Goal: Task Accomplishment & Management: Manage account settings

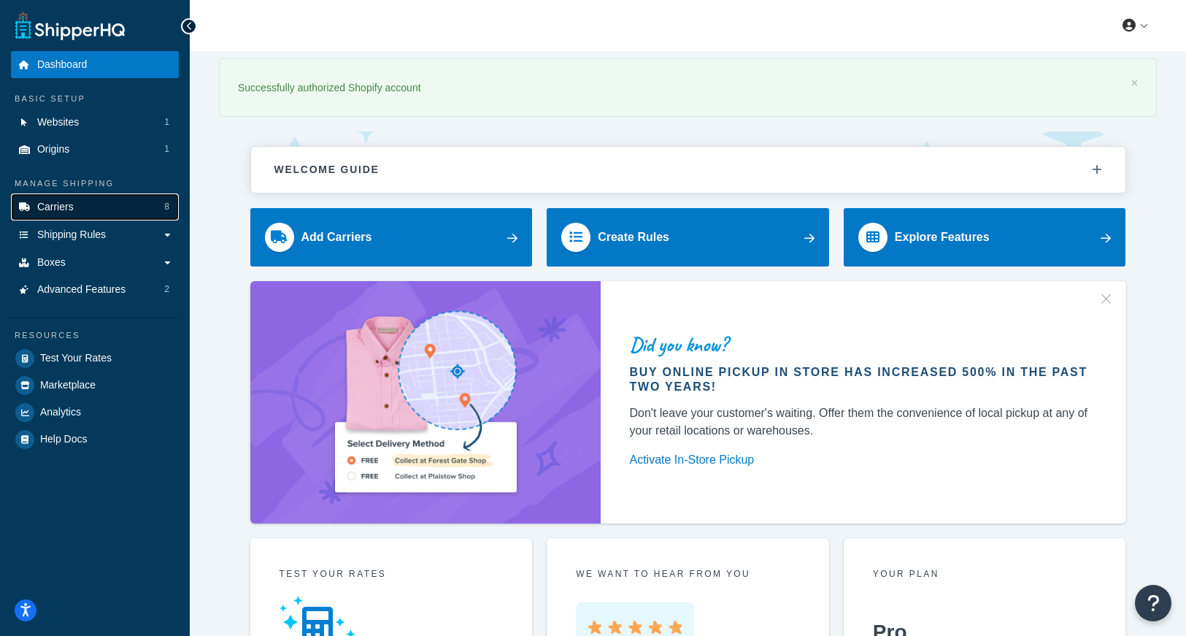
click at [77, 204] on link "Carriers 8" at bounding box center [95, 206] width 168 height 27
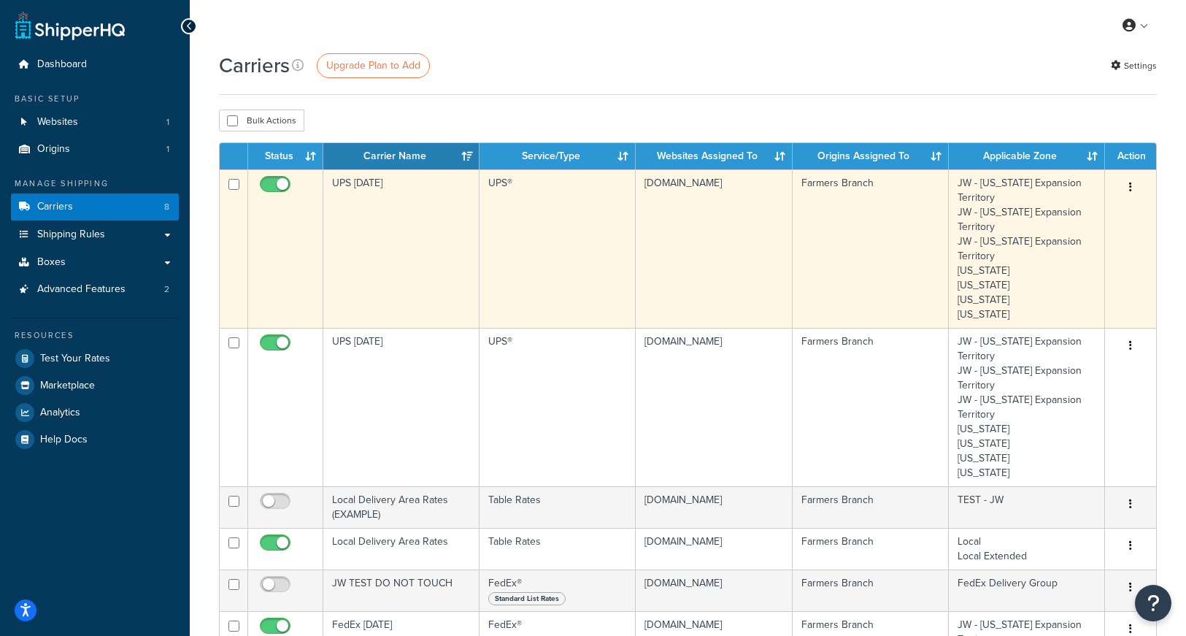
click at [1130, 187] on icon "button" at bounding box center [1130, 187] width 3 height 10
click at [1035, 213] on link "Edit" at bounding box center [1071, 217] width 115 height 30
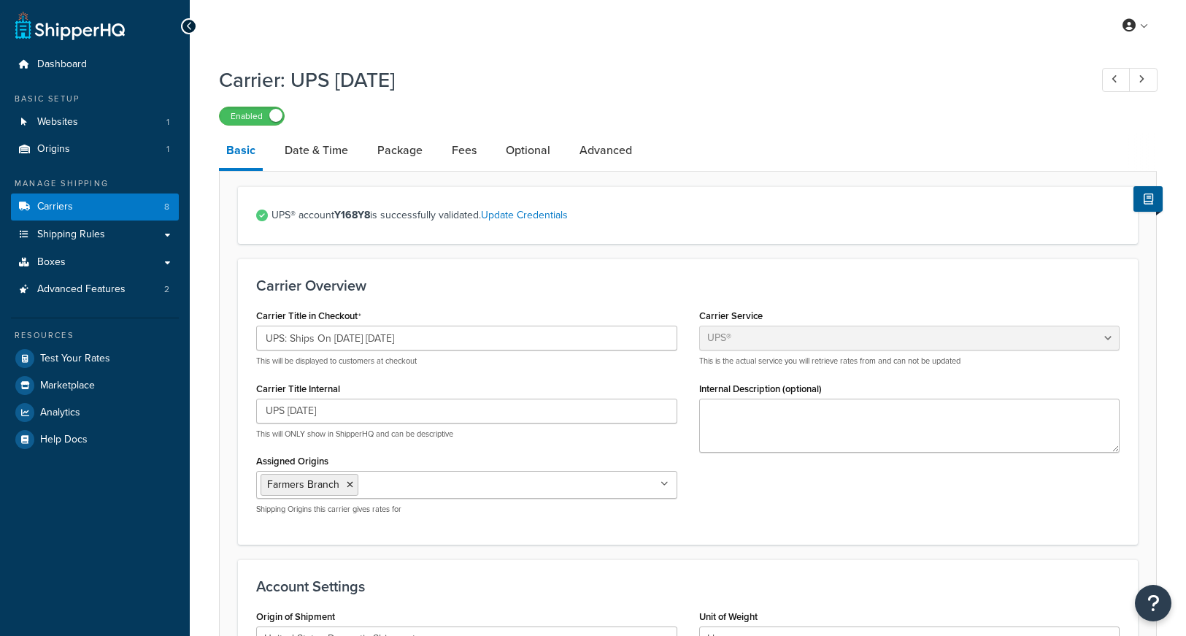
select select "ups"
click at [358, 340] on input "UPS: Ships On 09/23/2025 Tuesday" at bounding box center [466, 337] width 421 height 25
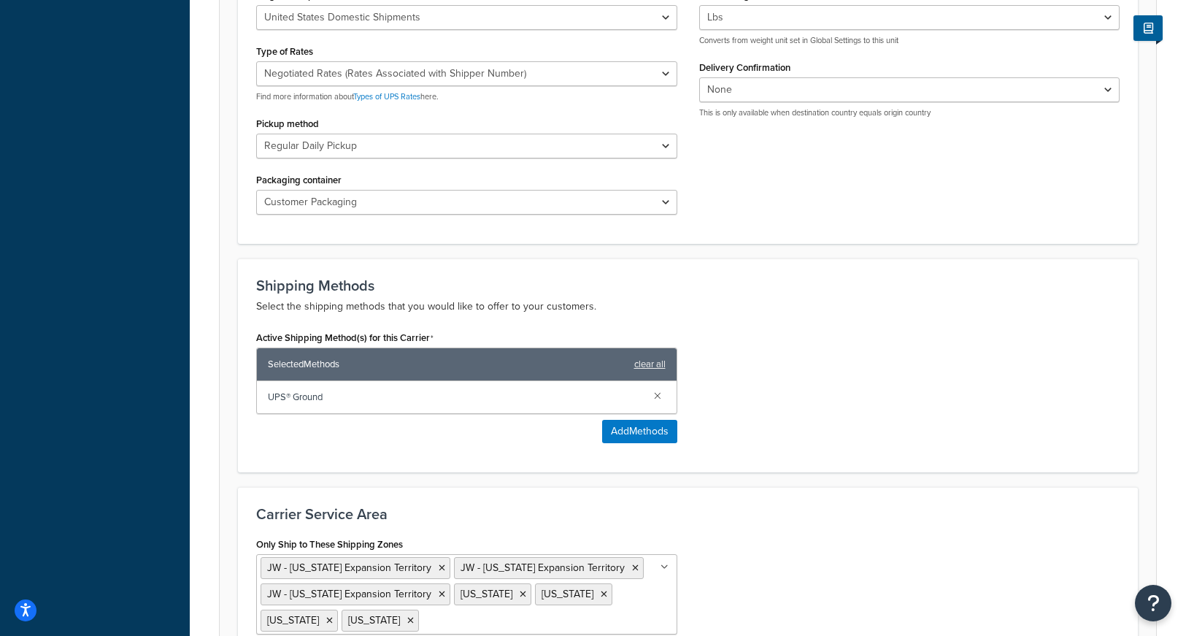
scroll to position [810, 0]
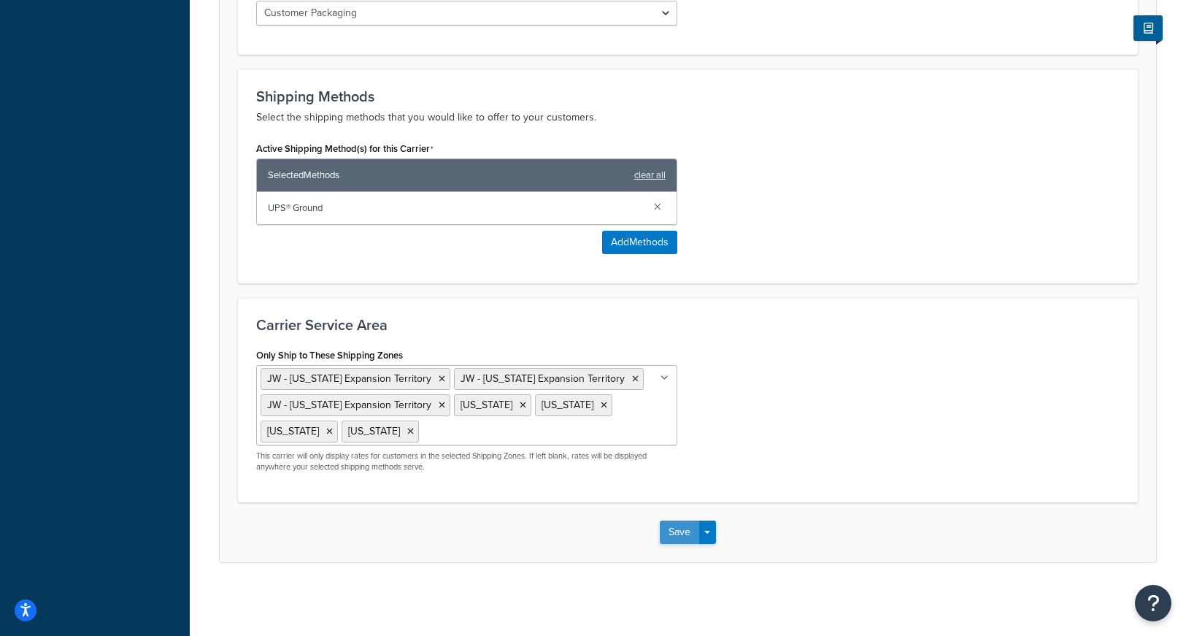
type input "UPS: Ships On 09/30/2025 Tuesday"
click at [674, 528] on button "Save" at bounding box center [679, 531] width 39 height 23
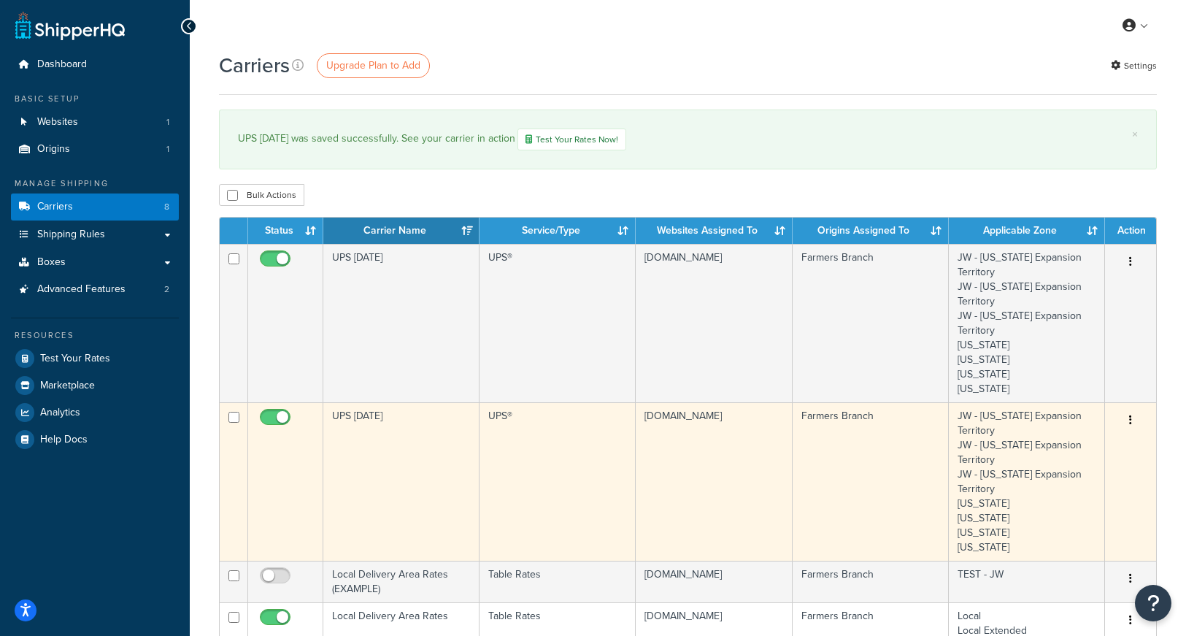
click at [1129, 417] on icon "button" at bounding box center [1130, 419] width 3 height 10
click at [1047, 450] on link "Edit" at bounding box center [1071, 450] width 115 height 30
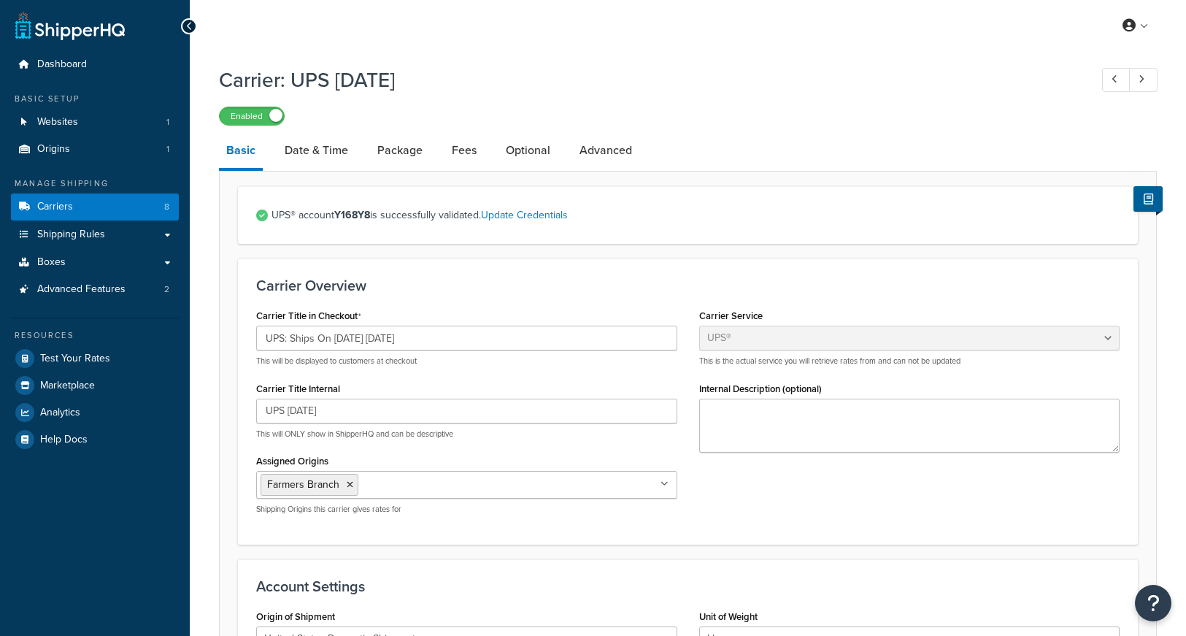
select select "ups"
click at [358, 341] on input "UPS: Ships On [DATE] [DATE]" at bounding box center [466, 337] width 421 height 25
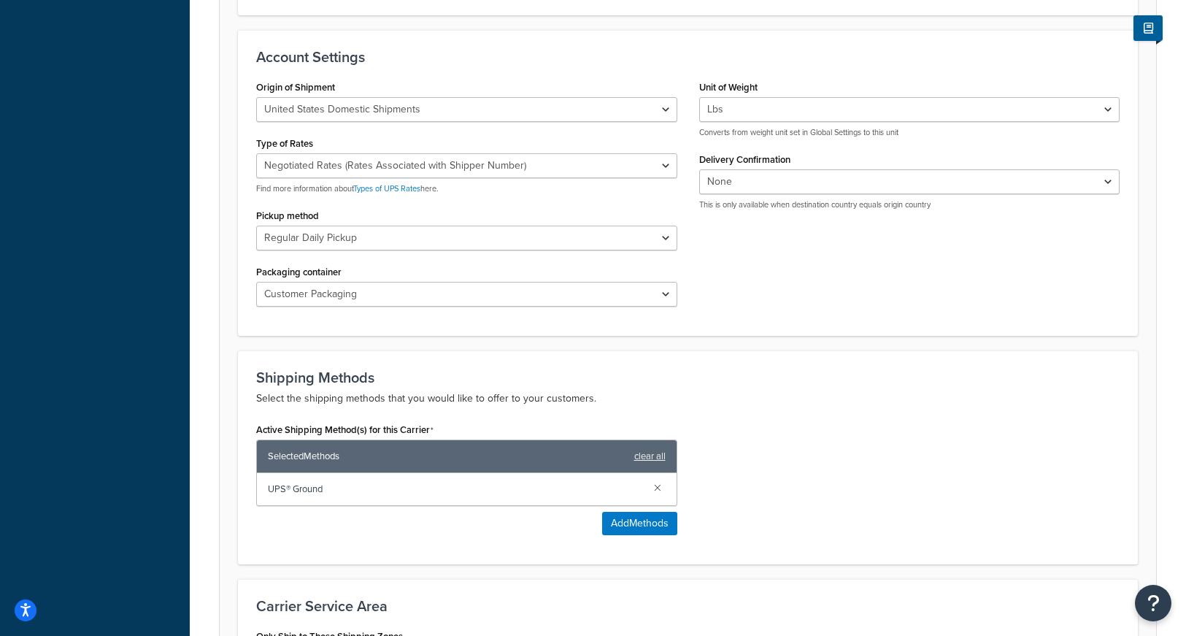
scroll to position [810, 0]
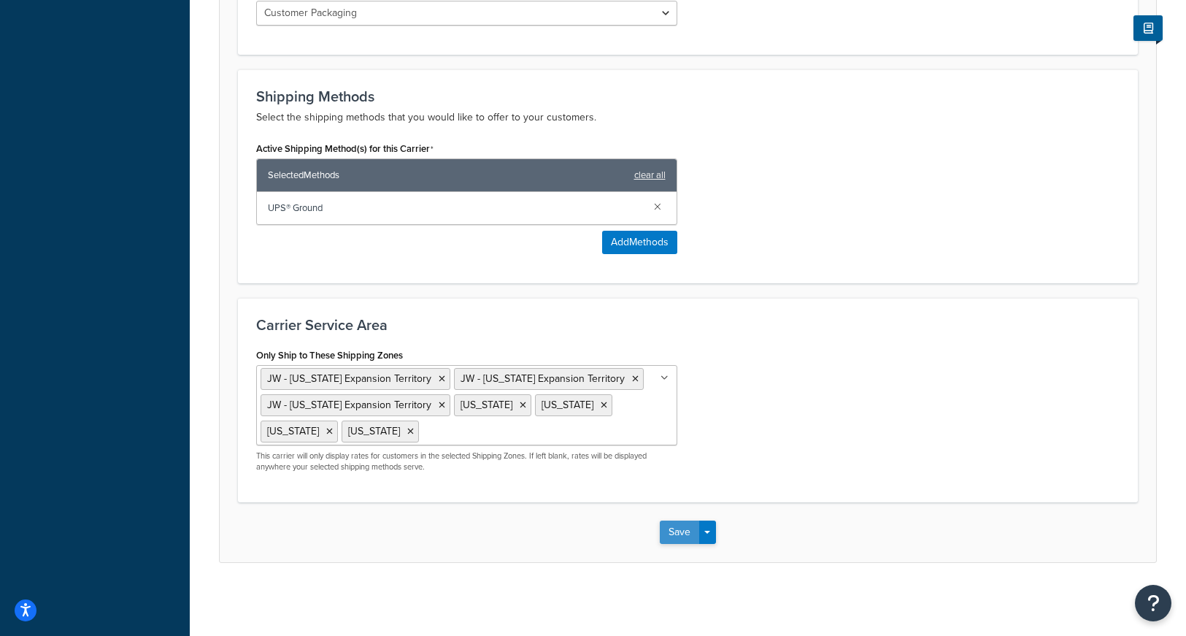
type input "UPS: Ships On 09/29/2025 Monday"
click at [678, 528] on button "Save" at bounding box center [679, 531] width 39 height 23
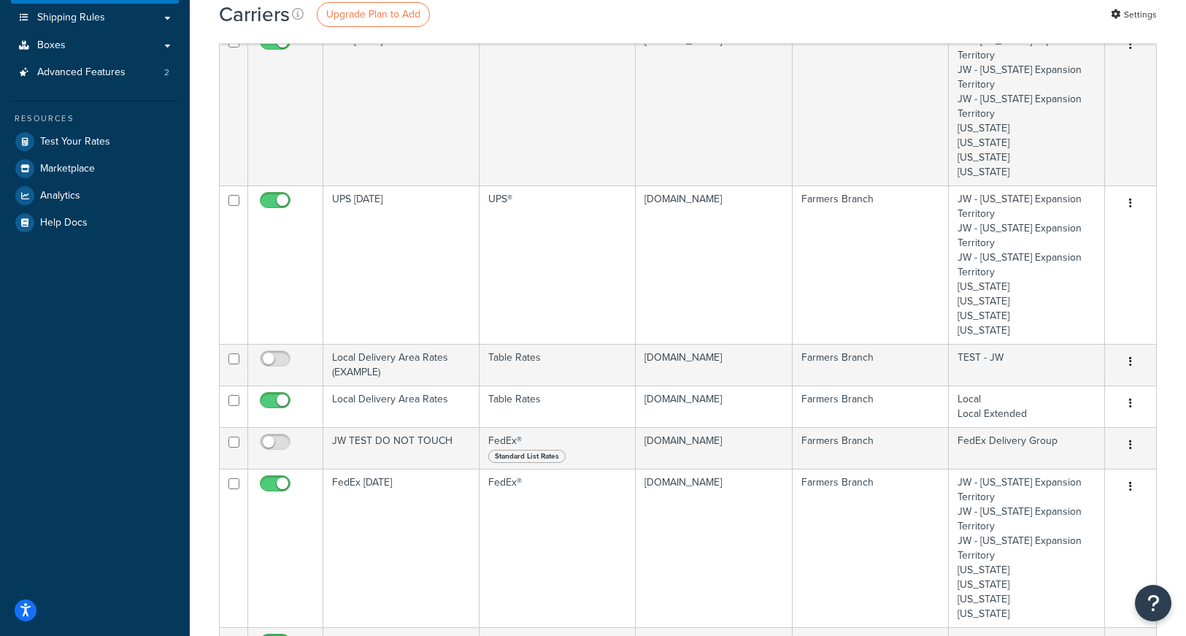
scroll to position [220, 0]
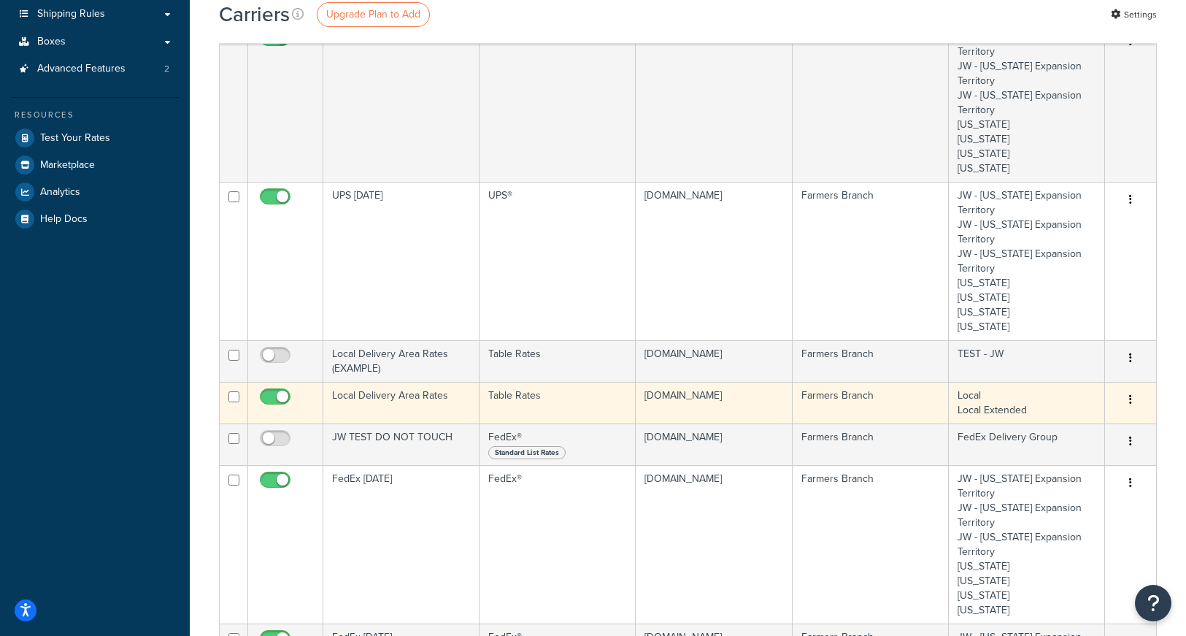
click at [1130, 399] on icon "button" at bounding box center [1130, 399] width 3 height 10
click at [1044, 426] on link "Edit" at bounding box center [1071, 429] width 115 height 30
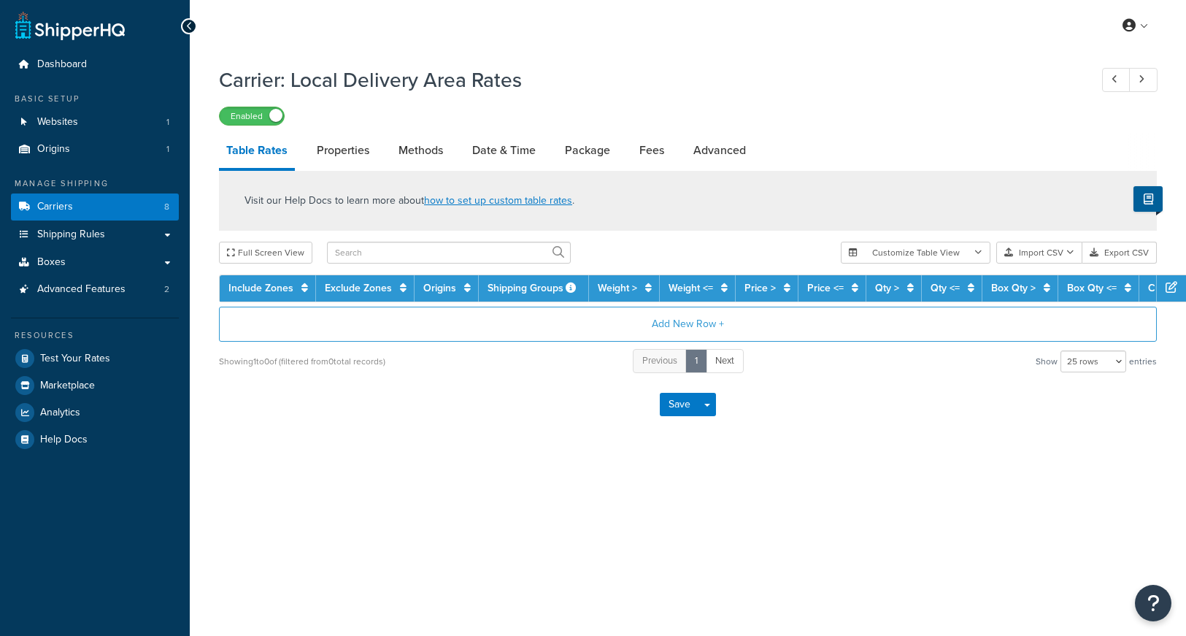
select select "25"
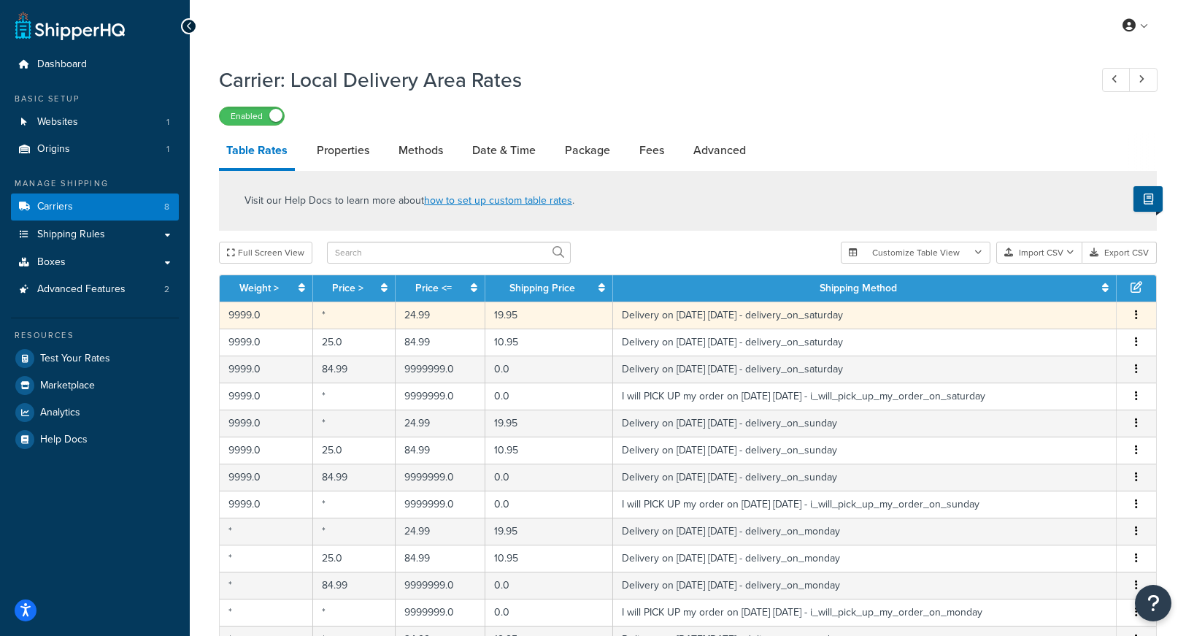
click at [1138, 316] on button "button" at bounding box center [1136, 315] width 12 height 16
click at [1049, 283] on div "Edit" at bounding box center [1063, 287] width 104 height 30
select select "153761"
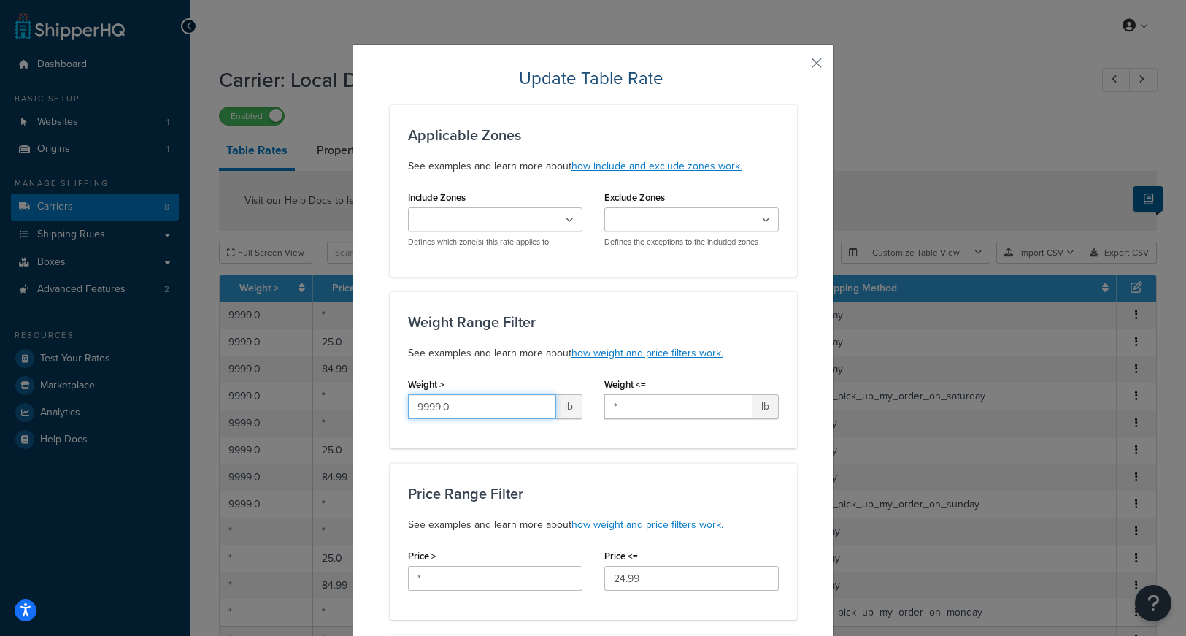
drag, startPoint x: 471, startPoint y: 404, endPoint x: 323, endPoint y: 395, distance: 148.4
click at [323, 398] on div "Update Table Rate Applicable Zones See examples and learn more about how includ…" at bounding box center [593, 318] width 1186 height 636
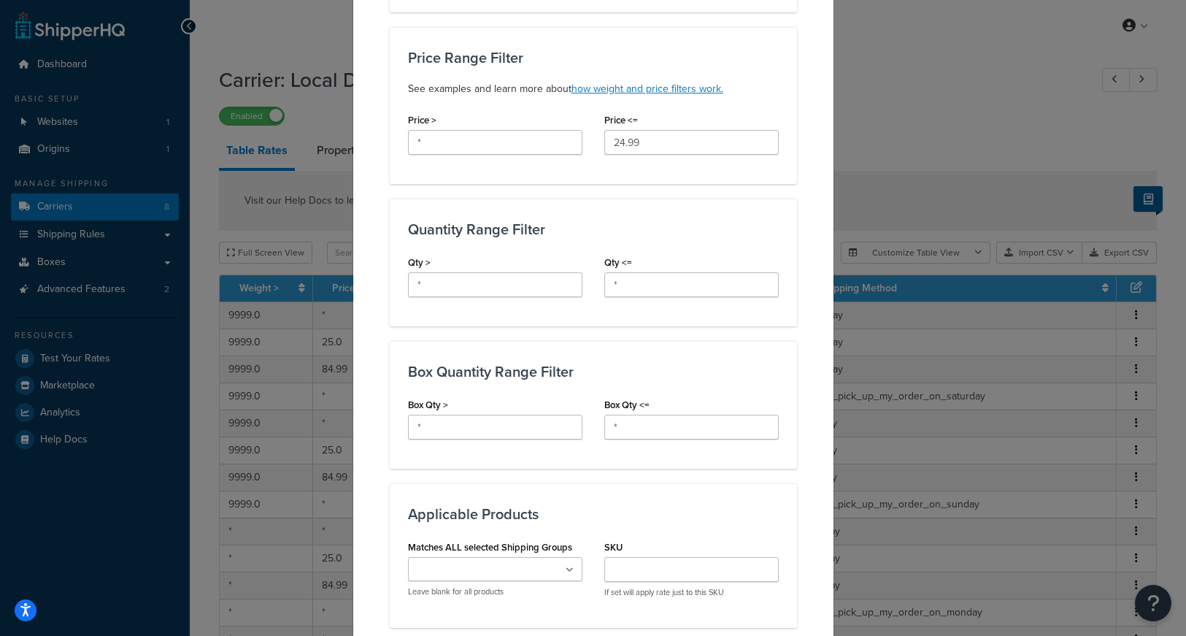
scroll to position [852, 0]
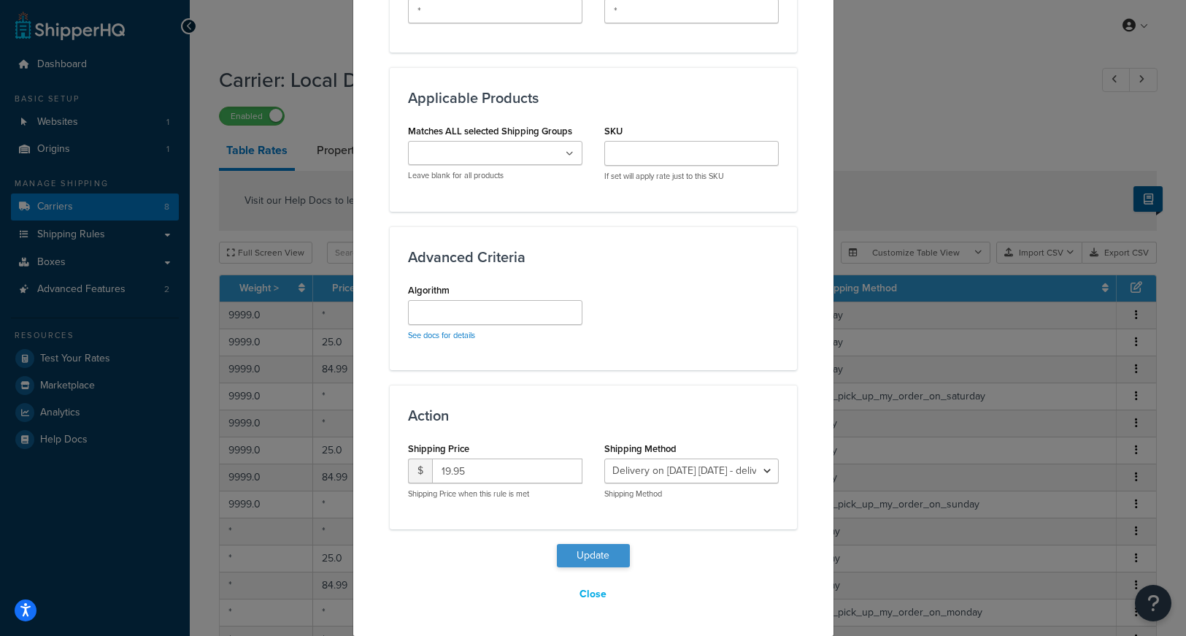
type input "*"
click at [601, 552] on button "Update" at bounding box center [593, 555] width 73 height 23
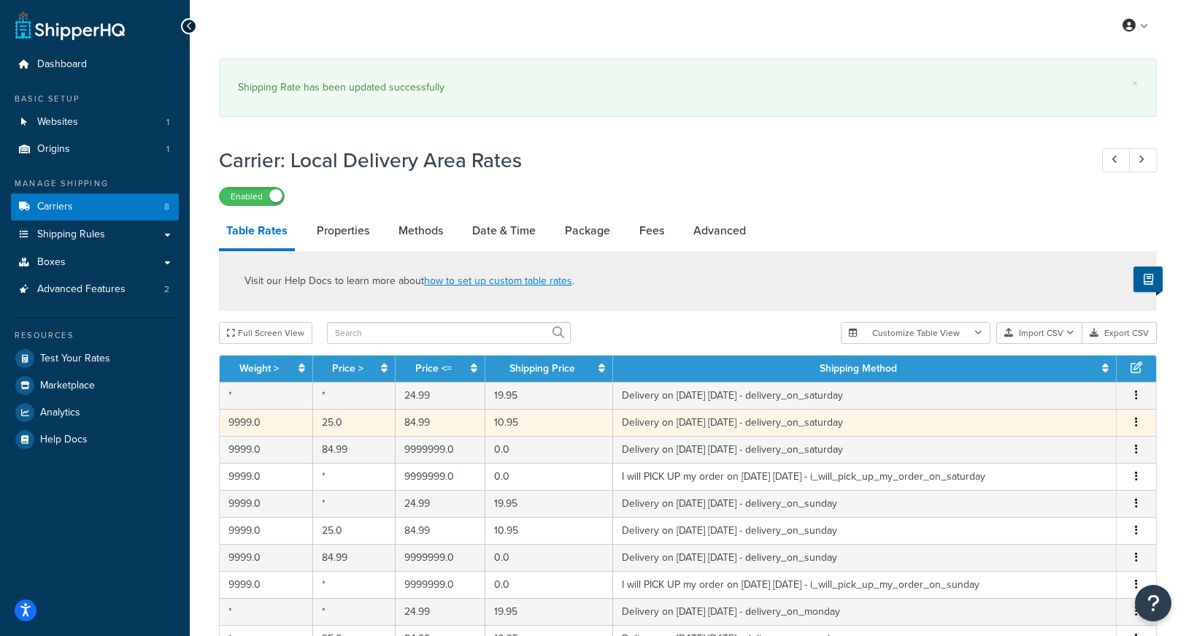
click at [1136, 423] on icon "button" at bounding box center [1136, 422] width 3 height 10
click at [1043, 390] on div "Edit" at bounding box center [1063, 394] width 104 height 30
select select "153761"
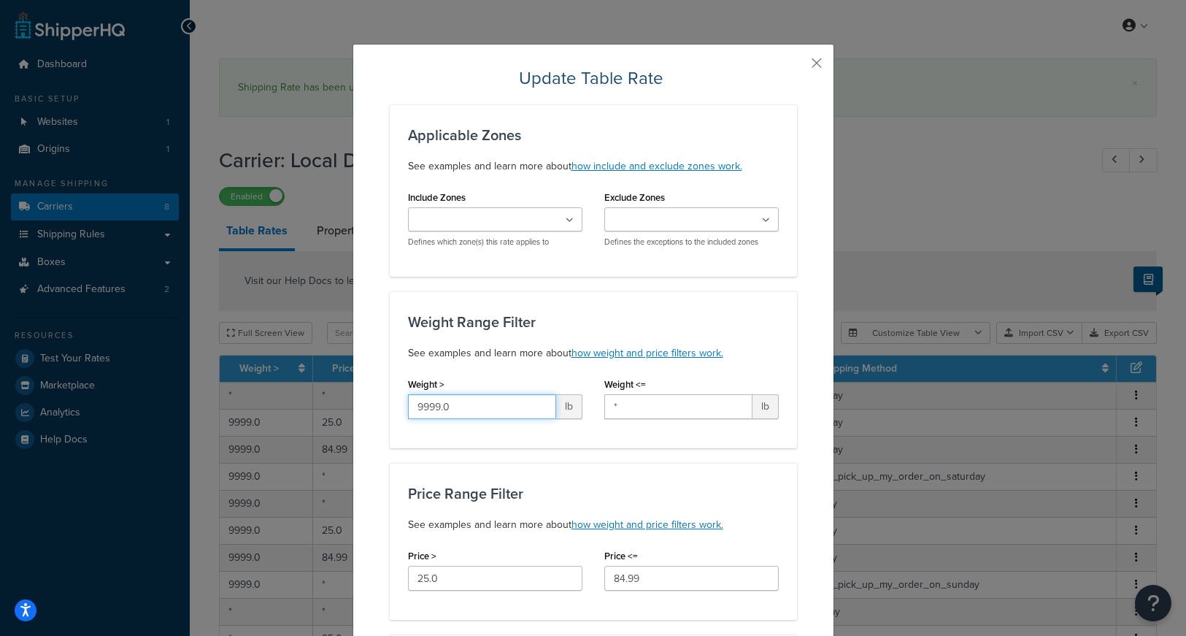
drag, startPoint x: 474, startPoint y: 412, endPoint x: 247, endPoint y: 374, distance: 230.1
click at [247, 374] on div "Update Table Rate Applicable Zones See examples and learn more about how includ…" at bounding box center [593, 318] width 1186 height 636
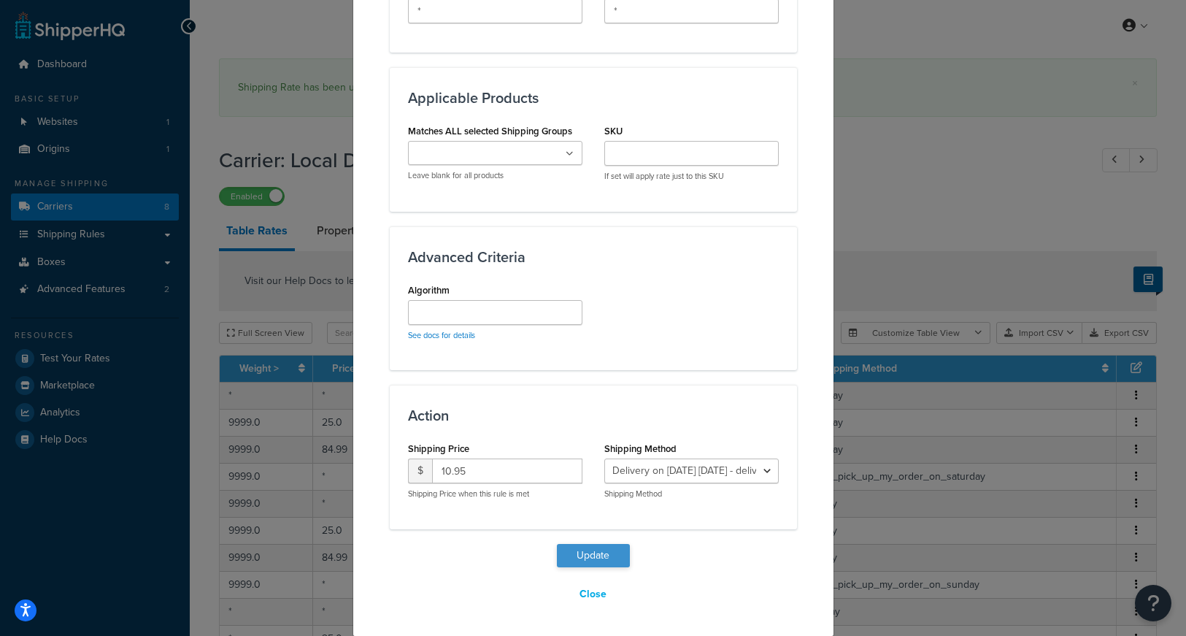
type input "*"
click at [593, 549] on button "Update" at bounding box center [593, 555] width 73 height 23
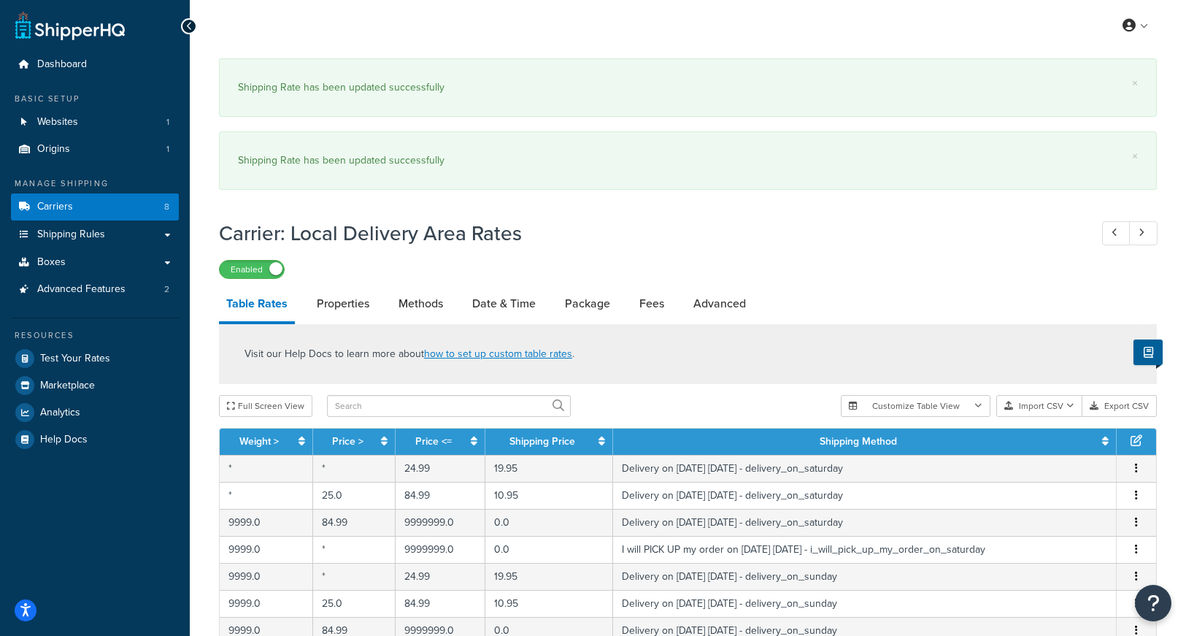
scroll to position [85, 0]
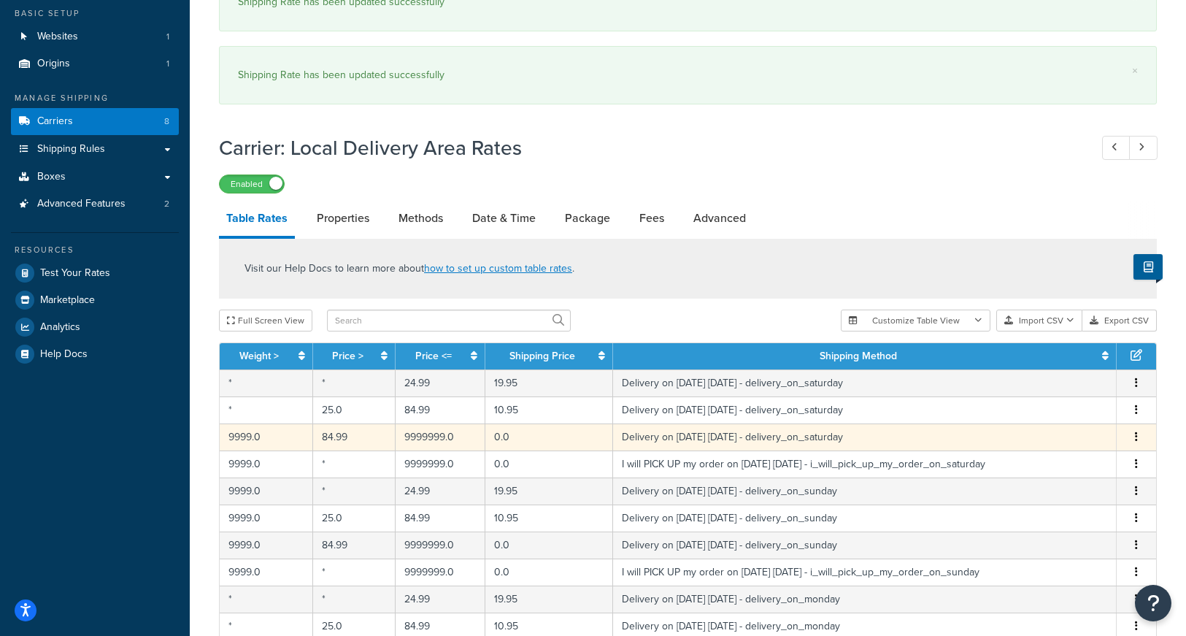
click at [1139, 436] on button "button" at bounding box center [1136, 437] width 12 height 16
click at [1041, 406] on div "Edit" at bounding box center [1063, 409] width 104 height 30
select select "153761"
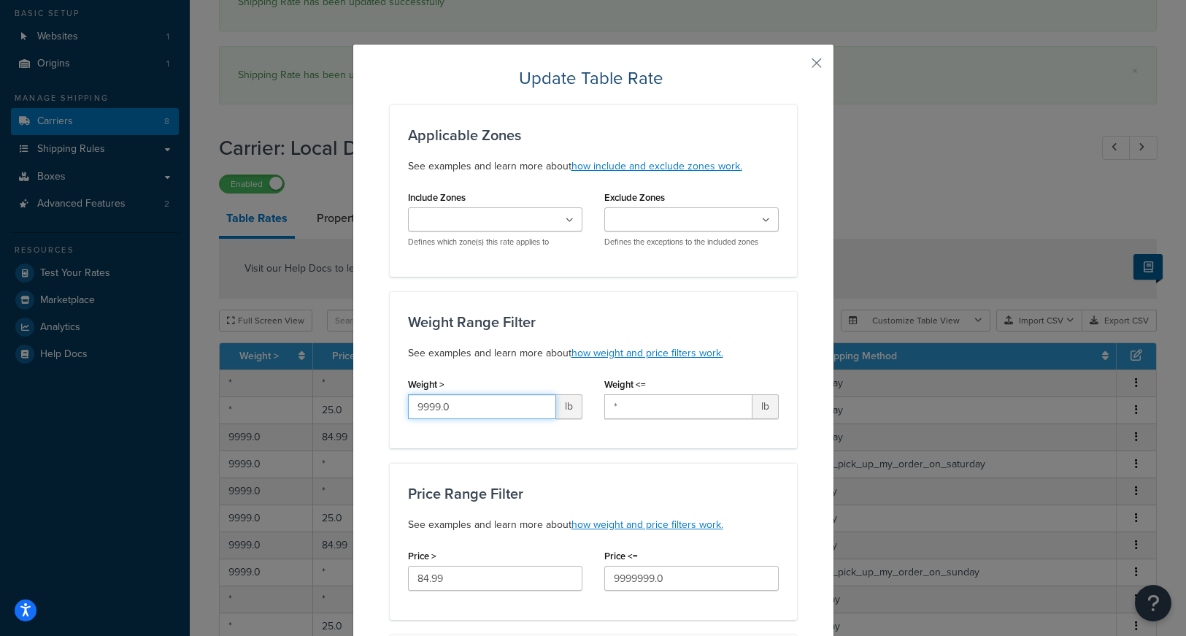
drag, startPoint x: 466, startPoint y: 409, endPoint x: 296, endPoint y: 408, distance: 170.0
click at [296, 408] on div "Update Table Rate Applicable Zones See examples and learn more about how includ…" at bounding box center [593, 318] width 1186 height 636
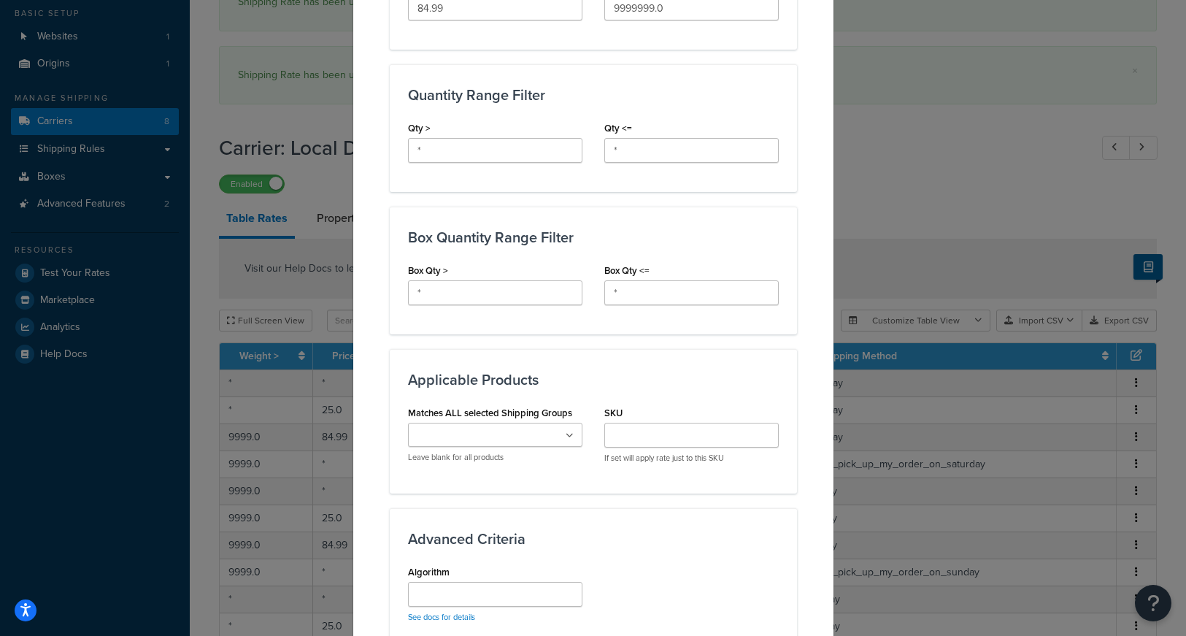
scroll to position [852, 0]
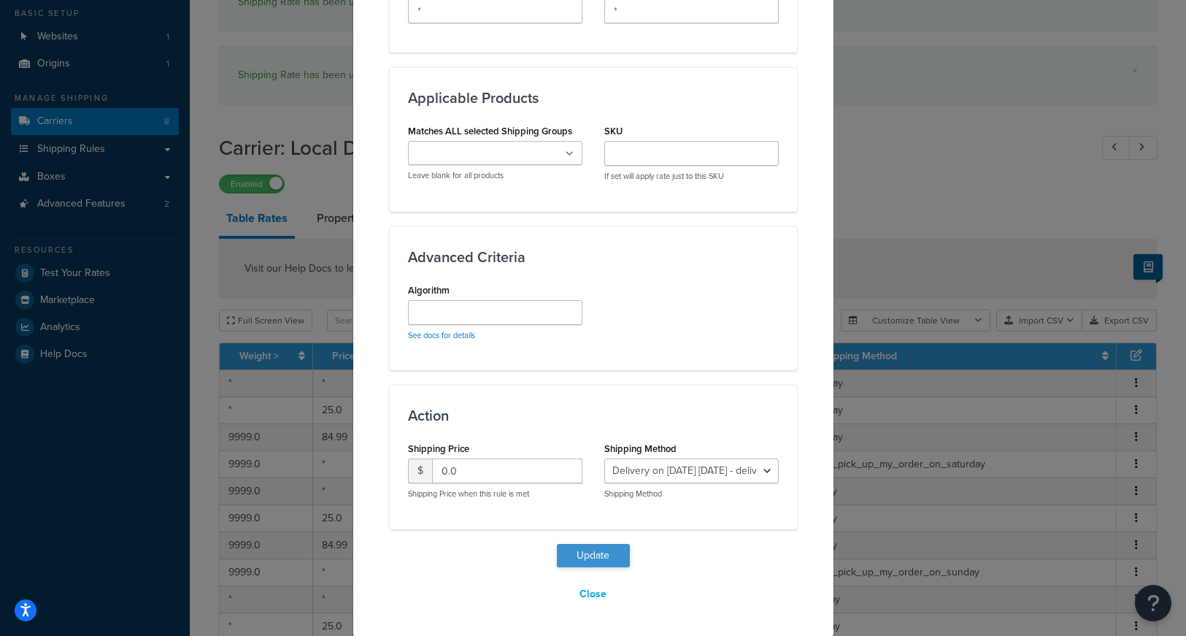
type input "*"
click at [582, 550] on button "Update" at bounding box center [593, 555] width 73 height 23
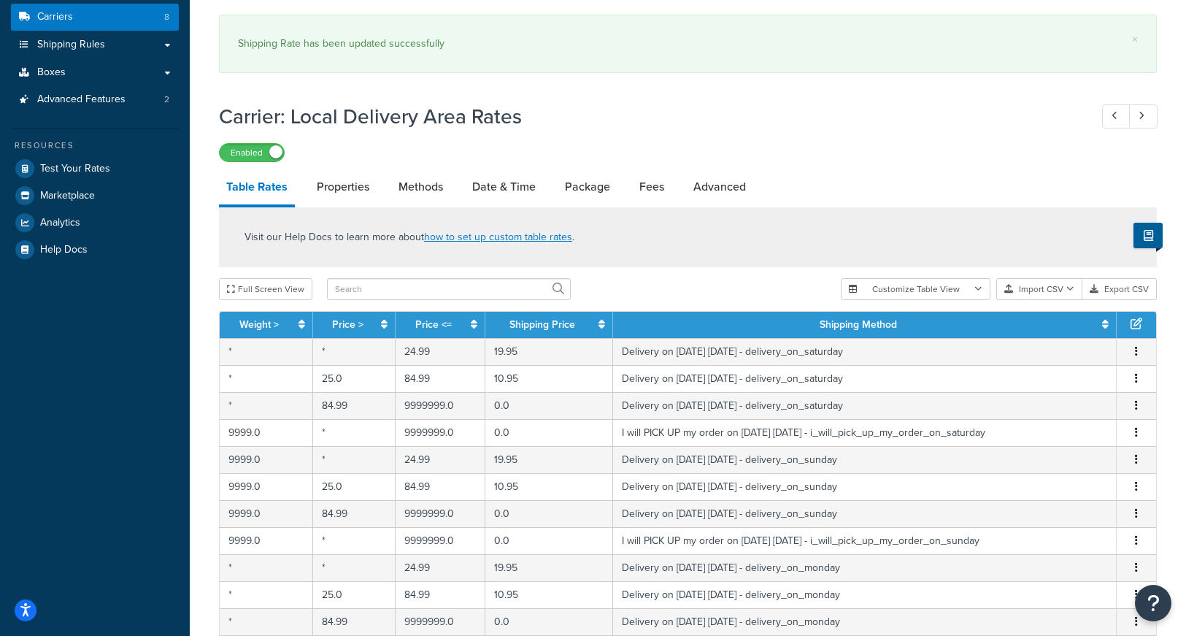
scroll to position [195, 0]
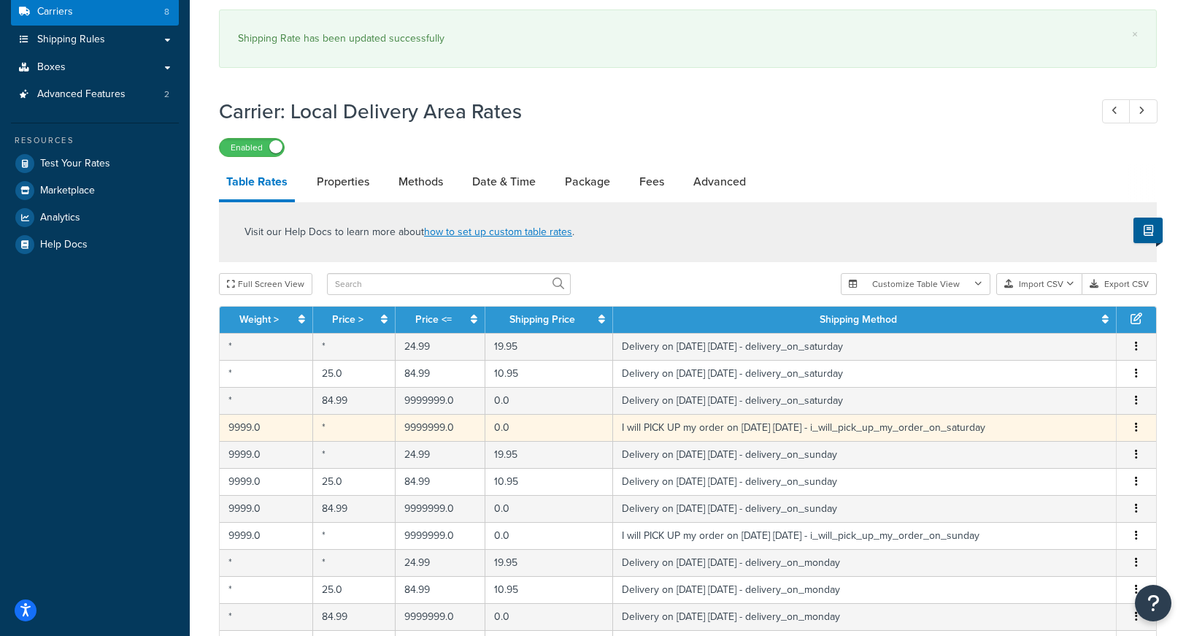
click at [1135, 430] on icon "button" at bounding box center [1136, 427] width 3 height 10
click at [1047, 400] on div "Edit" at bounding box center [1063, 400] width 104 height 30
select select "153762"
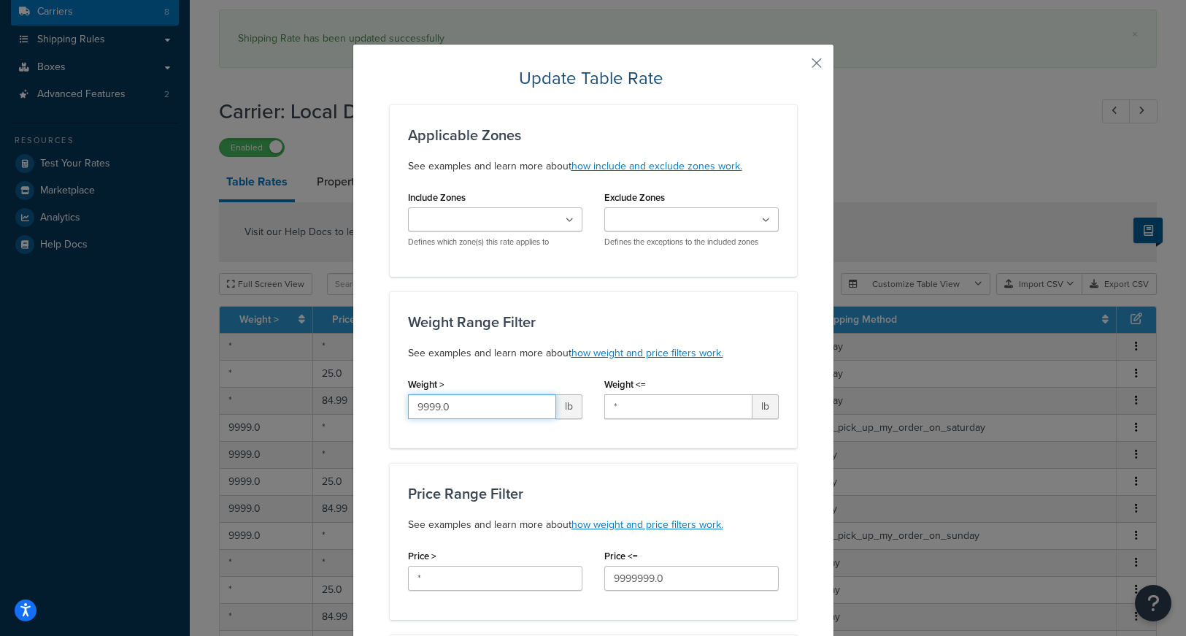
drag, startPoint x: 479, startPoint y: 411, endPoint x: 269, endPoint y: 385, distance: 211.7
click at [269, 387] on div "Update Table Rate Applicable Zones See examples and learn more about how includ…" at bounding box center [593, 318] width 1186 height 636
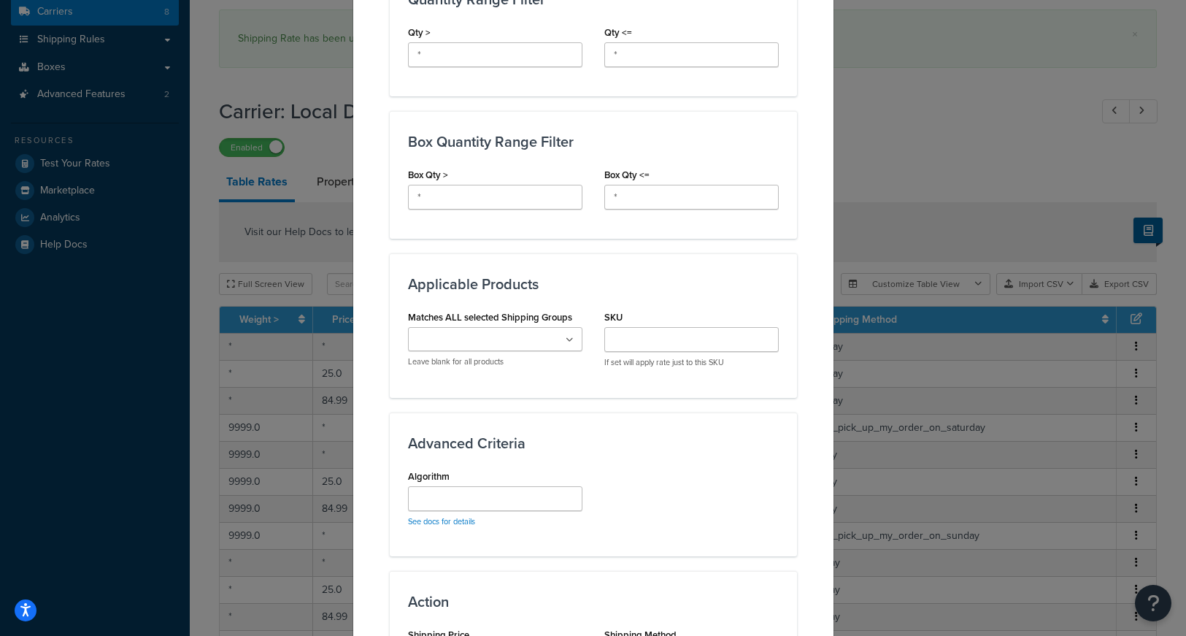
scroll to position [852, 0]
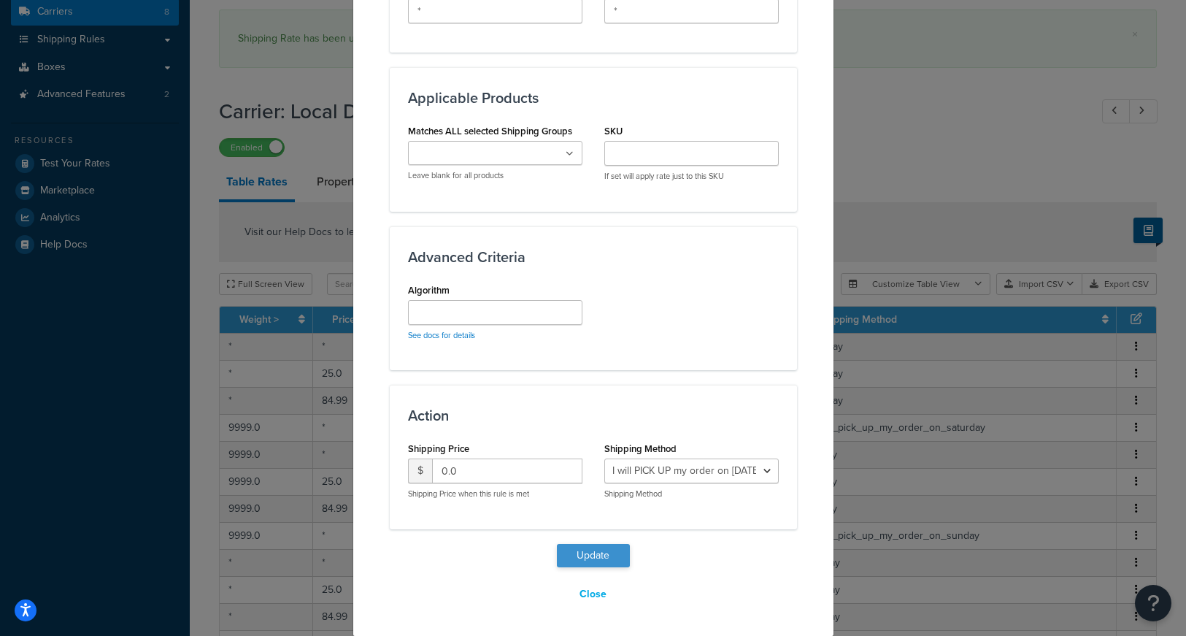
type input "*"
click at [589, 558] on button "Update" at bounding box center [593, 555] width 73 height 23
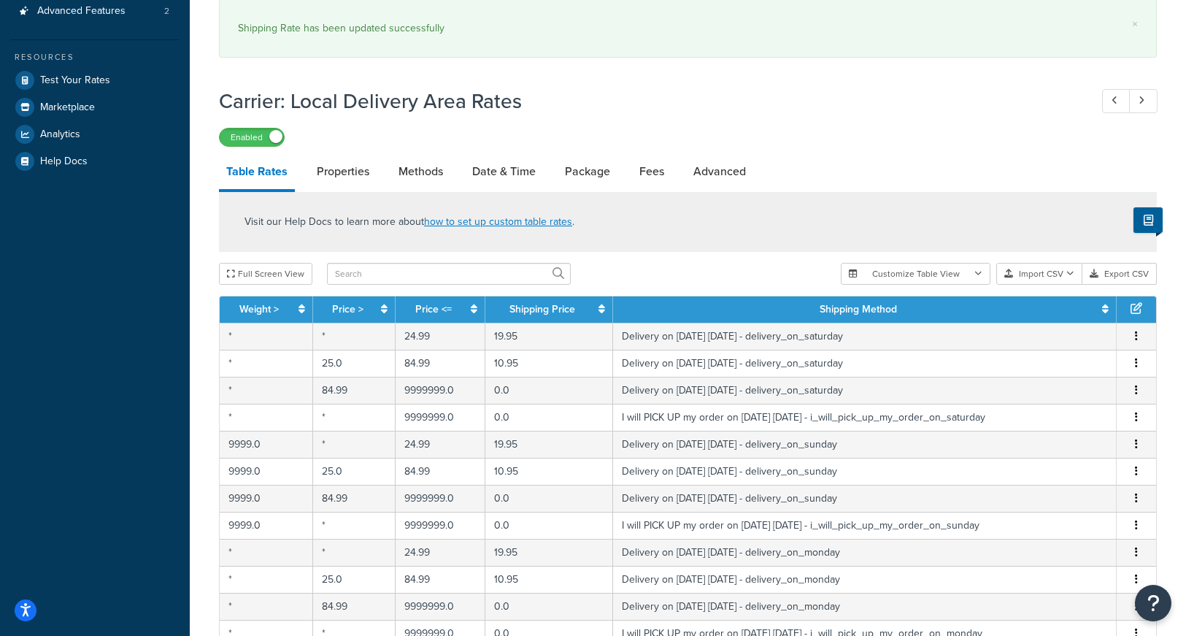
scroll to position [279, 0]
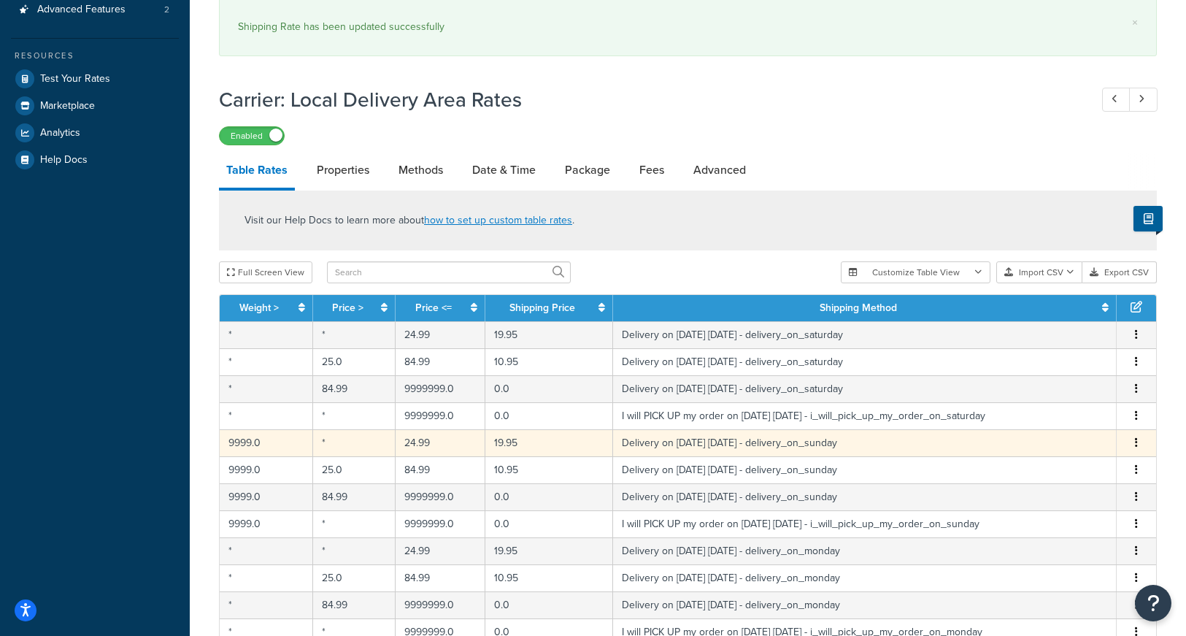
click at [1138, 444] on button "button" at bounding box center [1136, 443] width 12 height 16
click at [1038, 412] on div "Edit" at bounding box center [1063, 415] width 104 height 30
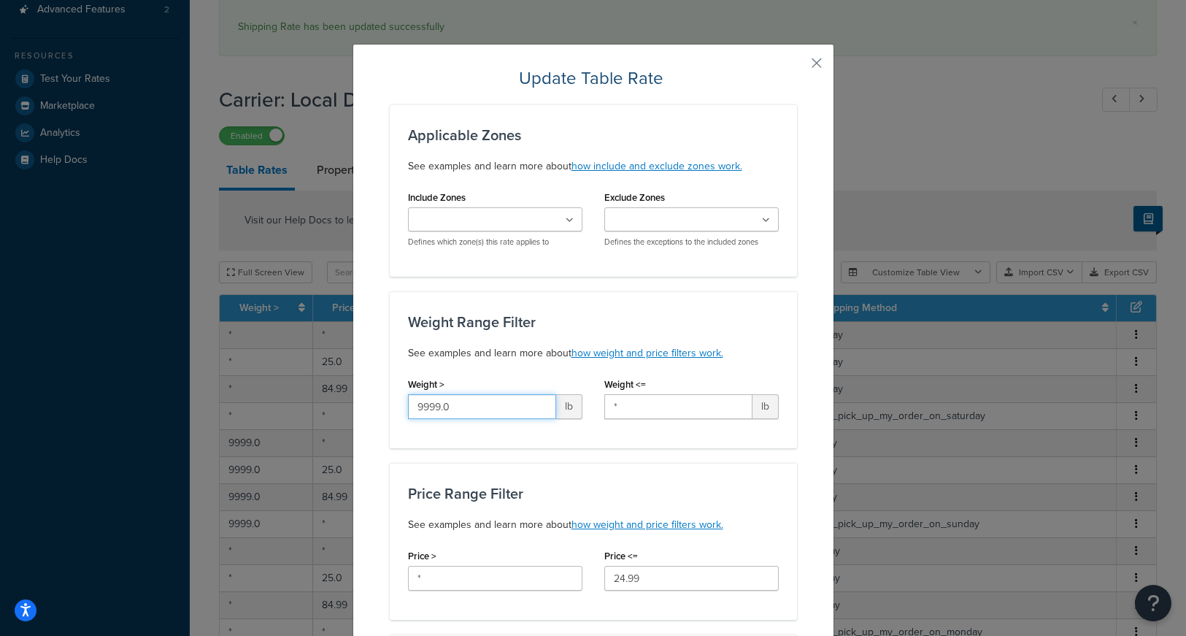
drag, startPoint x: 482, startPoint y: 401, endPoint x: 263, endPoint y: 390, distance: 218.5
click at [263, 390] on div "Update Table Rate Applicable Zones See examples and learn more about how includ…" at bounding box center [593, 318] width 1186 height 636
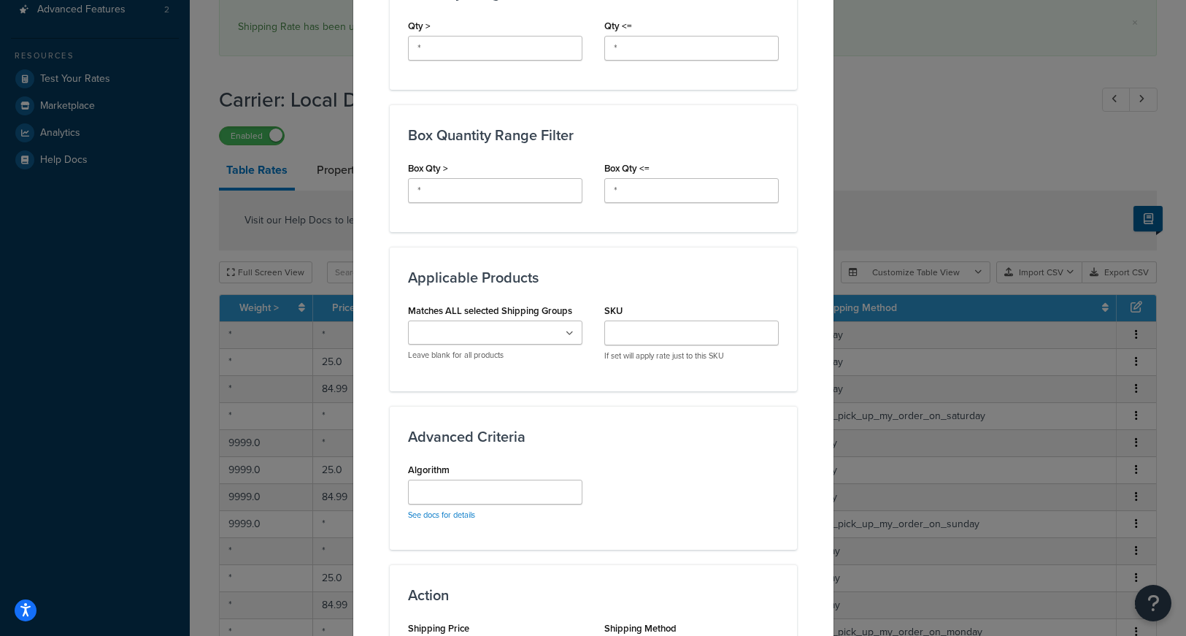
scroll to position [852, 0]
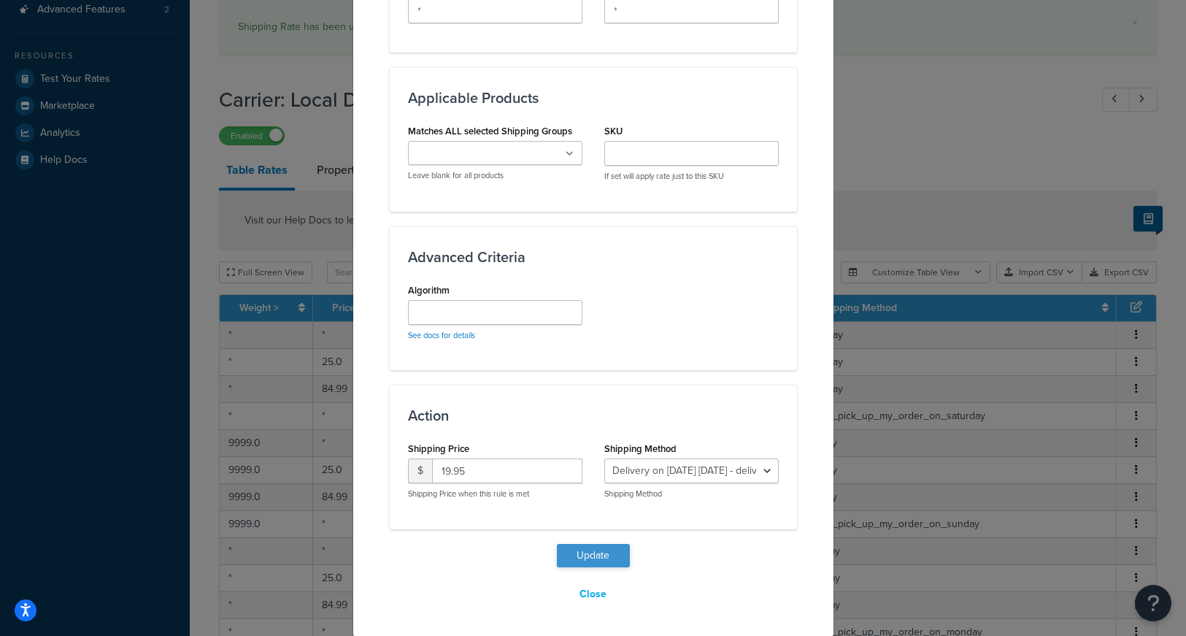
type input "*"
click at [597, 555] on button "Update" at bounding box center [593, 555] width 73 height 23
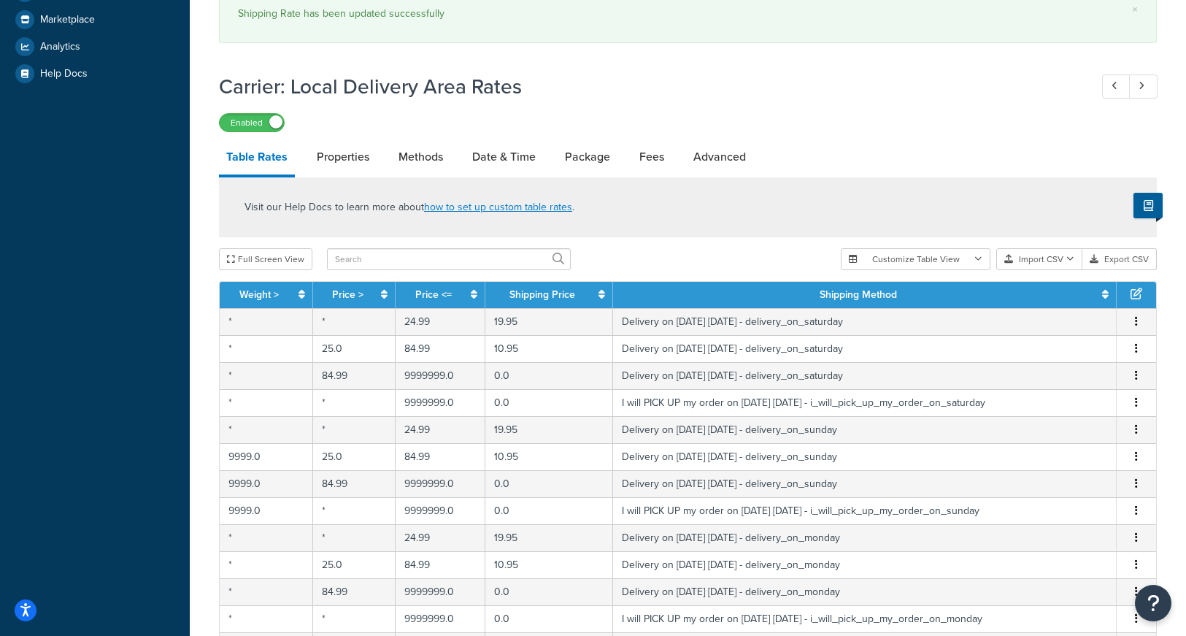
scroll to position [370, 0]
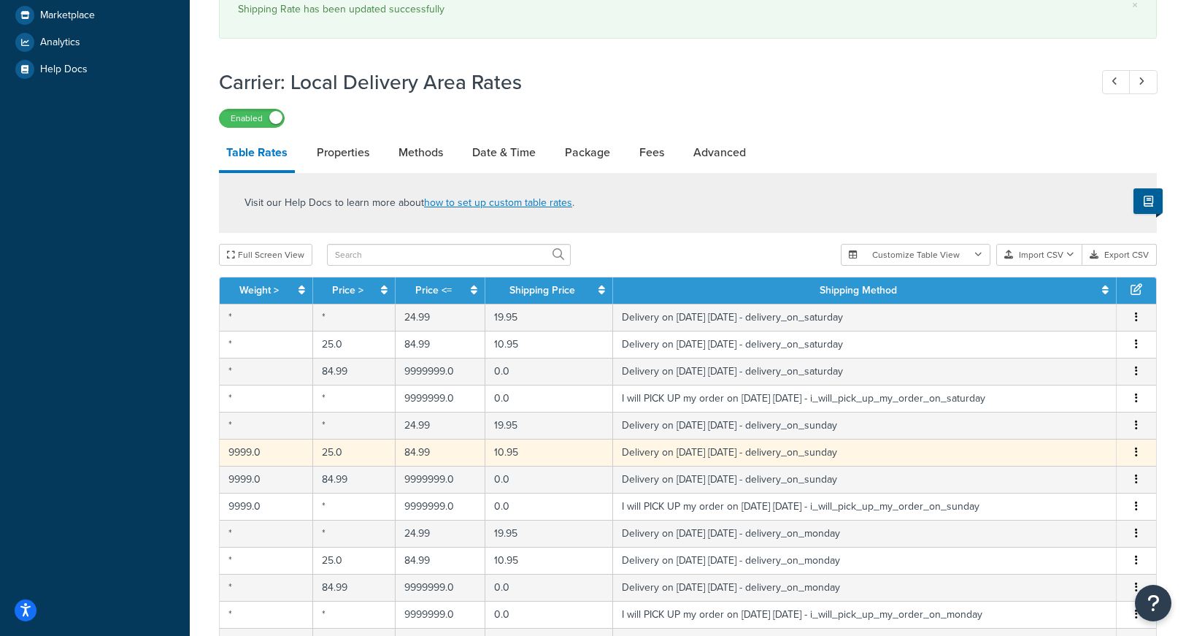
click at [1133, 455] on button "button" at bounding box center [1136, 452] width 12 height 16
click at [1037, 426] on div "Edit" at bounding box center [1063, 424] width 104 height 30
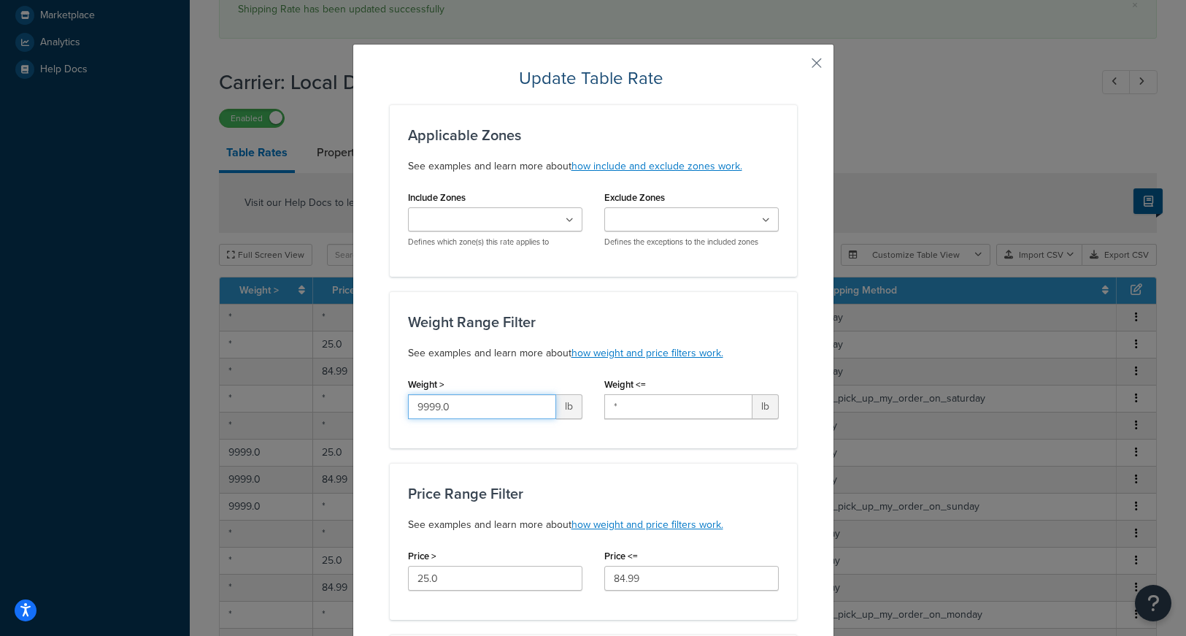
drag, startPoint x: 477, startPoint y: 408, endPoint x: 242, endPoint y: 410, distance: 235.0
click at [242, 410] on div "Update Table Rate Applicable Zones See examples and learn more about how includ…" at bounding box center [593, 318] width 1186 height 636
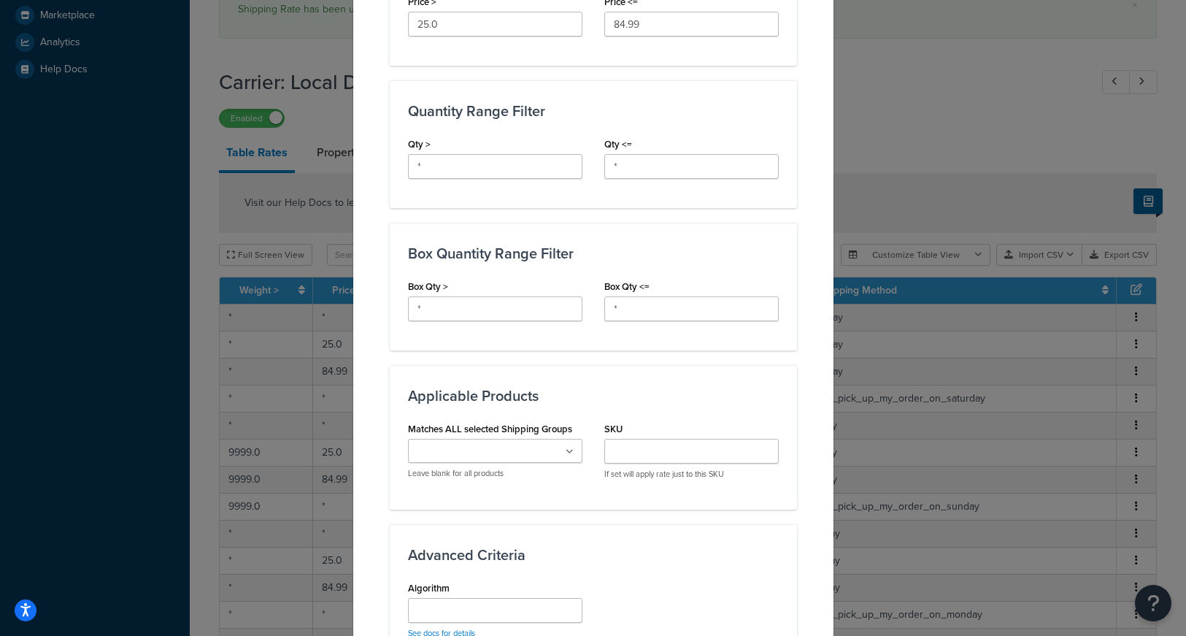
scroll to position [852, 0]
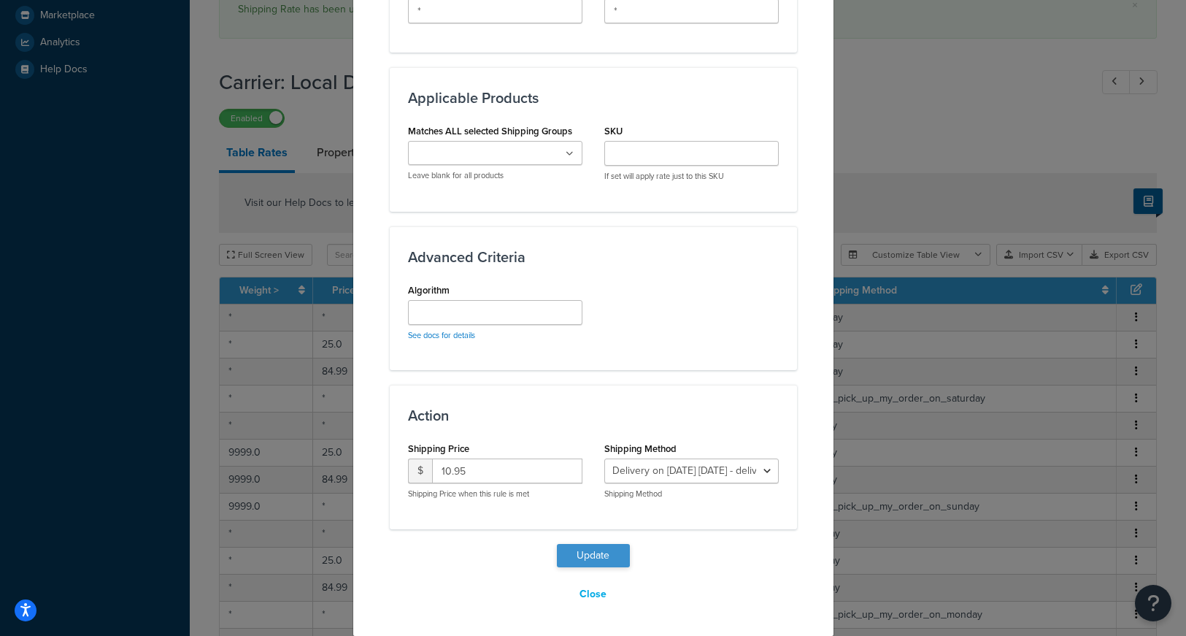
type input "*"
click at [585, 560] on button "Update" at bounding box center [593, 555] width 73 height 23
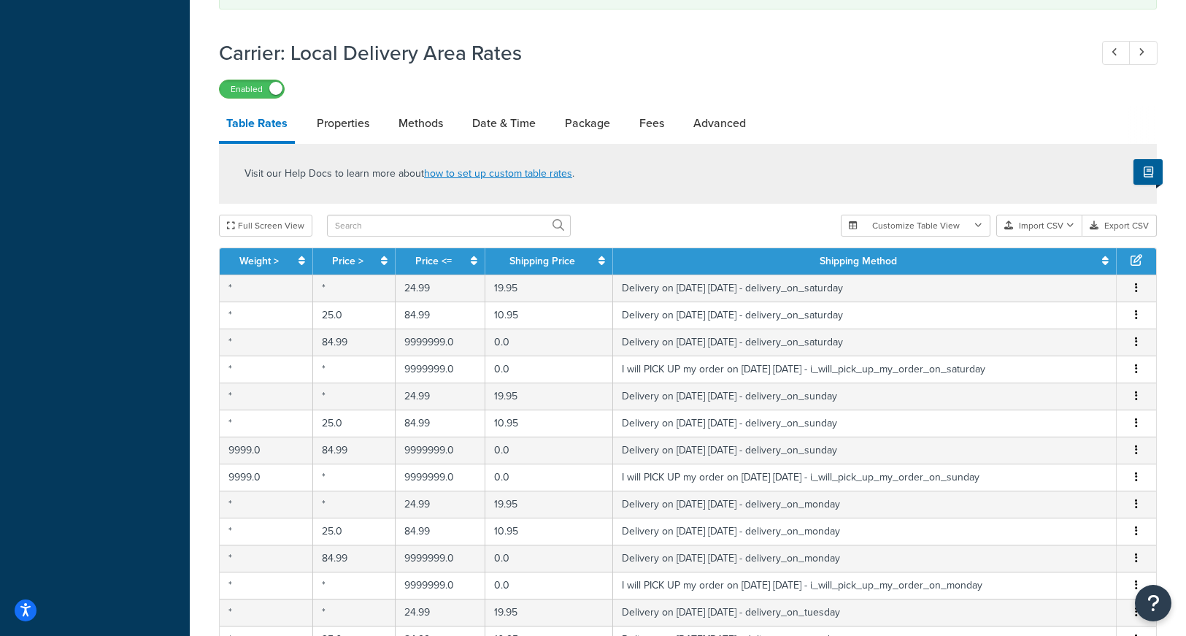
scroll to position [474, 0]
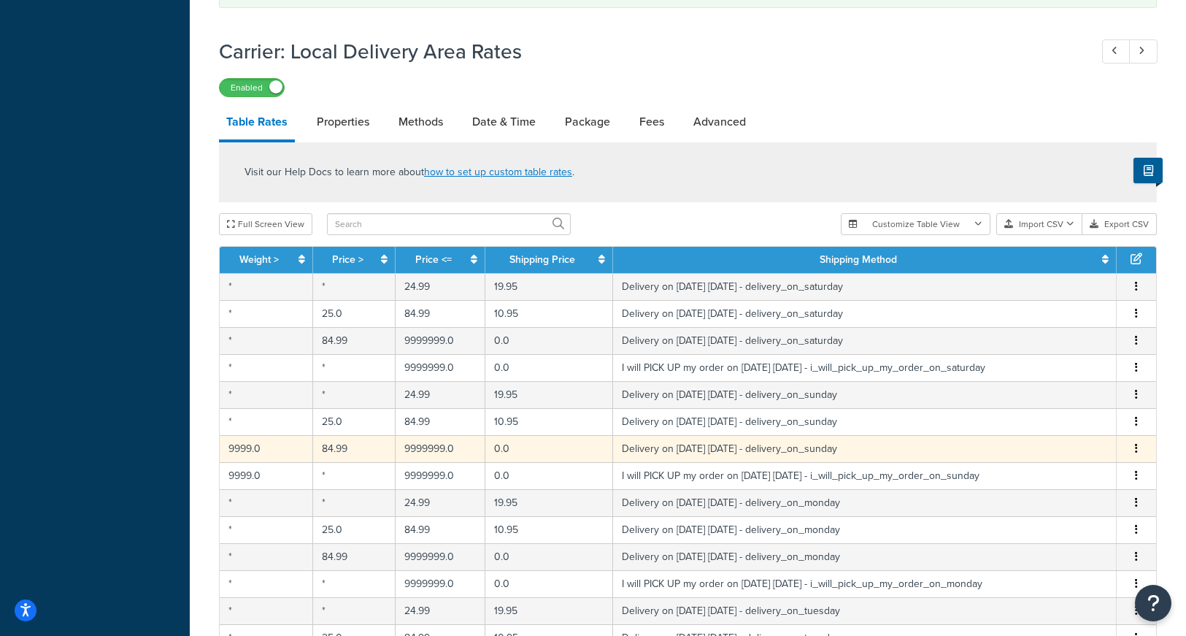
click at [1136, 450] on icon "button" at bounding box center [1136, 448] width 3 height 10
click at [1033, 422] on div "Edit" at bounding box center [1063, 421] width 104 height 30
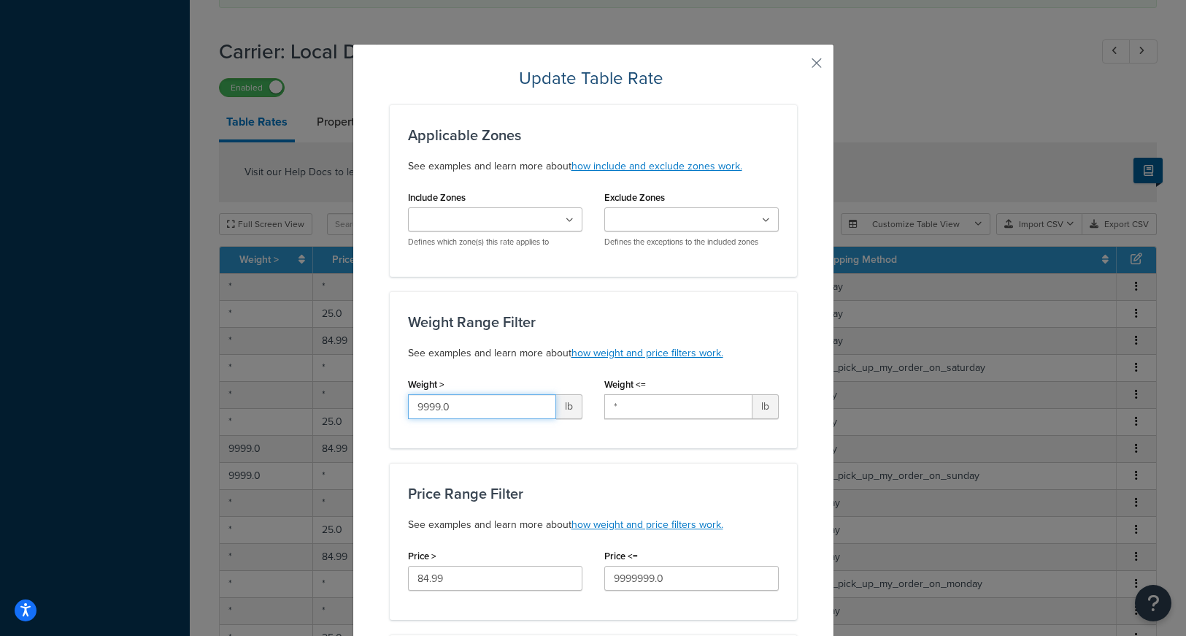
drag, startPoint x: 460, startPoint y: 403, endPoint x: 265, endPoint y: 385, distance: 195.7
click at [265, 389] on div "Update Table Rate Applicable Zones See examples and learn more about how includ…" at bounding box center [593, 318] width 1186 height 636
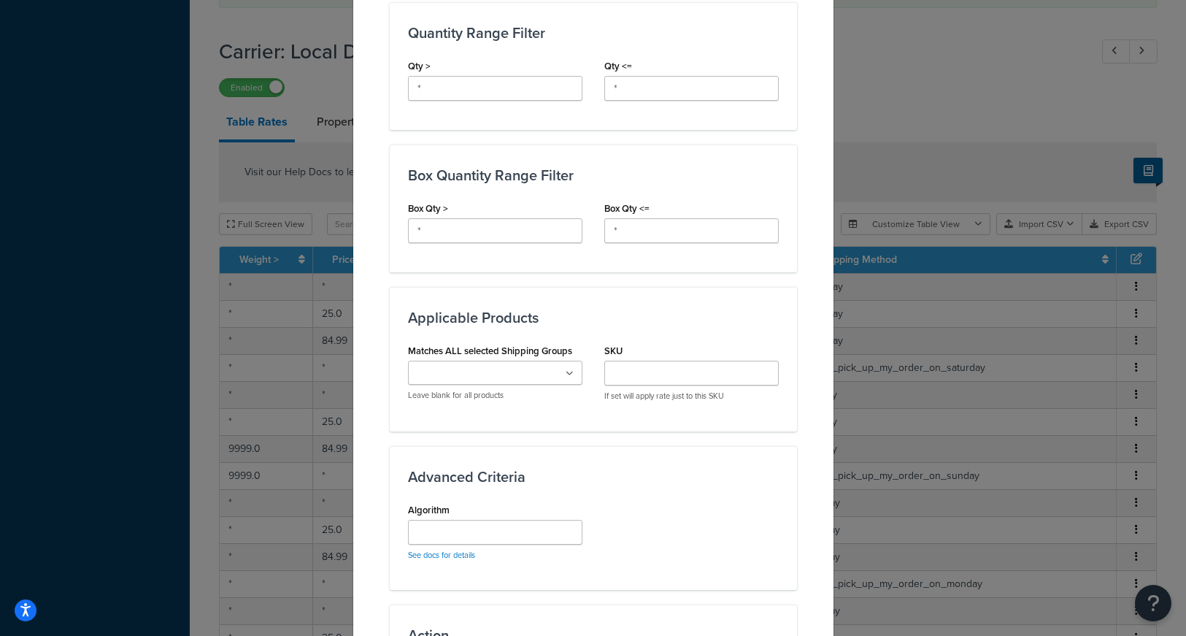
scroll to position [852, 0]
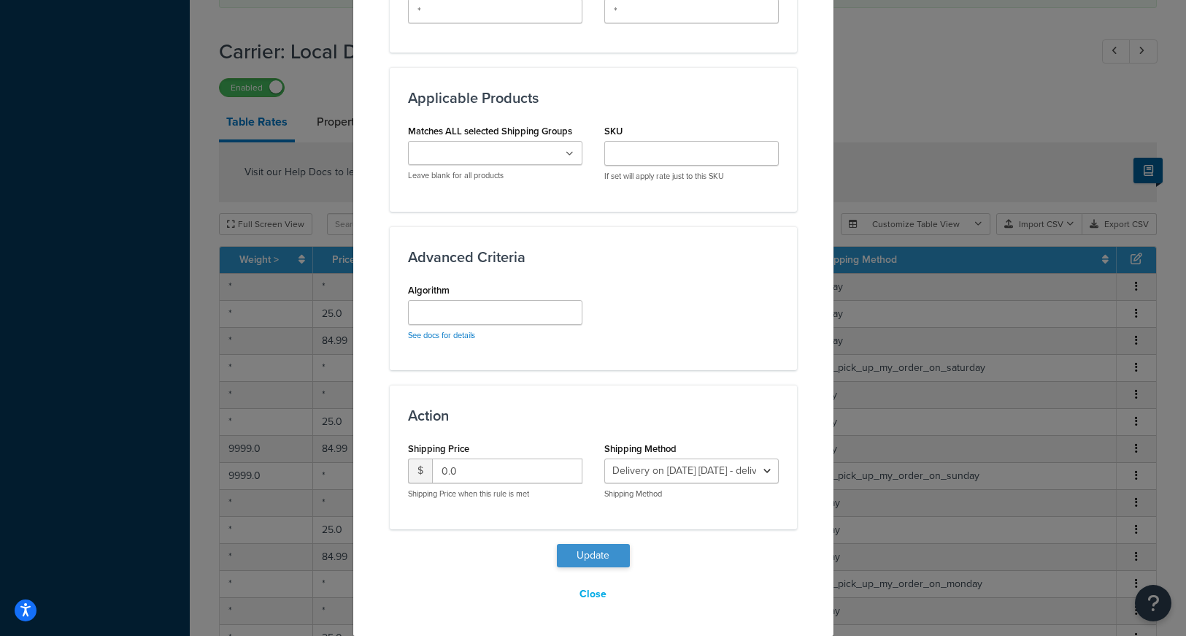
type input "*"
click at [600, 555] on button "Update" at bounding box center [593, 555] width 73 height 23
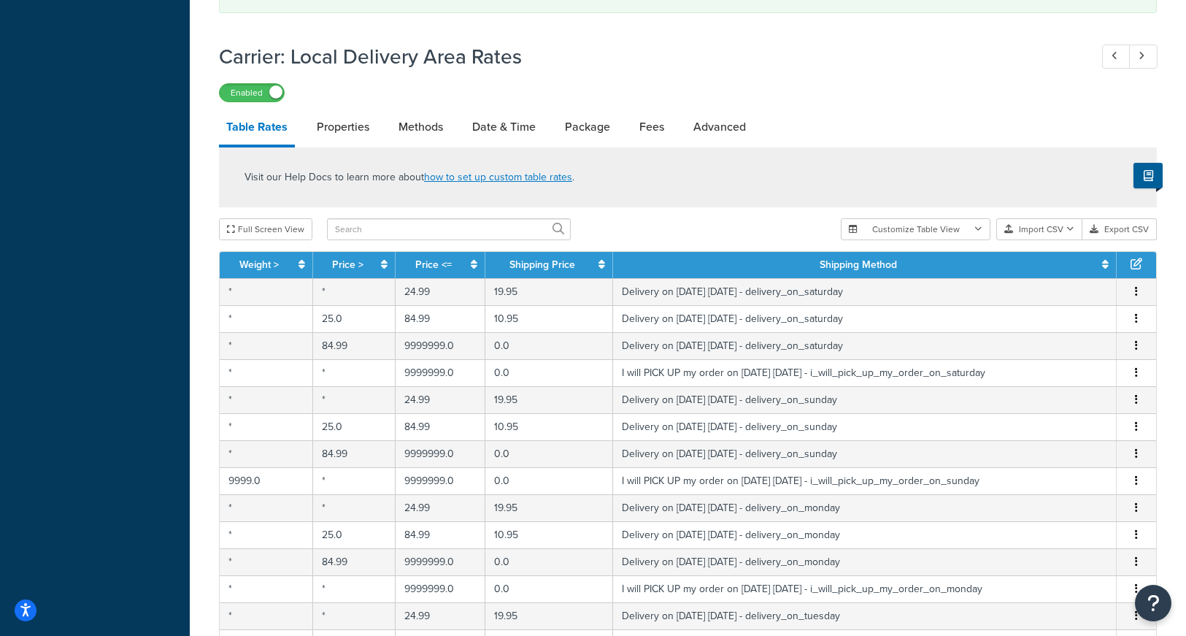
scroll to position [543, 0]
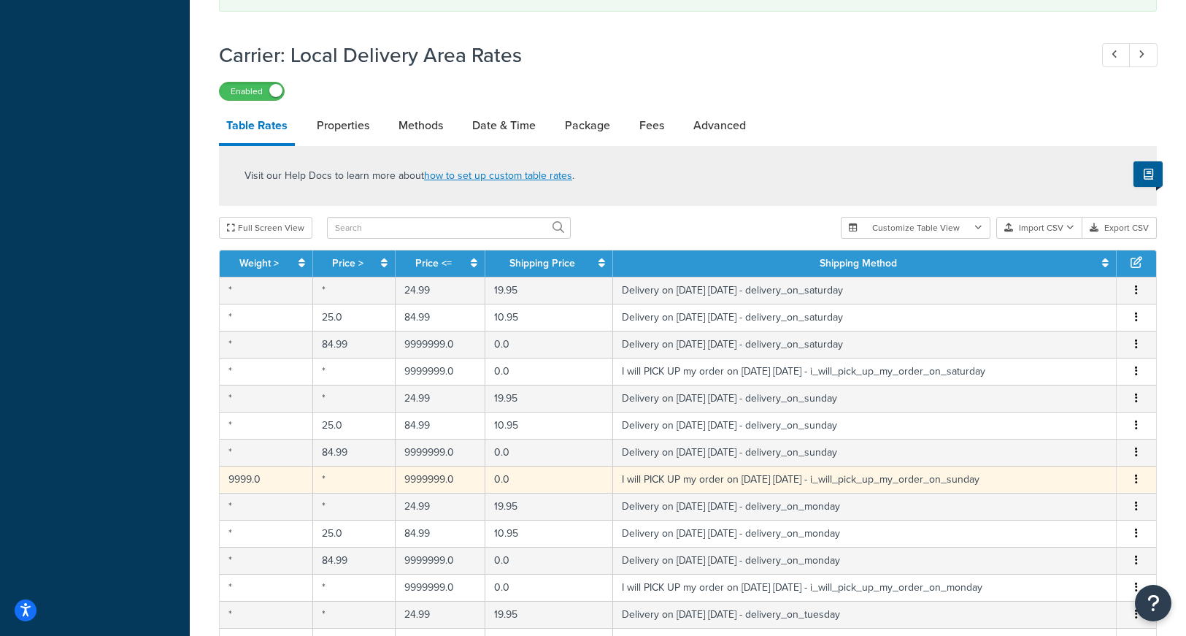
click at [1135, 477] on icon "button" at bounding box center [1136, 479] width 3 height 10
click at [1037, 455] on div "Edit" at bounding box center [1063, 451] width 104 height 30
select select "141008"
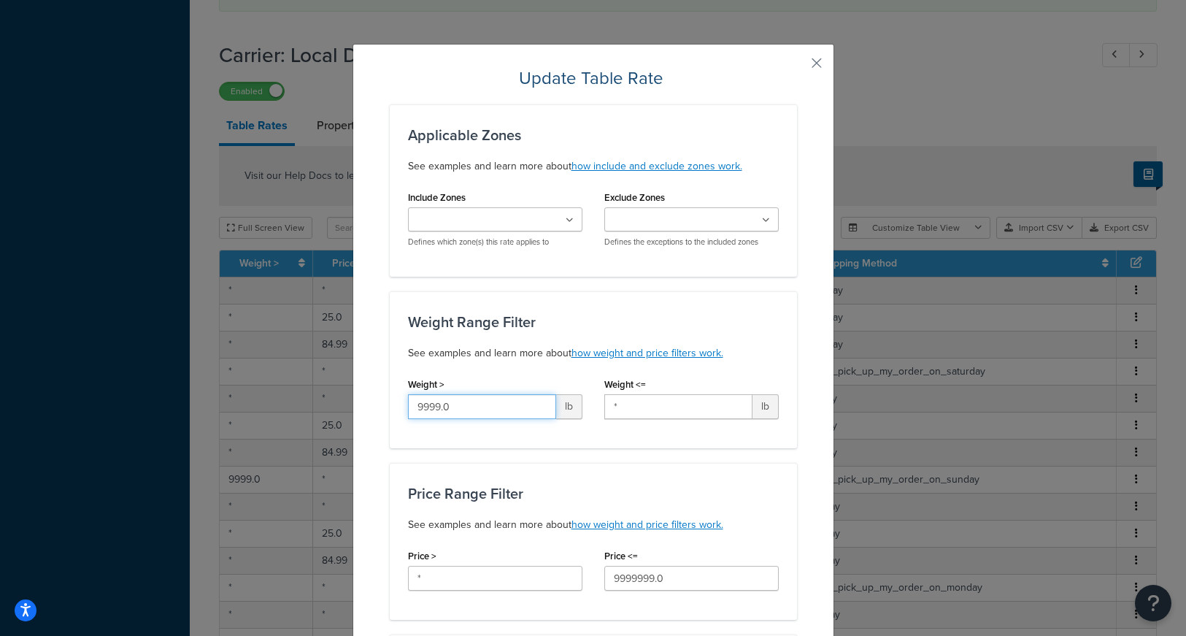
drag, startPoint x: 473, startPoint y: 408, endPoint x: 245, endPoint y: 382, distance: 229.2
click at [245, 382] on div "Update Table Rate Applicable Zones See examples and learn more about how includ…" at bounding box center [593, 318] width 1186 height 636
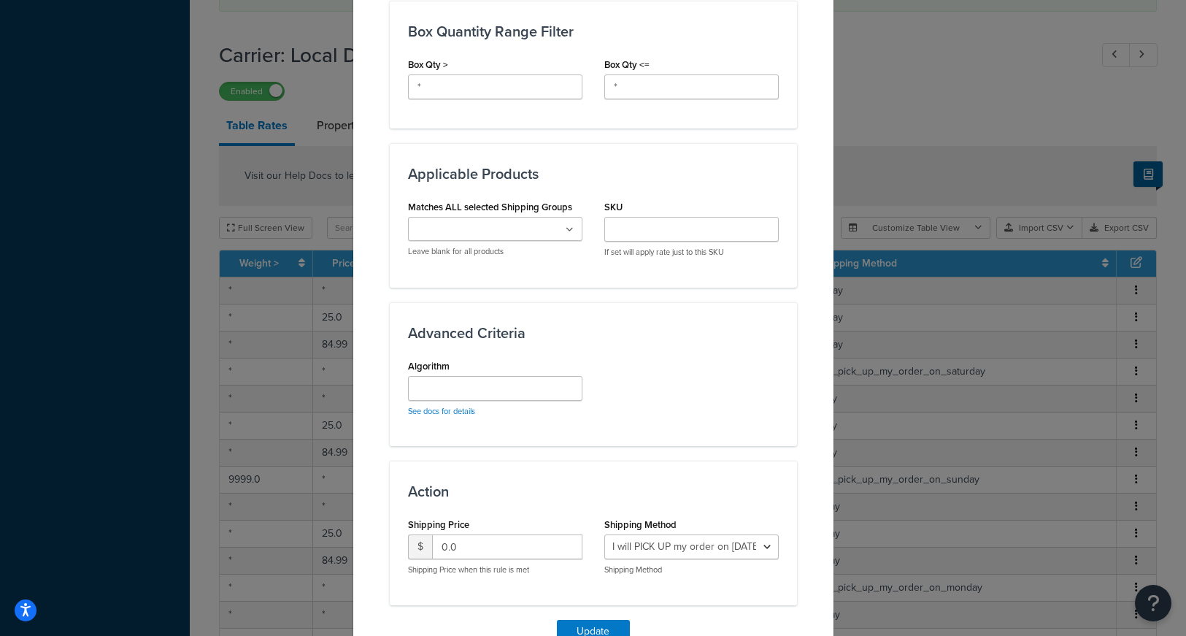
scroll to position [852, 0]
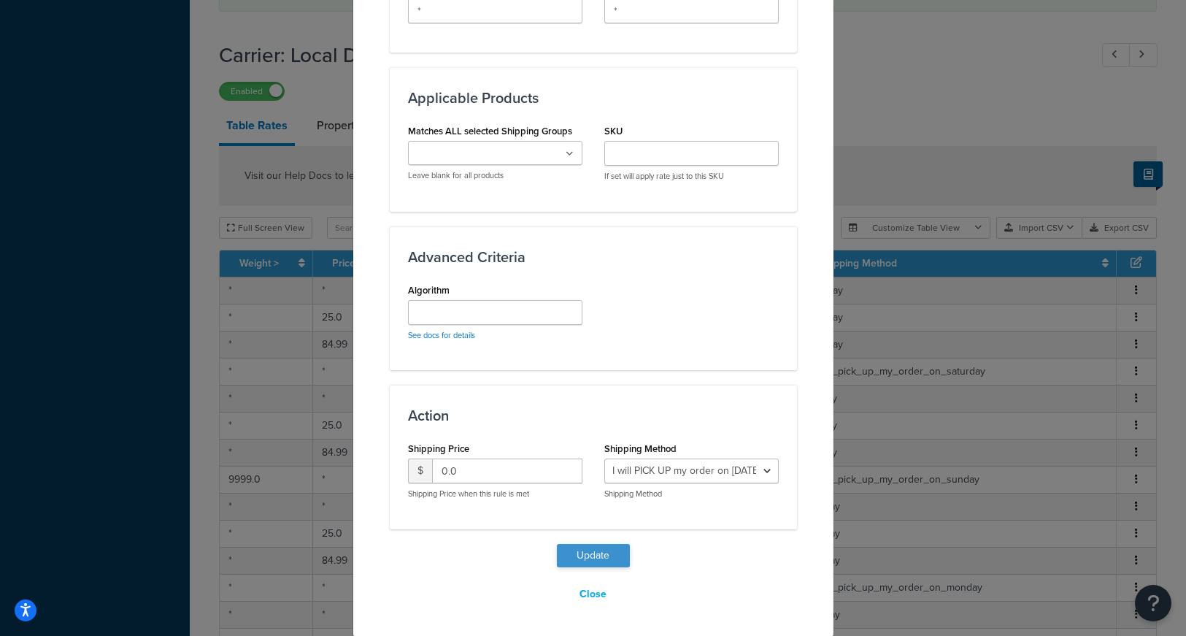
type input "*"
click at [590, 552] on button "Update" at bounding box center [593, 555] width 73 height 23
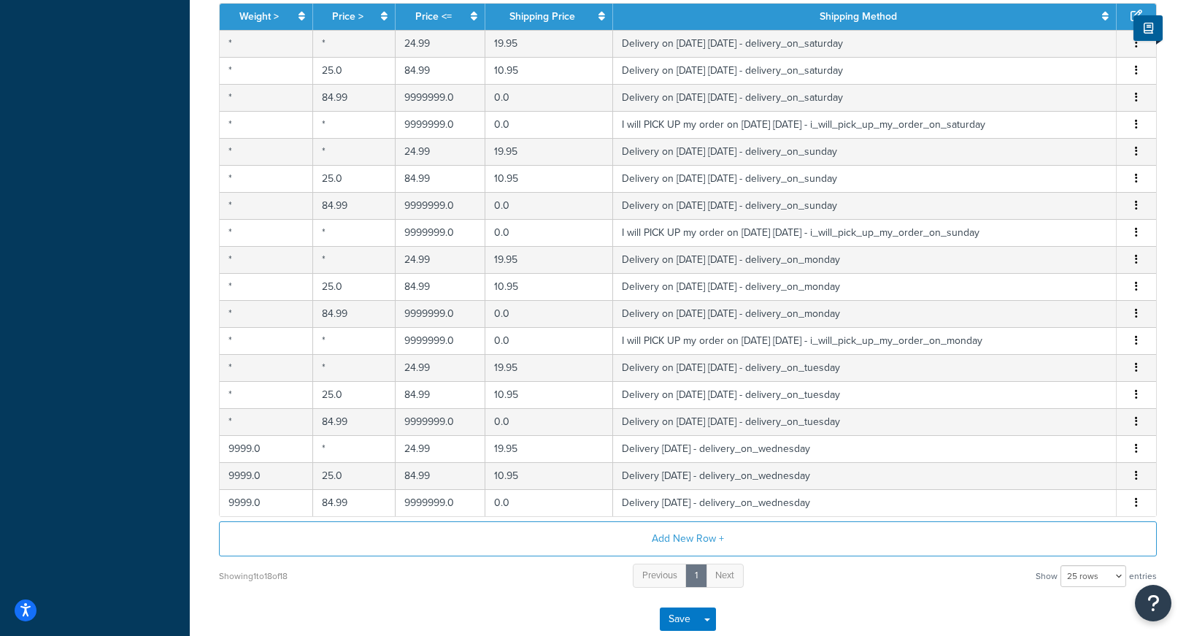
scroll to position [949, 0]
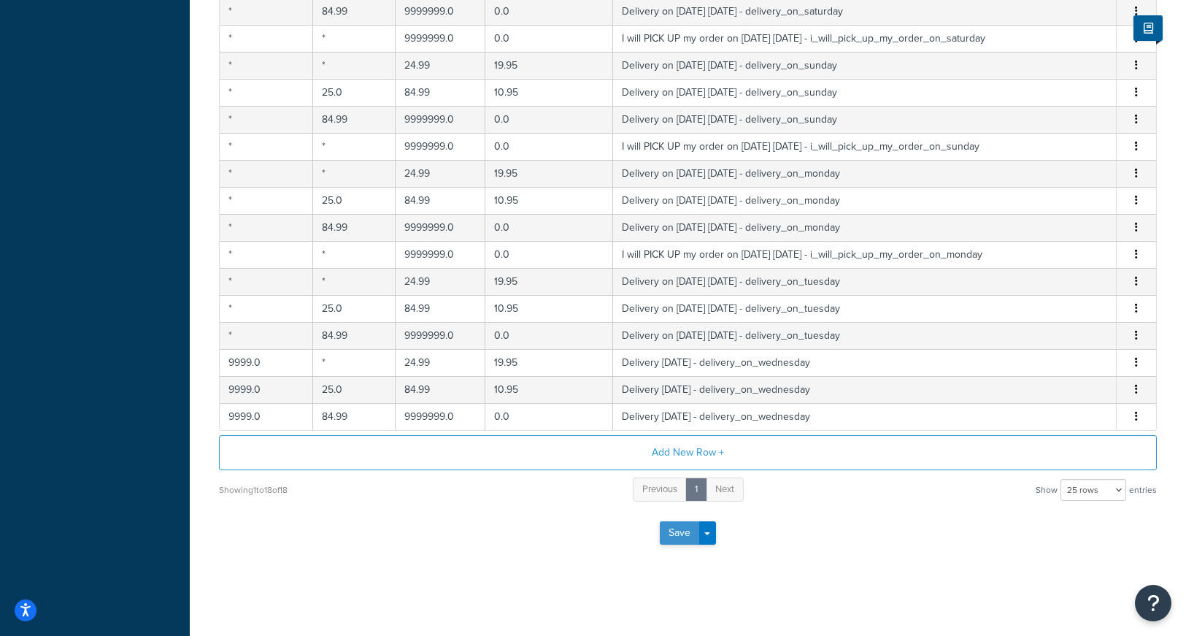
click at [668, 536] on button "Save" at bounding box center [679, 532] width 39 height 23
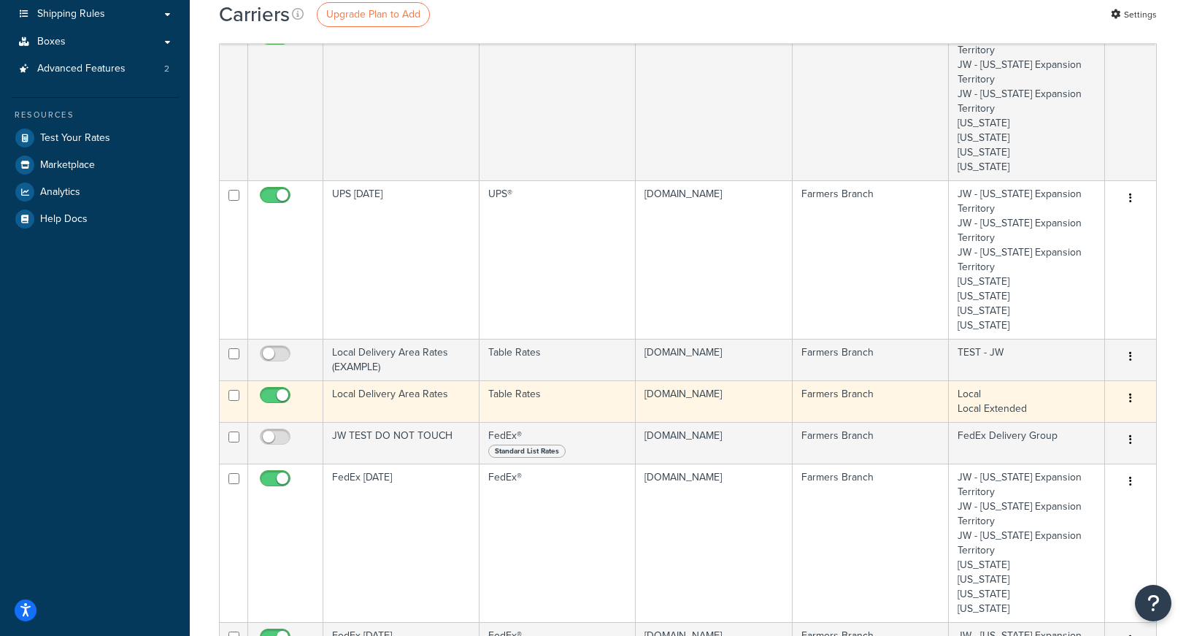
scroll to position [231, 0]
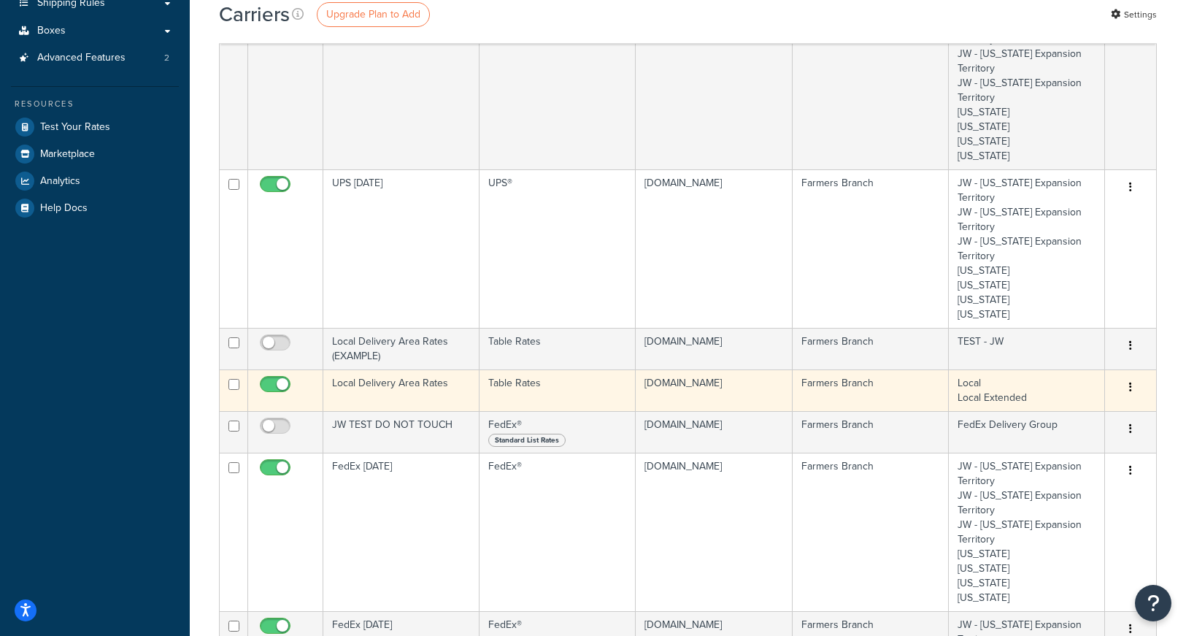
click at [1132, 382] on button "button" at bounding box center [1130, 387] width 20 height 23
click at [1050, 413] on link "Edit" at bounding box center [1071, 417] width 115 height 30
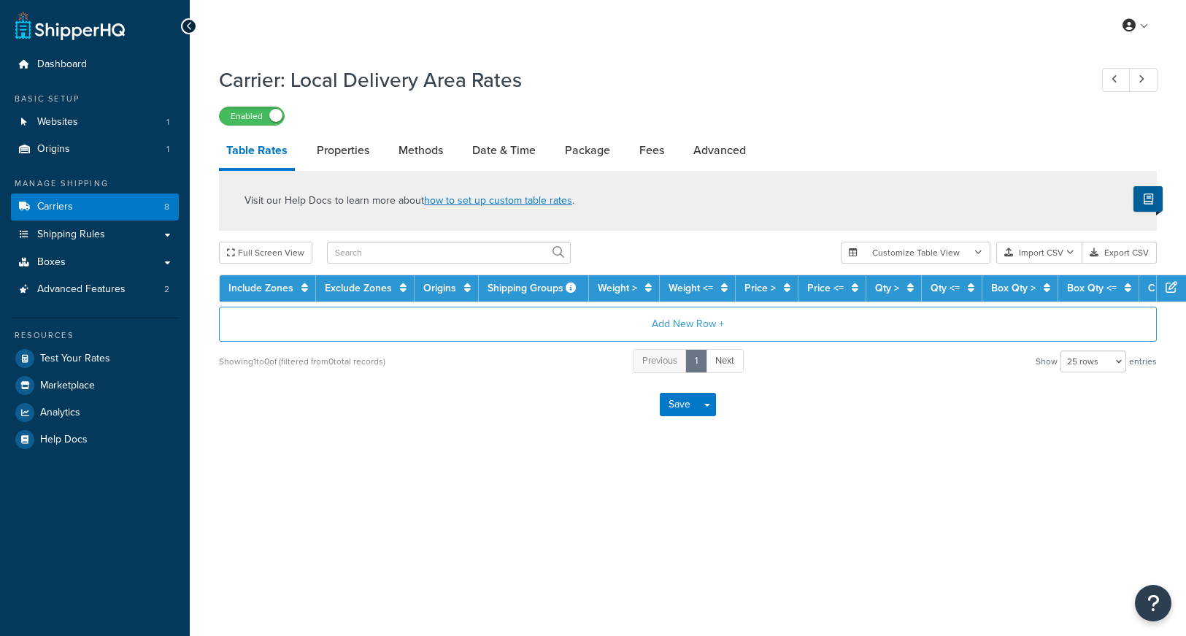
select select "25"
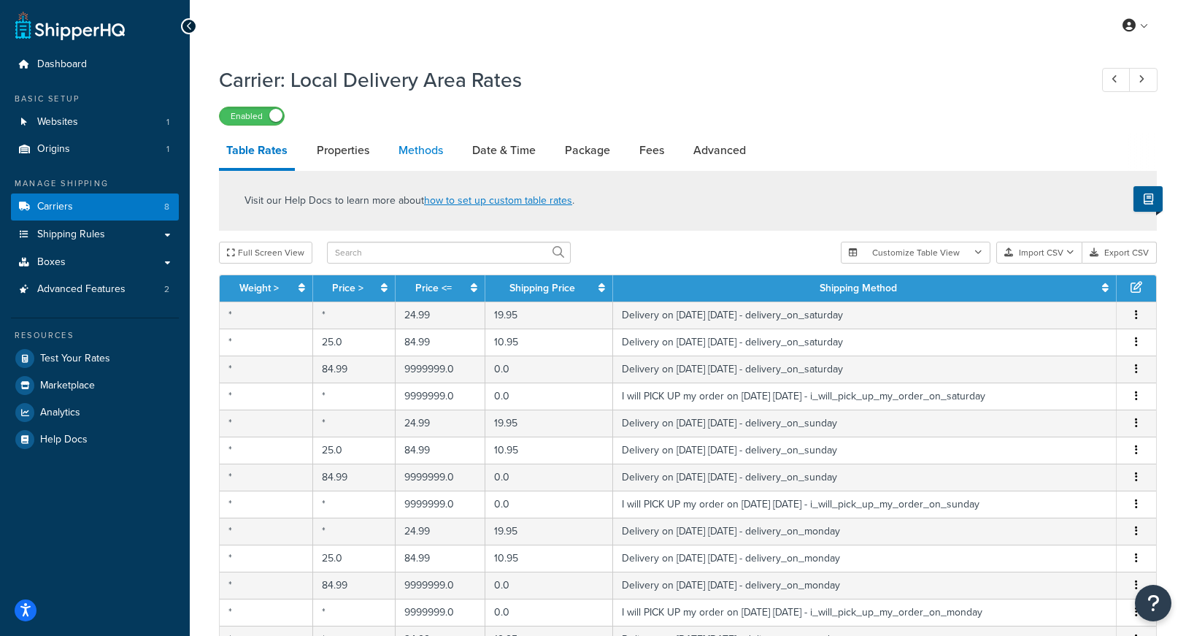
click at [423, 150] on link "Methods" at bounding box center [420, 150] width 59 height 35
select select "25"
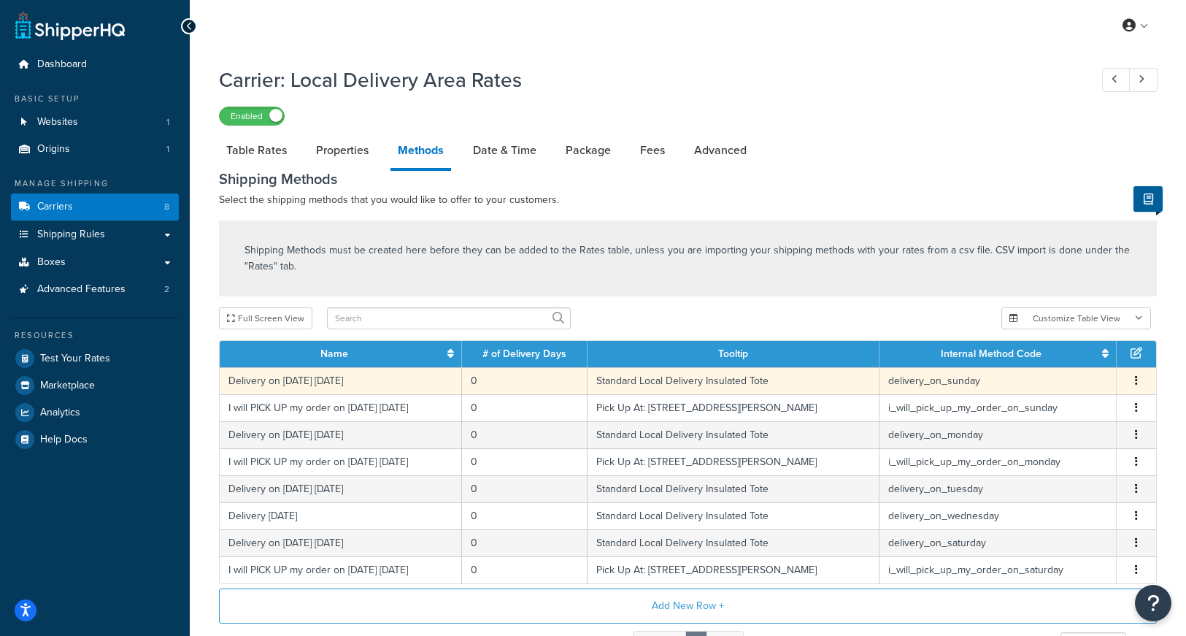
click at [1135, 378] on icon "button" at bounding box center [1136, 380] width 3 height 10
click at [1032, 365] on div "Edit" at bounding box center [1063, 367] width 104 height 30
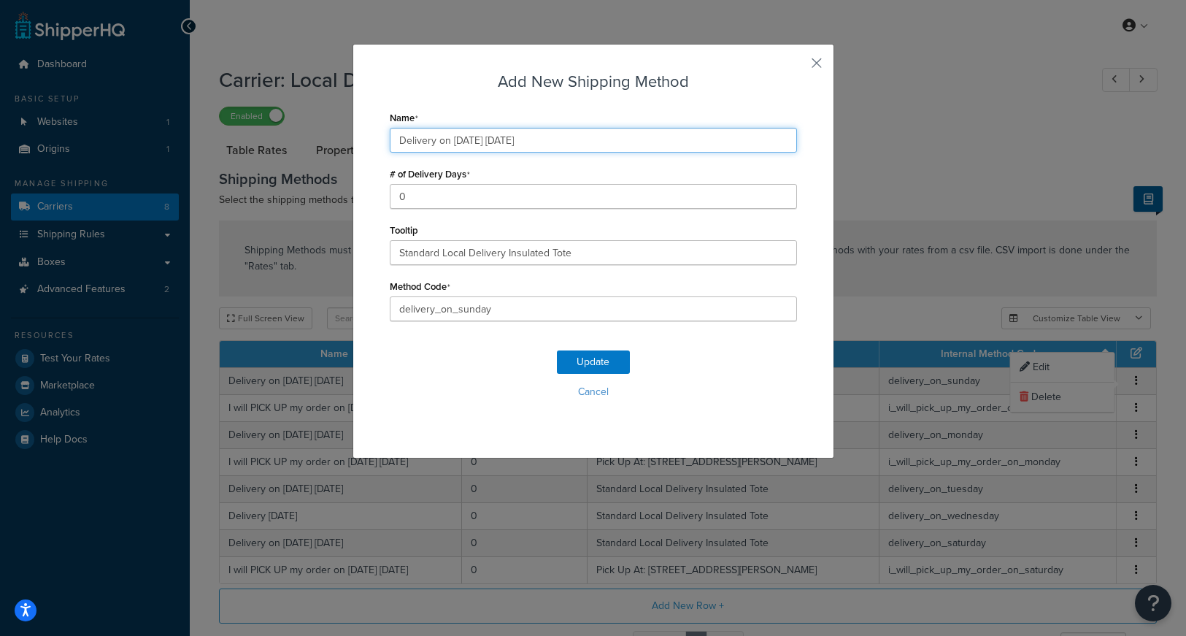
click at [477, 139] on input "Delivery on [DATE] [DATE]" at bounding box center [593, 140] width 407 height 25
type input "Delivery on [DATE] [DATE]"
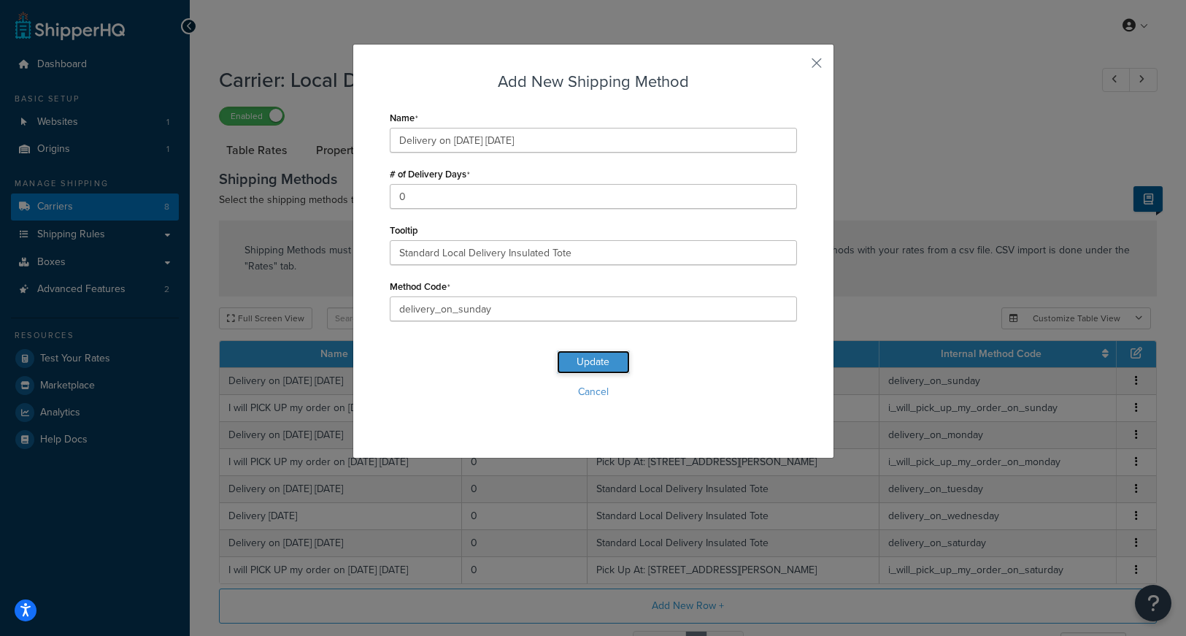
click at [584, 362] on button "Update" at bounding box center [593, 361] width 73 height 23
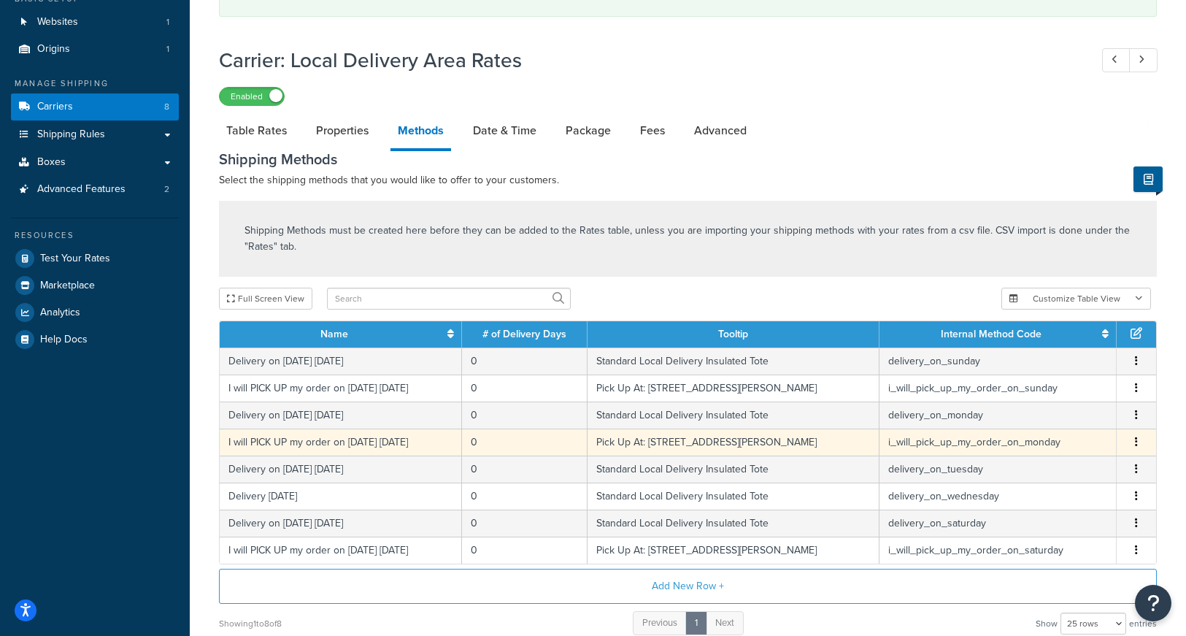
scroll to position [115, 0]
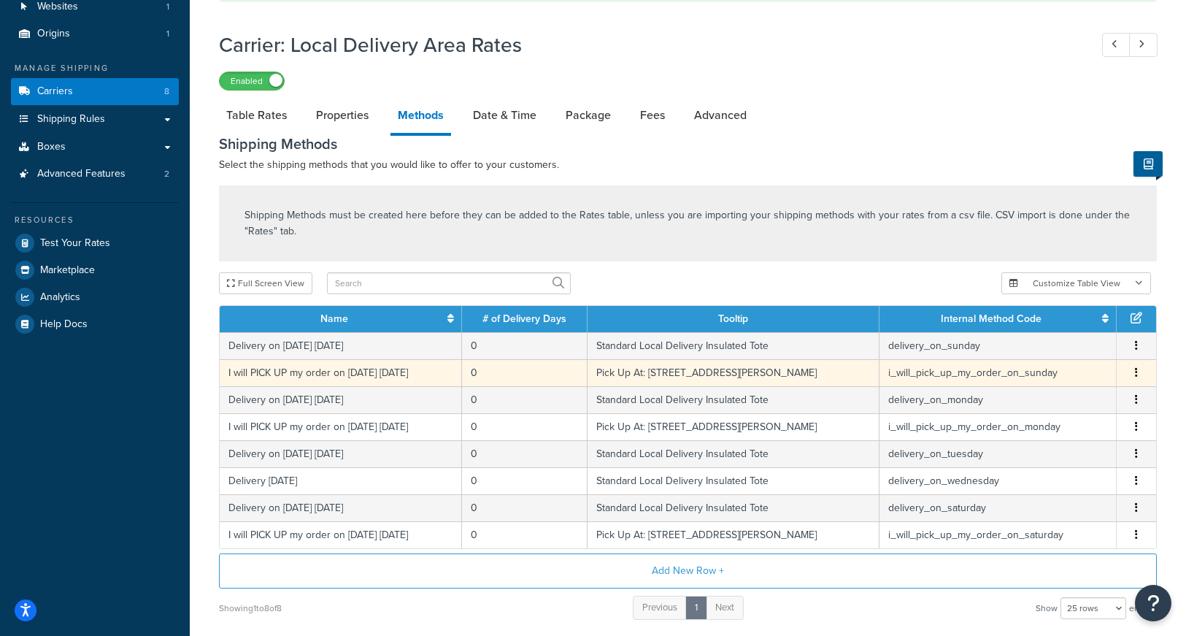
click at [1134, 374] on button "button" at bounding box center [1136, 373] width 12 height 16
click at [1060, 357] on div "Edit" at bounding box center [1063, 359] width 104 height 30
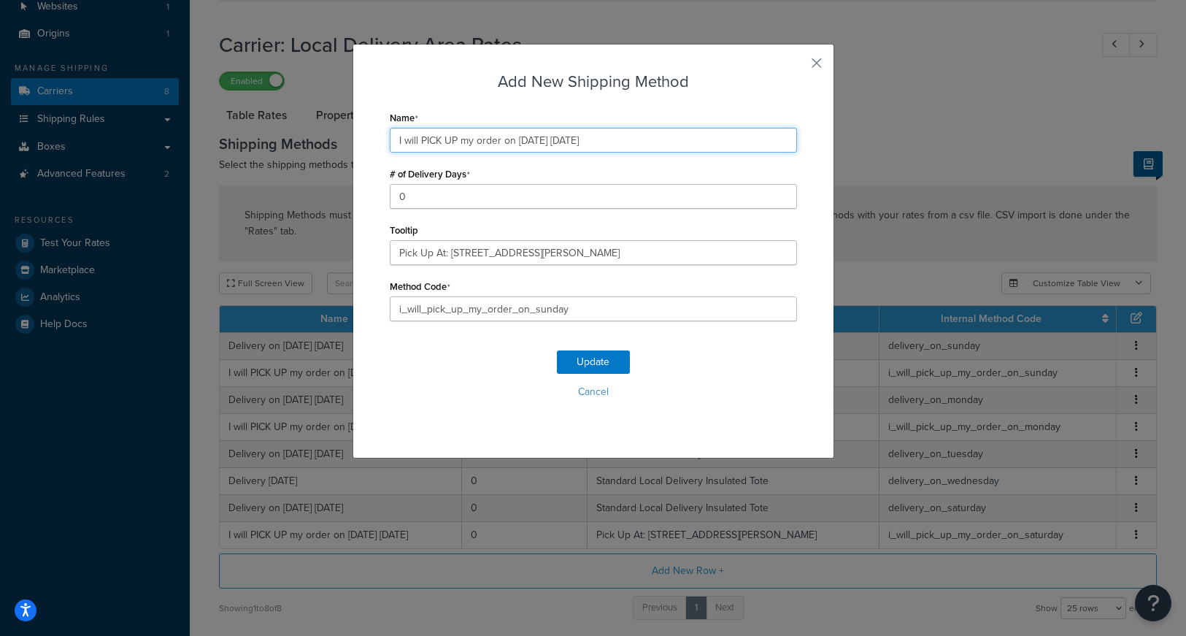
click at [543, 140] on input "I will PICK UP my order on [DATE] [DATE]" at bounding box center [593, 140] width 407 height 25
type input "I will PICK UP my order on [DATE] [DATE]"
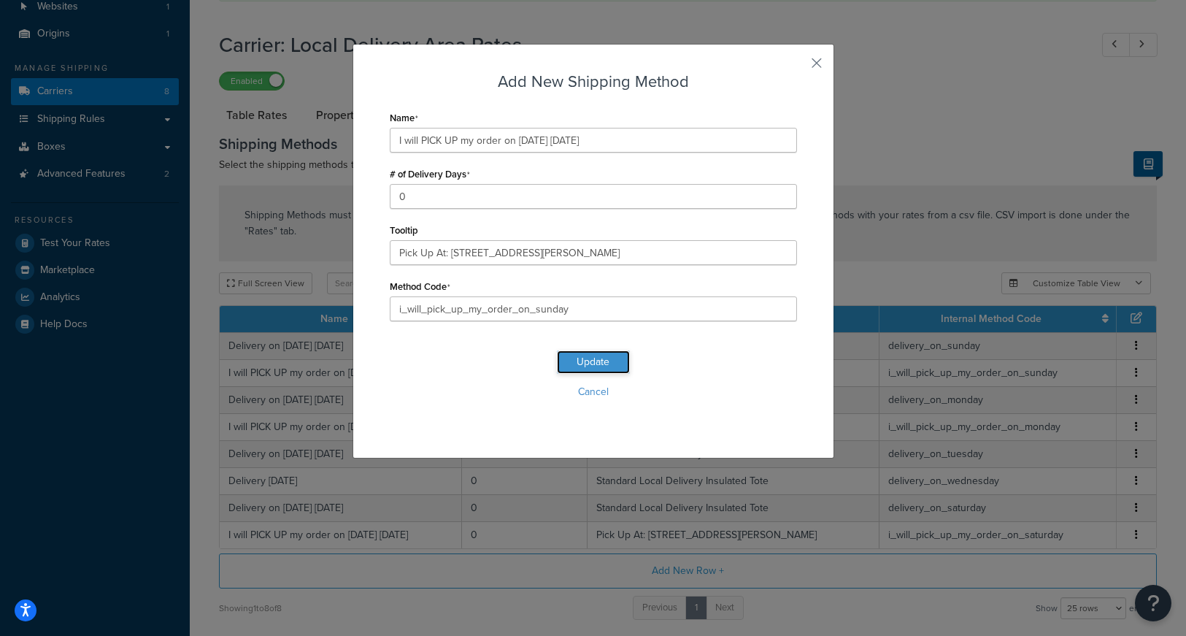
click at [591, 359] on button "Update" at bounding box center [593, 361] width 73 height 23
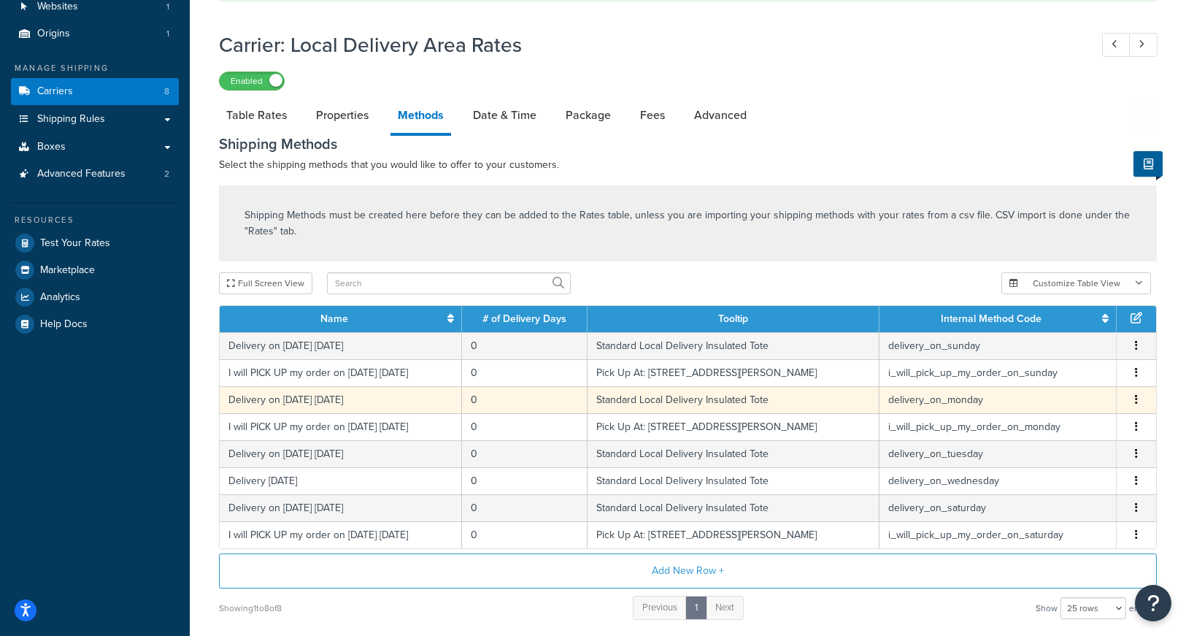
click at [1136, 406] on button "button" at bounding box center [1136, 400] width 12 height 16
click at [1035, 389] on div "Edit" at bounding box center [1063, 386] width 104 height 30
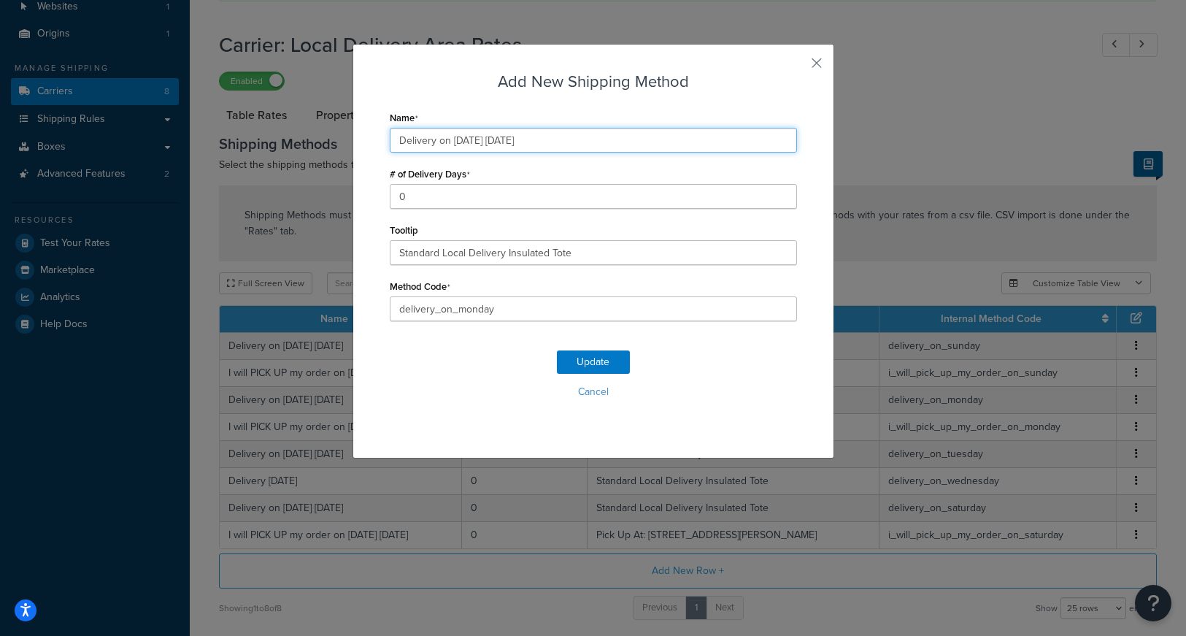
click at [478, 140] on input "Delivery on 09/22/2025 Monday" at bounding box center [593, 140] width 407 height 25
type input "Delivery on 09/29/2025 Monday"
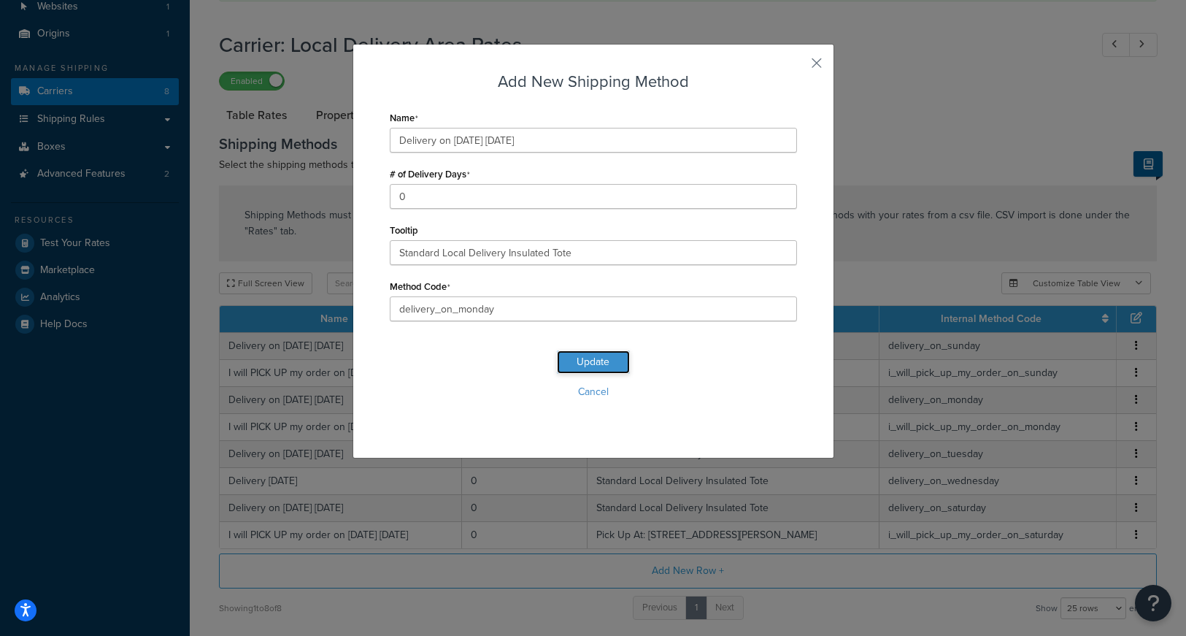
click at [588, 355] on button "Update" at bounding box center [593, 361] width 73 height 23
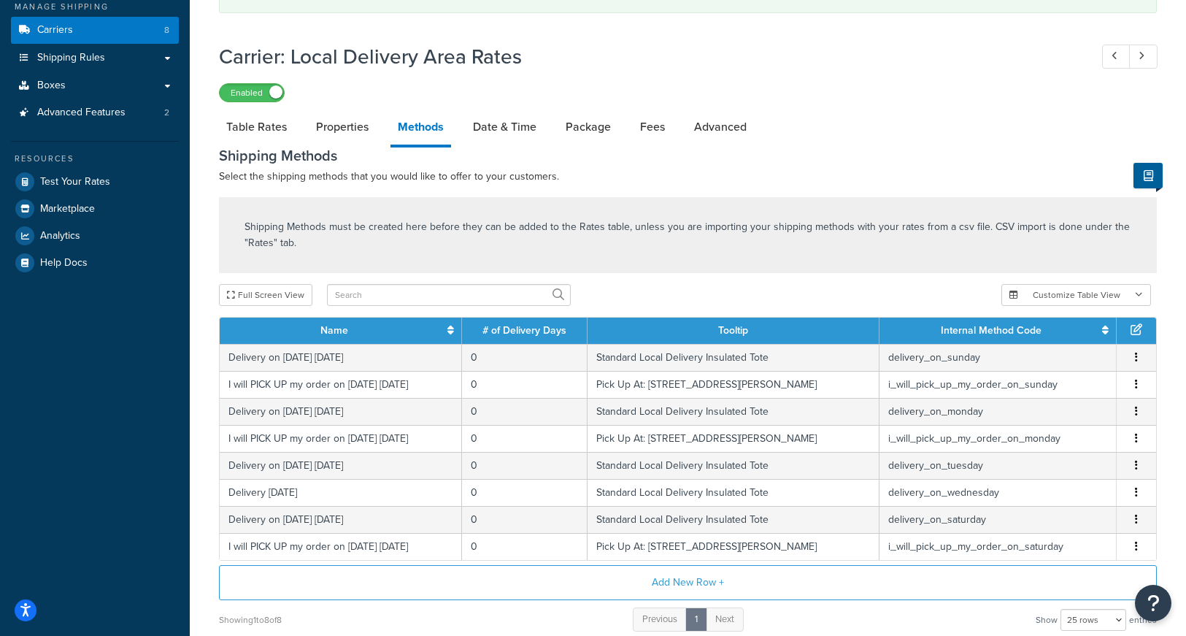
scroll to position [180, 0]
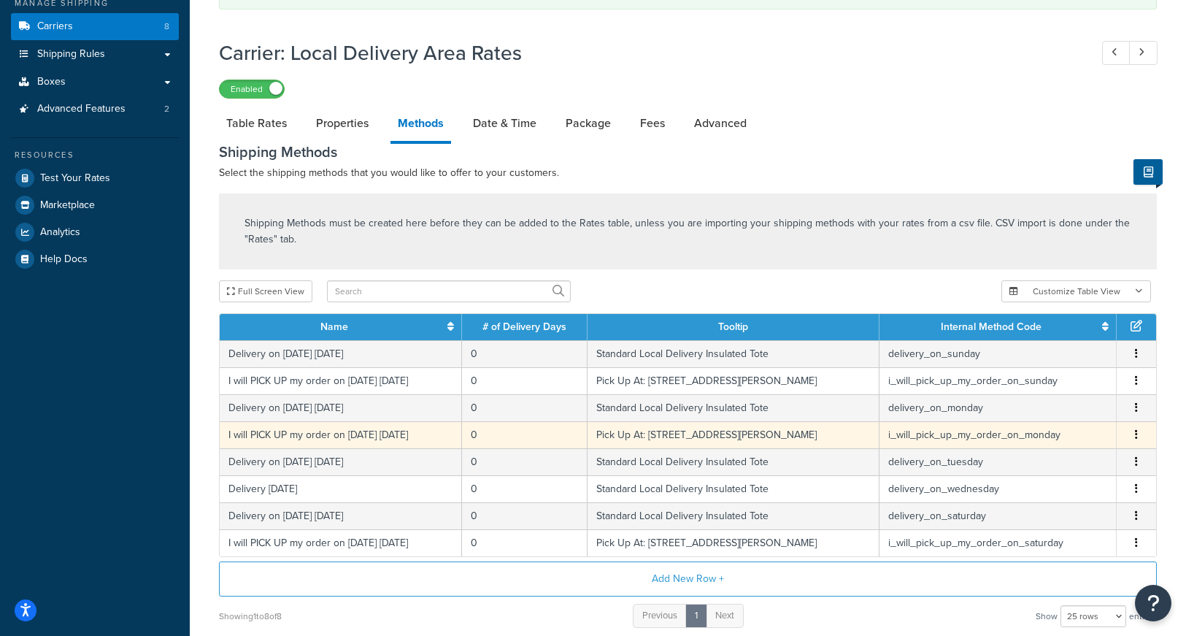
click at [1135, 435] on icon "button" at bounding box center [1136, 434] width 3 height 10
click at [1044, 419] on div "Edit" at bounding box center [1063, 421] width 104 height 30
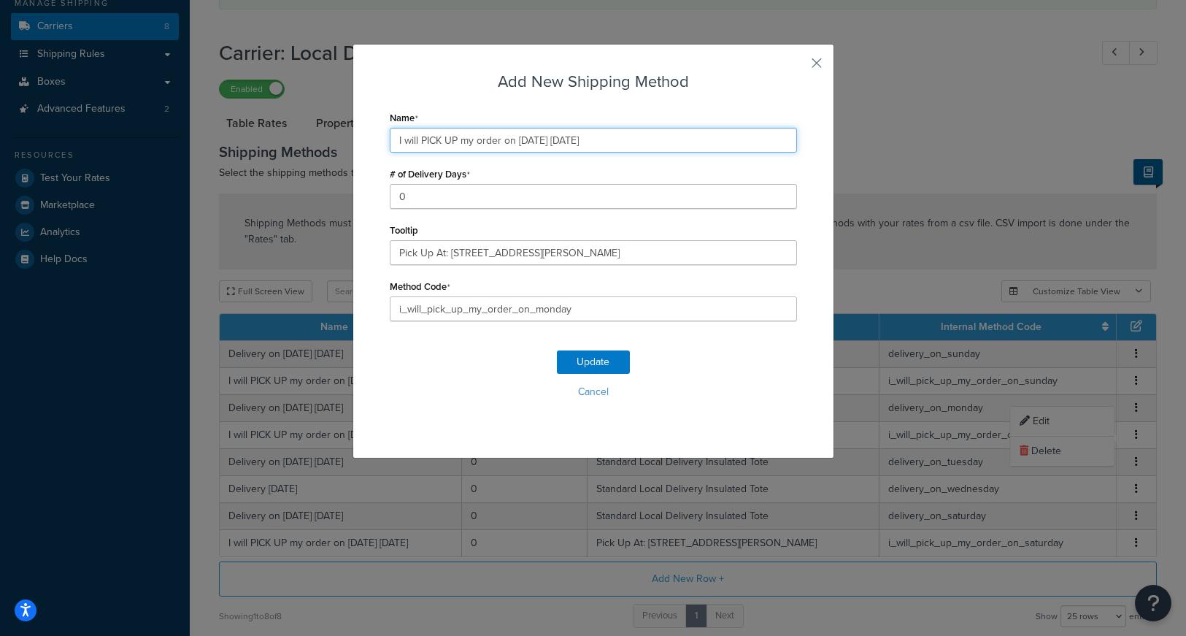
click at [542, 140] on input "I will PICK UP my order on 09/22/2025 Monday" at bounding box center [593, 140] width 407 height 25
type input "I will PICK UP my order on 09/29/2025 Monday"
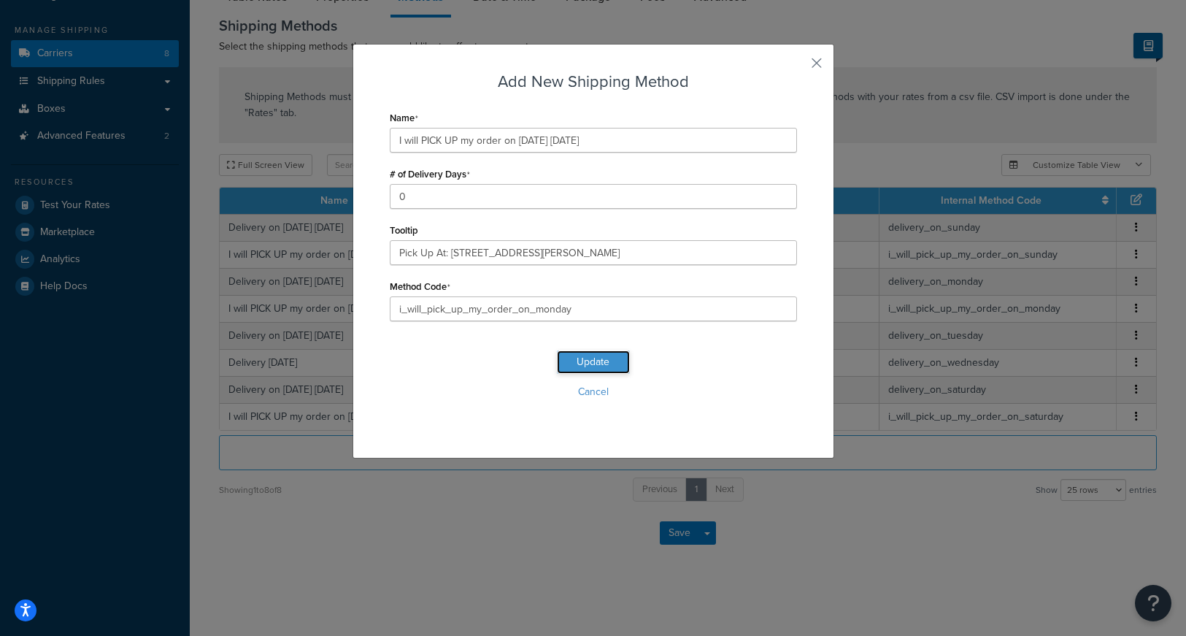
click at [584, 361] on button "Update" at bounding box center [593, 361] width 73 height 23
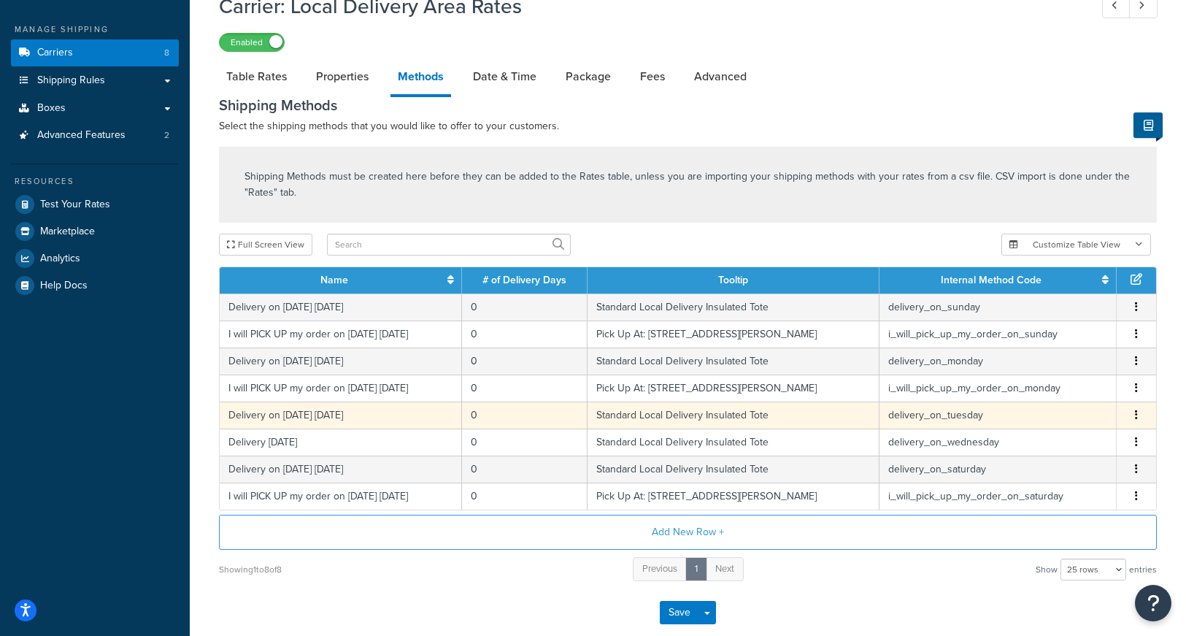
click at [1136, 414] on icon "button" at bounding box center [1136, 414] width 3 height 10
click at [1046, 403] on div "Edit" at bounding box center [1063, 402] width 104 height 30
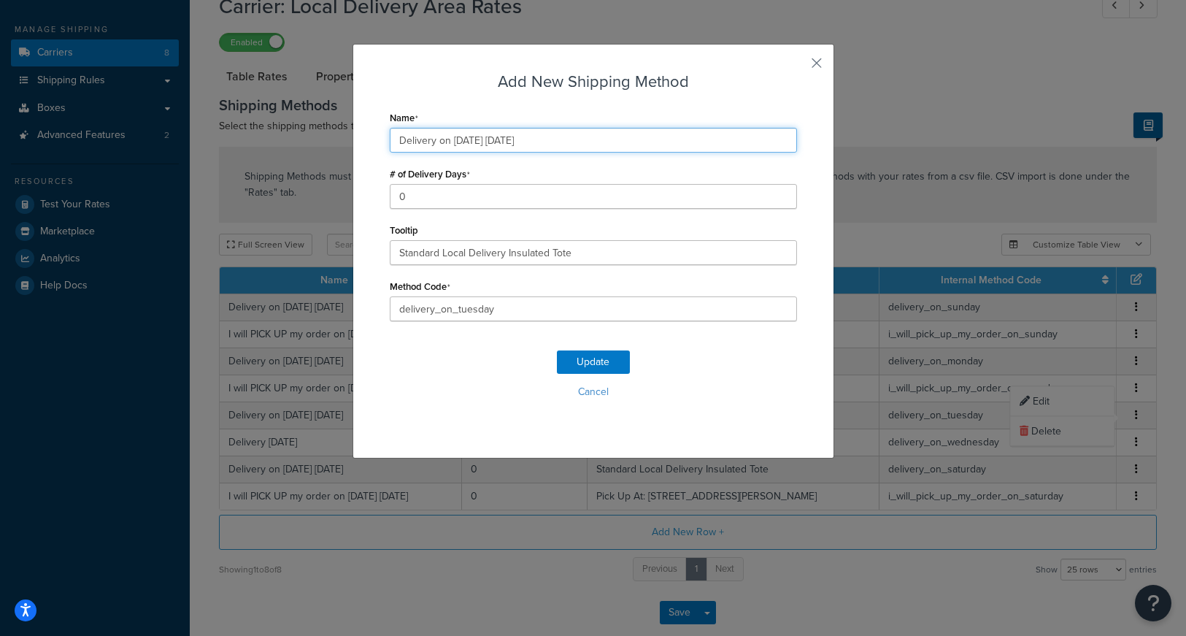
click at [477, 139] on input "Delivery on 09/23/2025 Tuesday" at bounding box center [593, 140] width 407 height 25
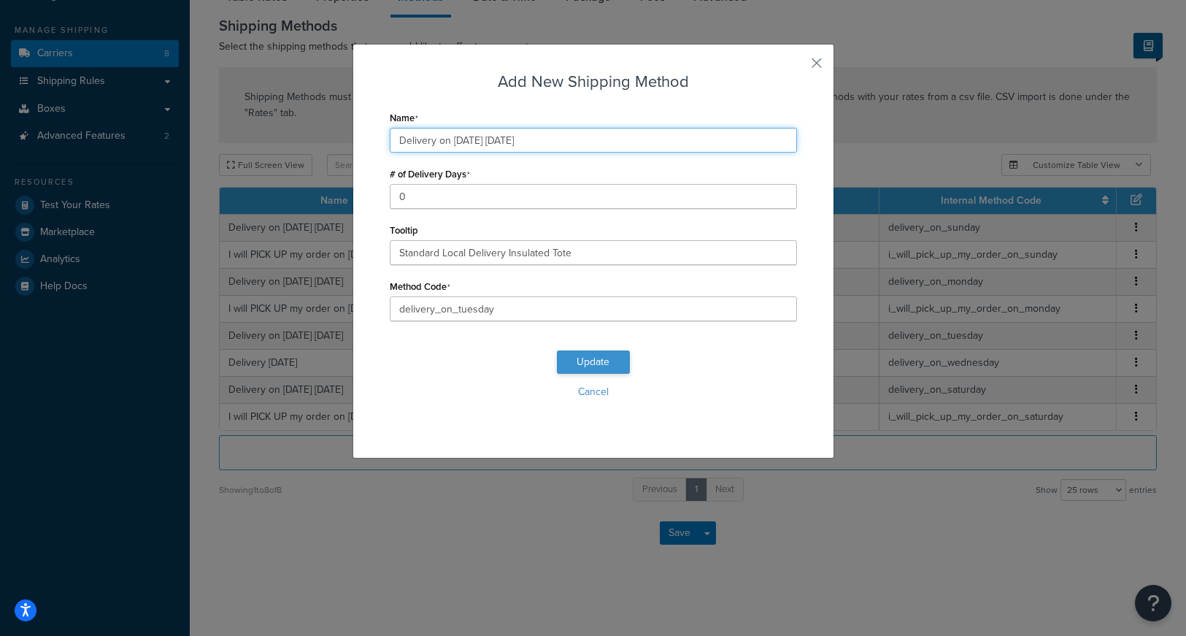
type input "Delivery on 09/30/2025 Tuesday"
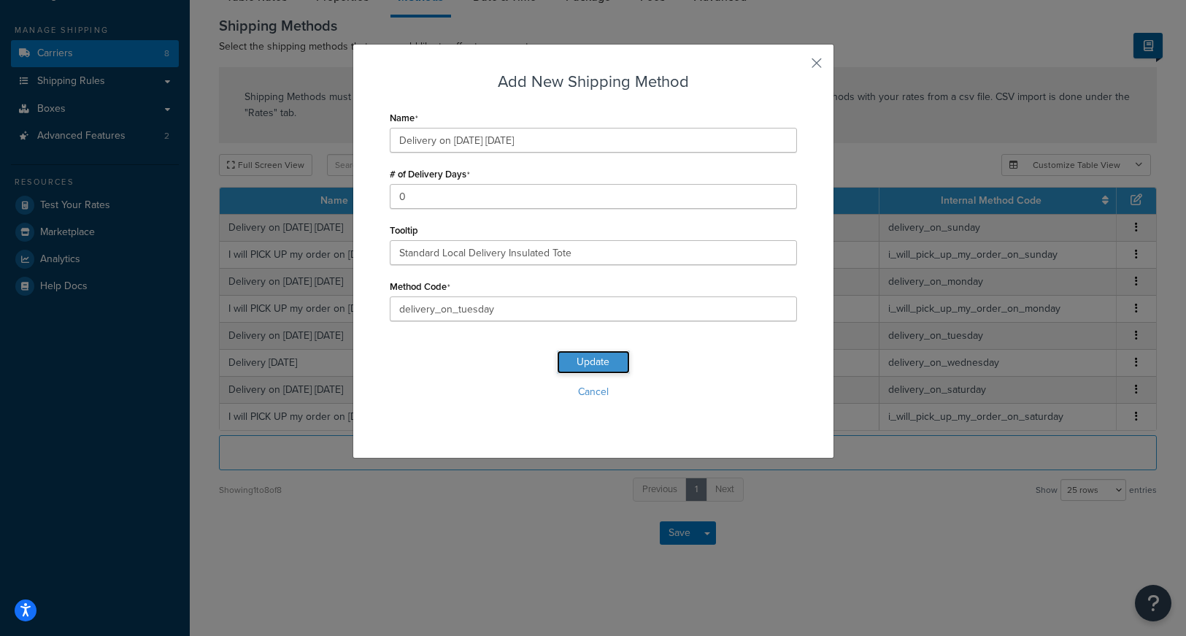
click at [597, 363] on button "Update" at bounding box center [593, 361] width 73 height 23
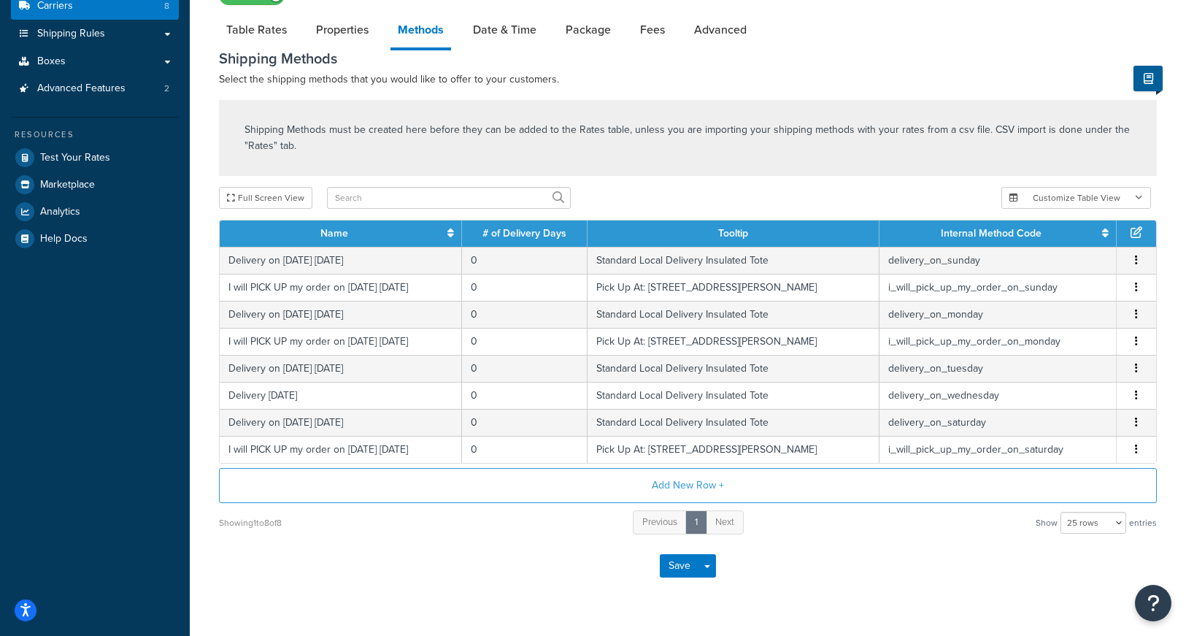
scroll to position [204, 0]
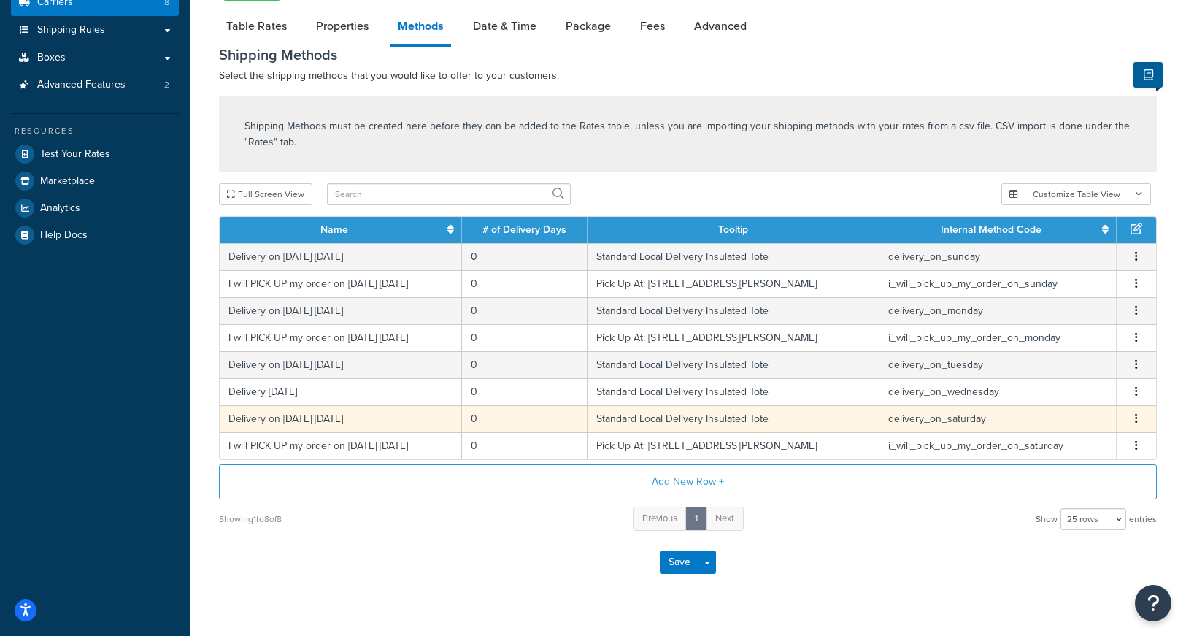
click at [1133, 418] on button "button" at bounding box center [1136, 419] width 12 height 16
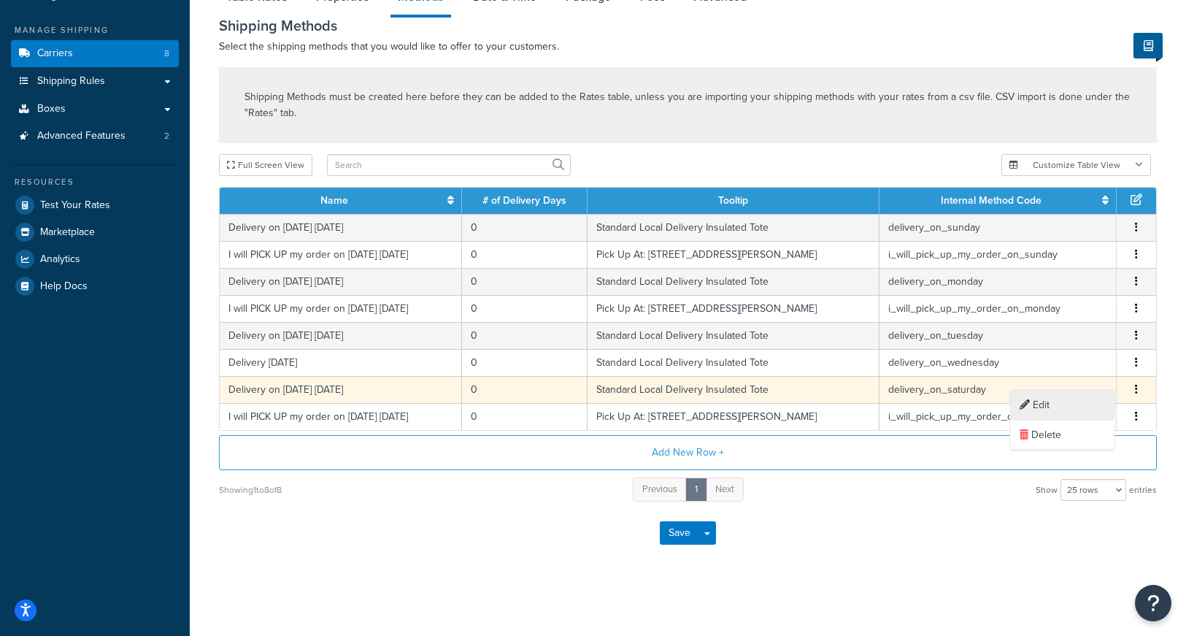
click at [1040, 406] on div "Edit" at bounding box center [1063, 405] width 104 height 30
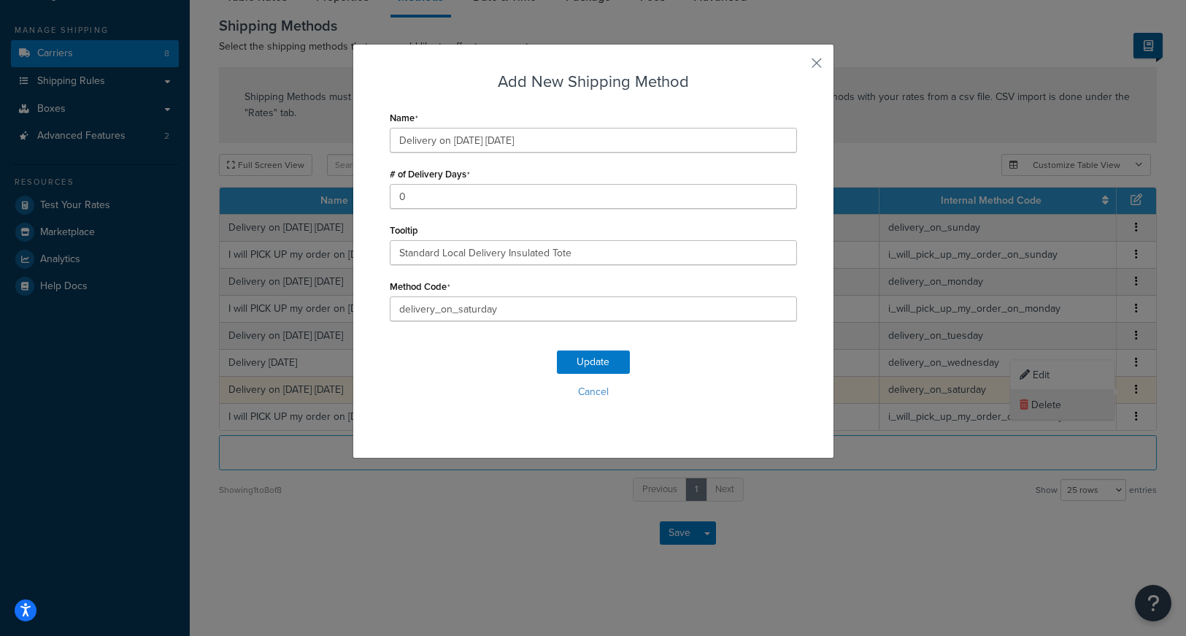
scroll to position [154, 0]
click at [478, 142] on input "Delivery on 09/20/2025 Saturday" at bounding box center [593, 140] width 407 height 25
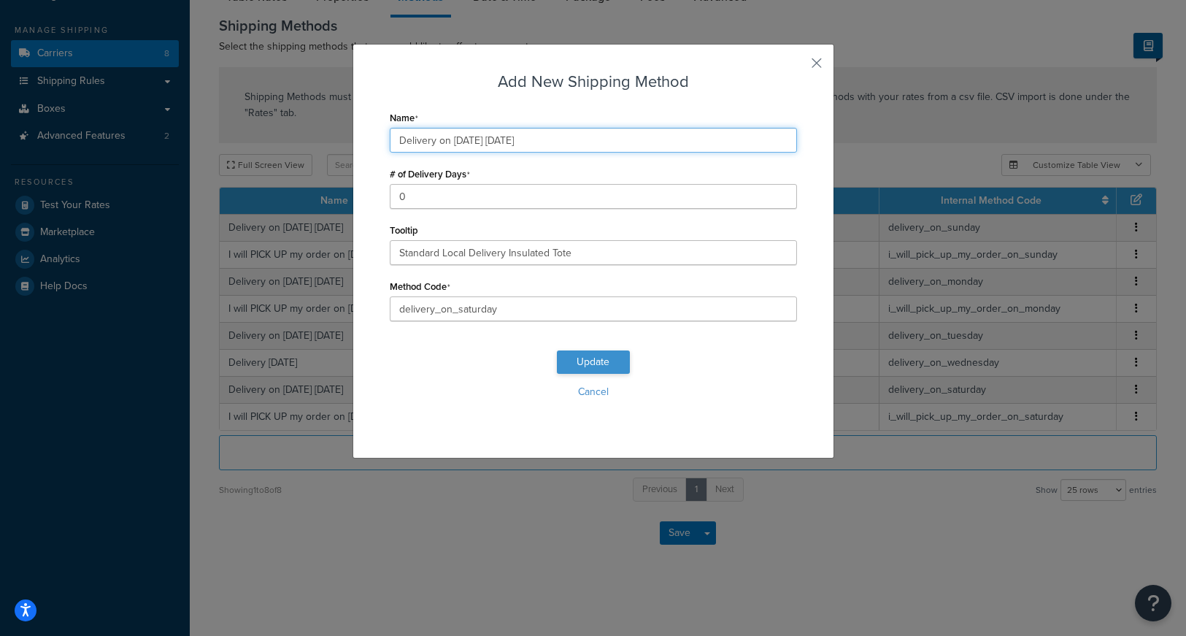
type input "Delivery on 09/27/2025 Saturday"
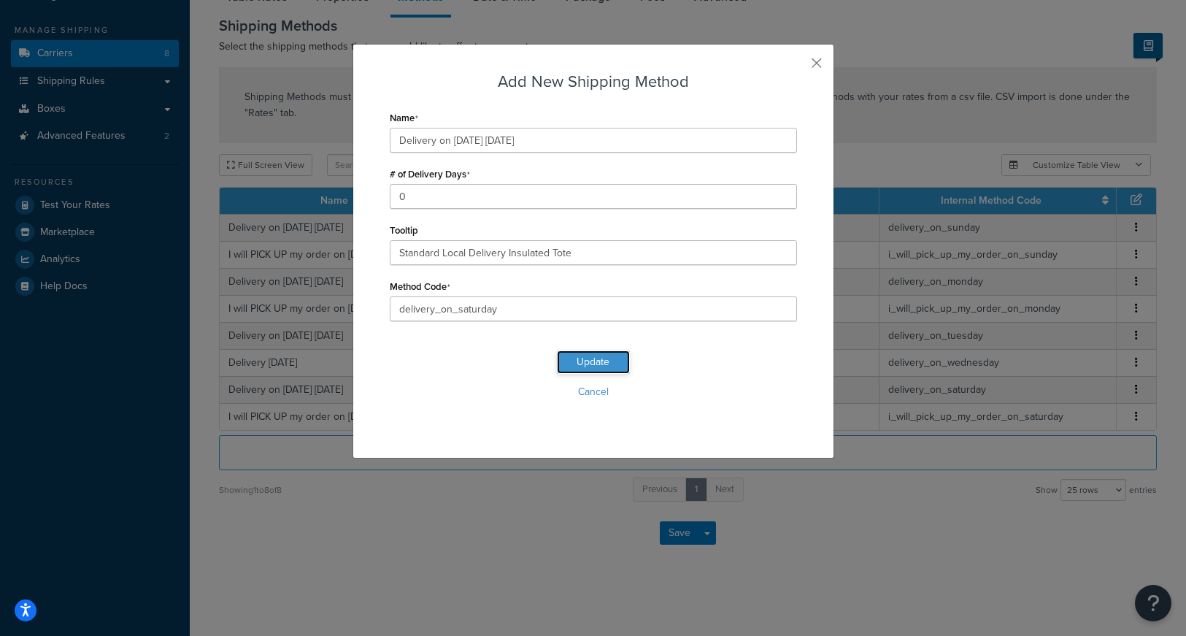
click at [583, 365] on button "Update" at bounding box center [593, 361] width 73 height 23
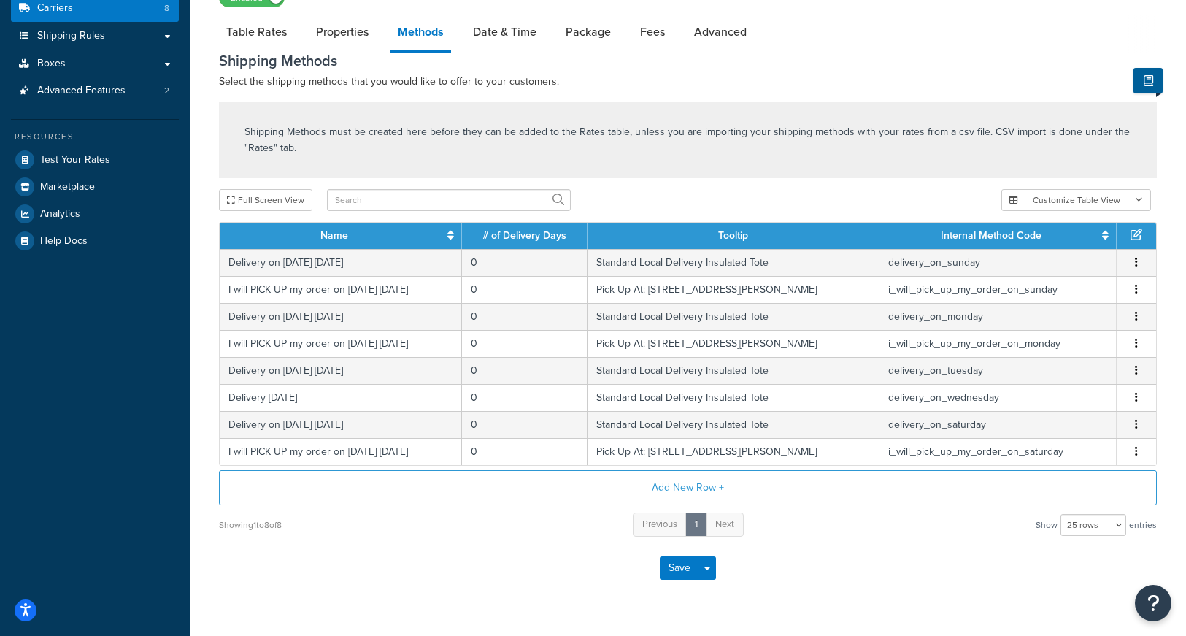
scroll to position [203, 0]
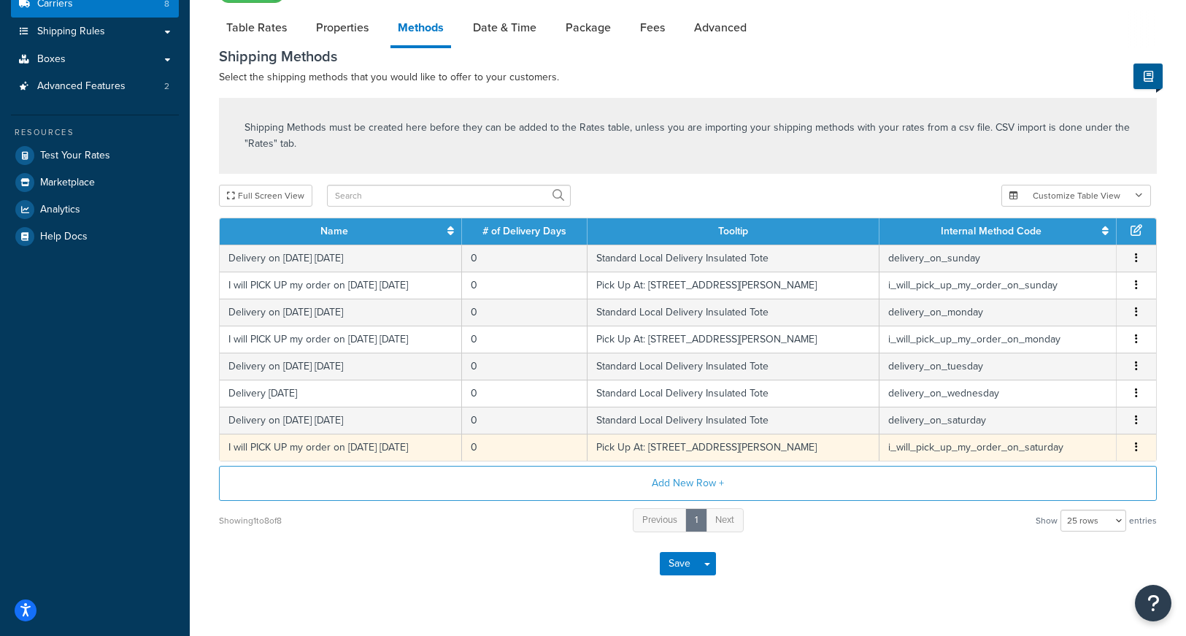
click at [1138, 447] on button "button" at bounding box center [1136, 447] width 12 height 16
click at [1038, 431] on div "Edit" at bounding box center [1063, 434] width 104 height 30
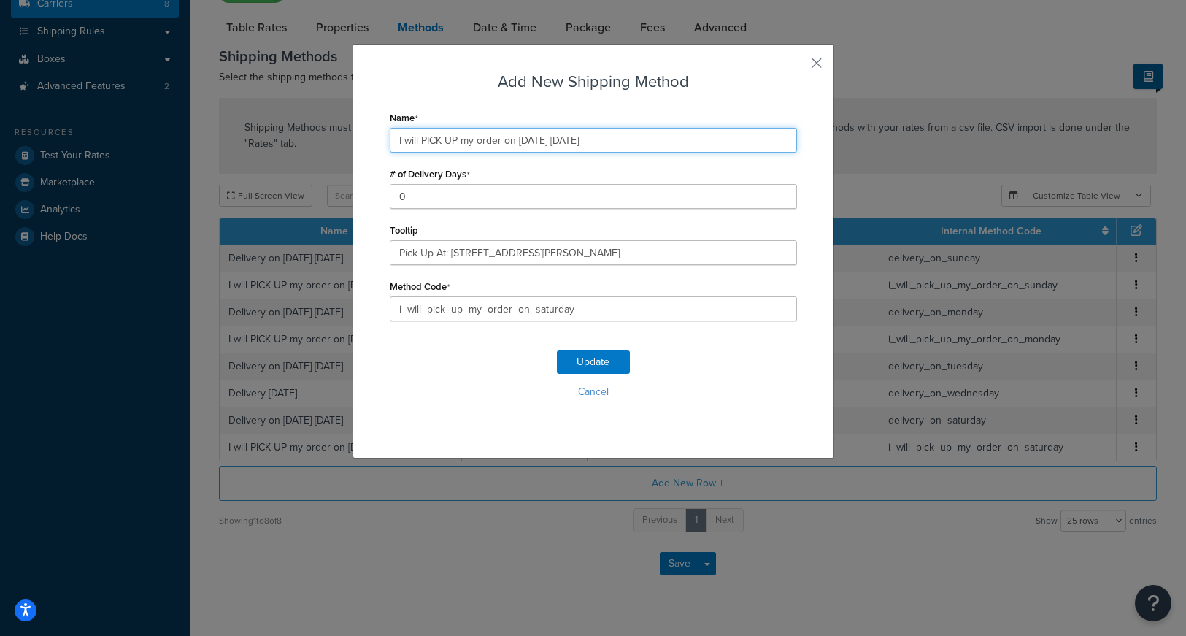
click at [543, 142] on input "I will PICK UP my order on 09/20/2025 Saturday" at bounding box center [593, 140] width 407 height 25
type input "I will PICK UP my order on 09/27/2025 Saturday"
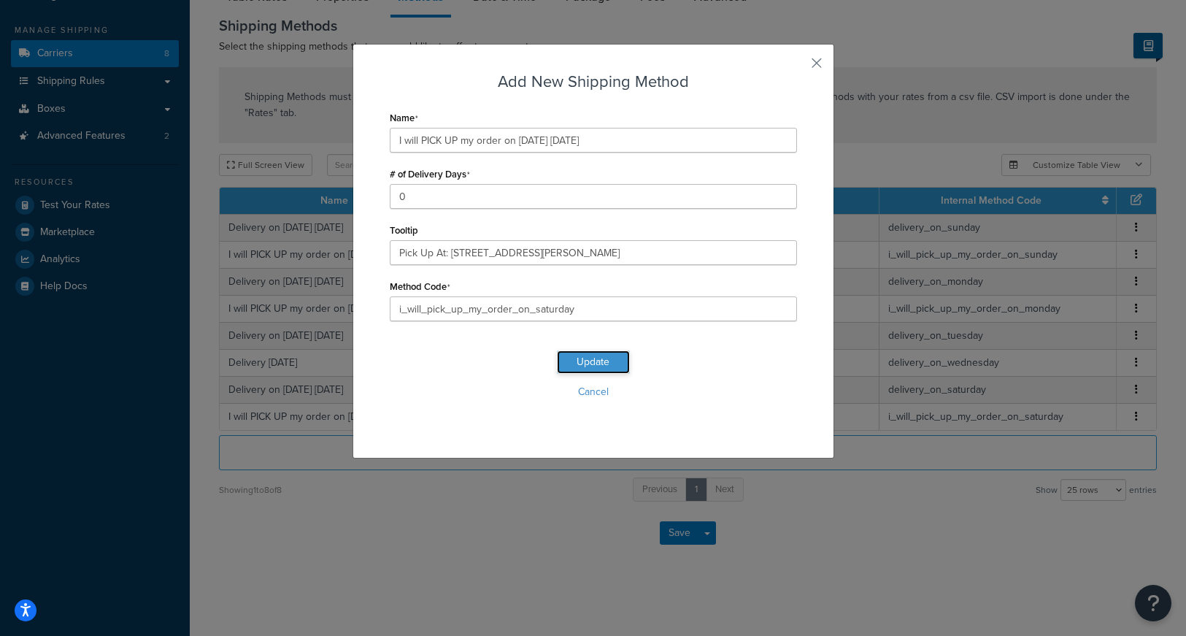
click at [587, 358] on button "Update" at bounding box center [593, 361] width 73 height 23
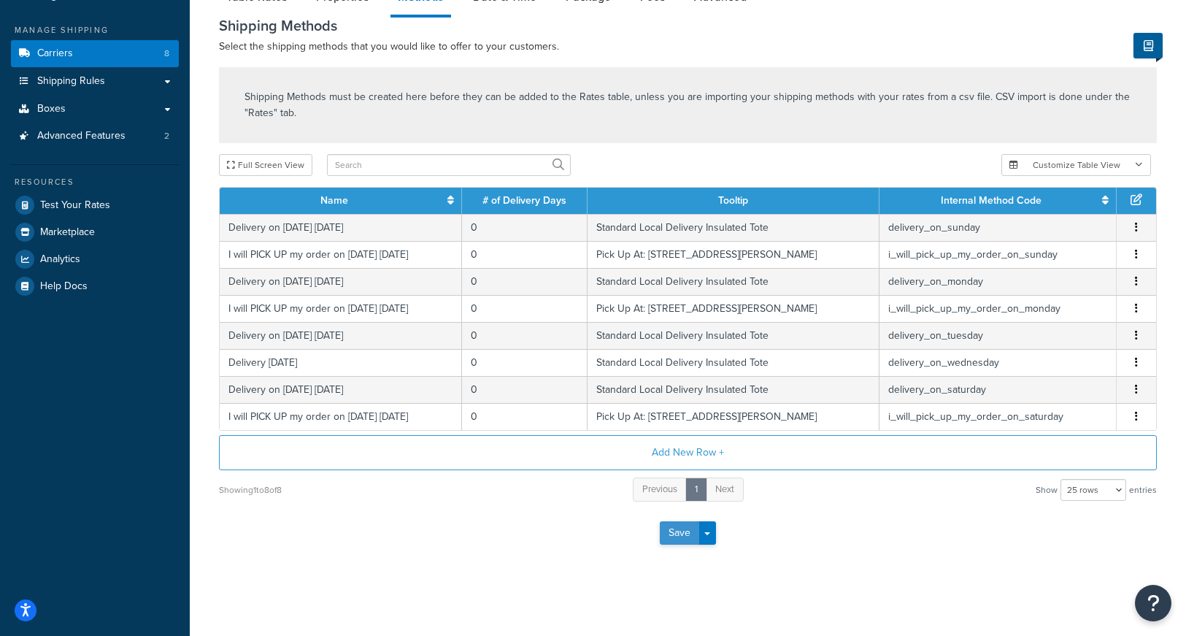
click at [679, 536] on button "Save" at bounding box center [679, 532] width 39 height 23
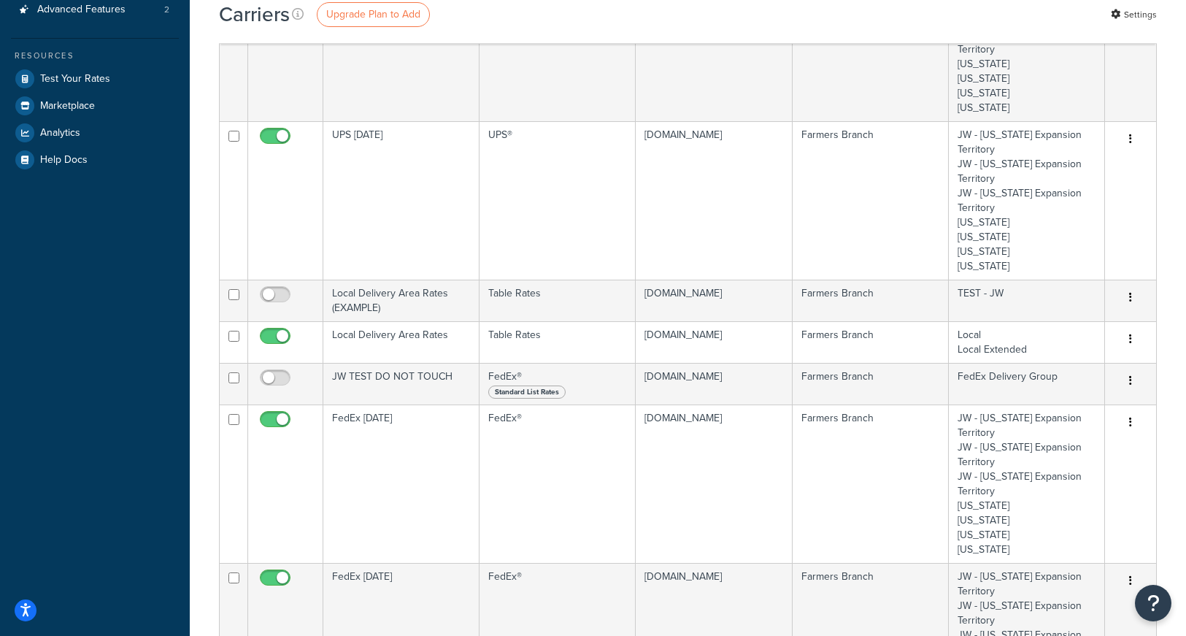
scroll to position [283, 0]
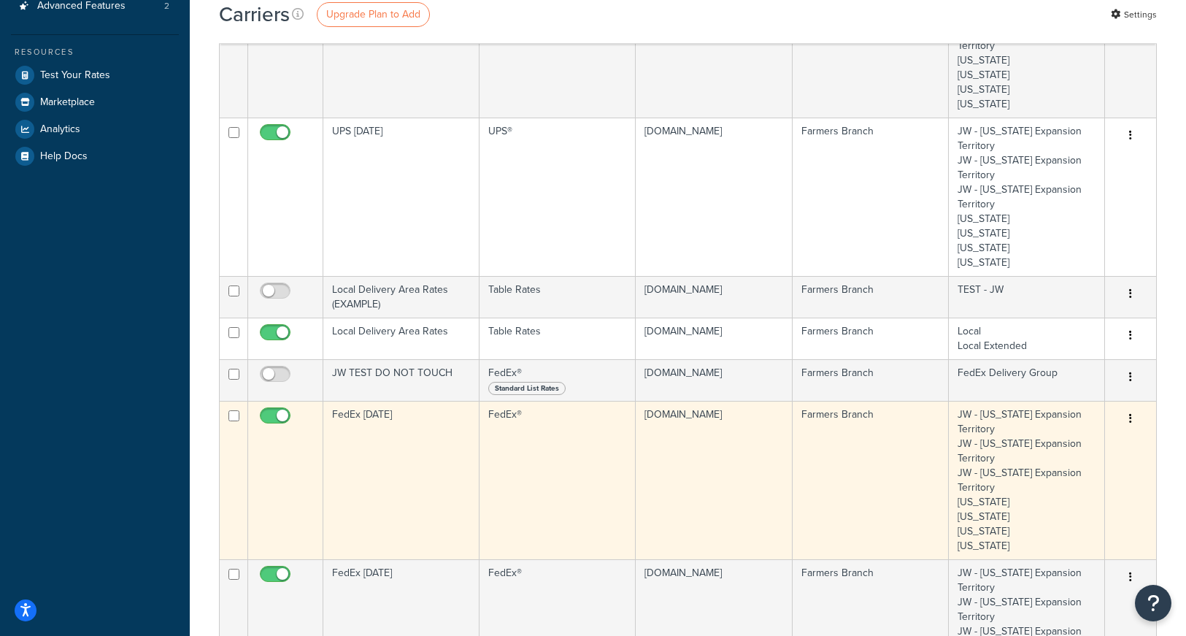
click at [1130, 415] on icon "button" at bounding box center [1130, 418] width 3 height 10
click at [1046, 449] on link "Edit" at bounding box center [1071, 448] width 115 height 30
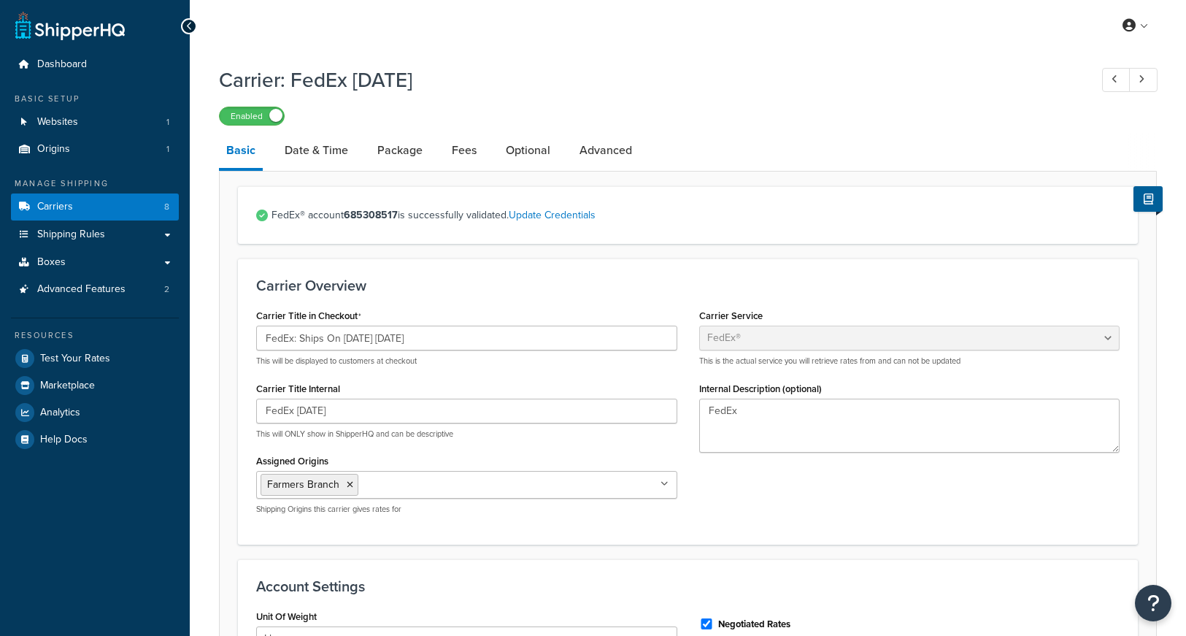
select select "fedEx"
select select "REGULAR_PICKUP"
select select "YOUR_PACKAGING"
click at [367, 341] on input "FedEx: Ships On [DATE] [DATE]" at bounding box center [466, 337] width 421 height 25
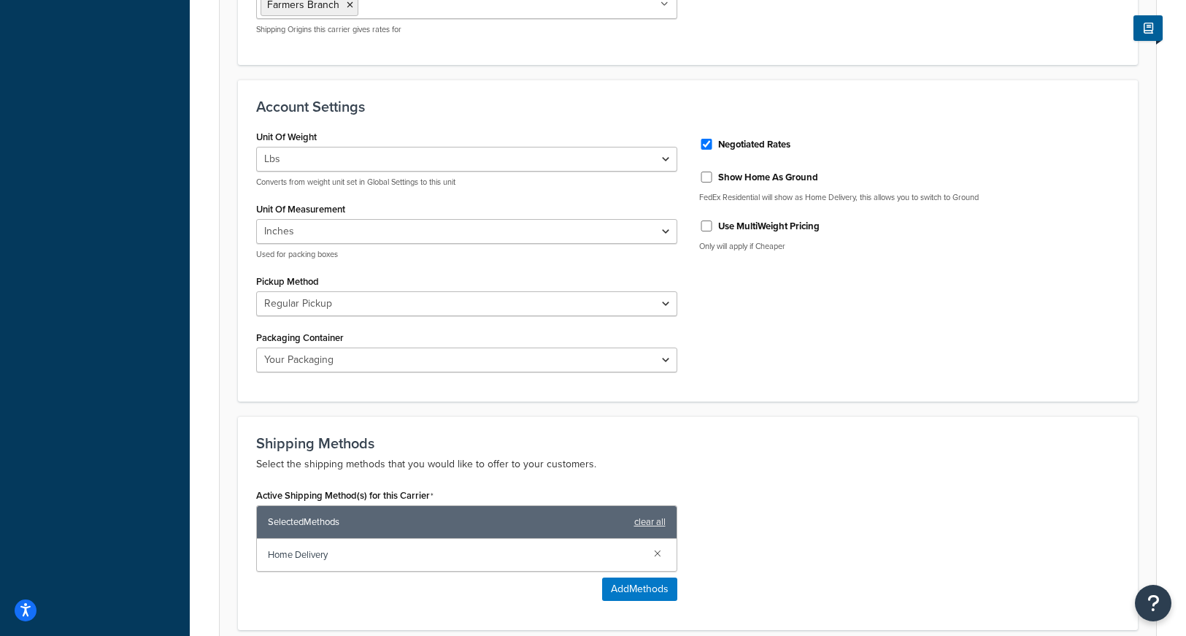
scroll to position [827, 0]
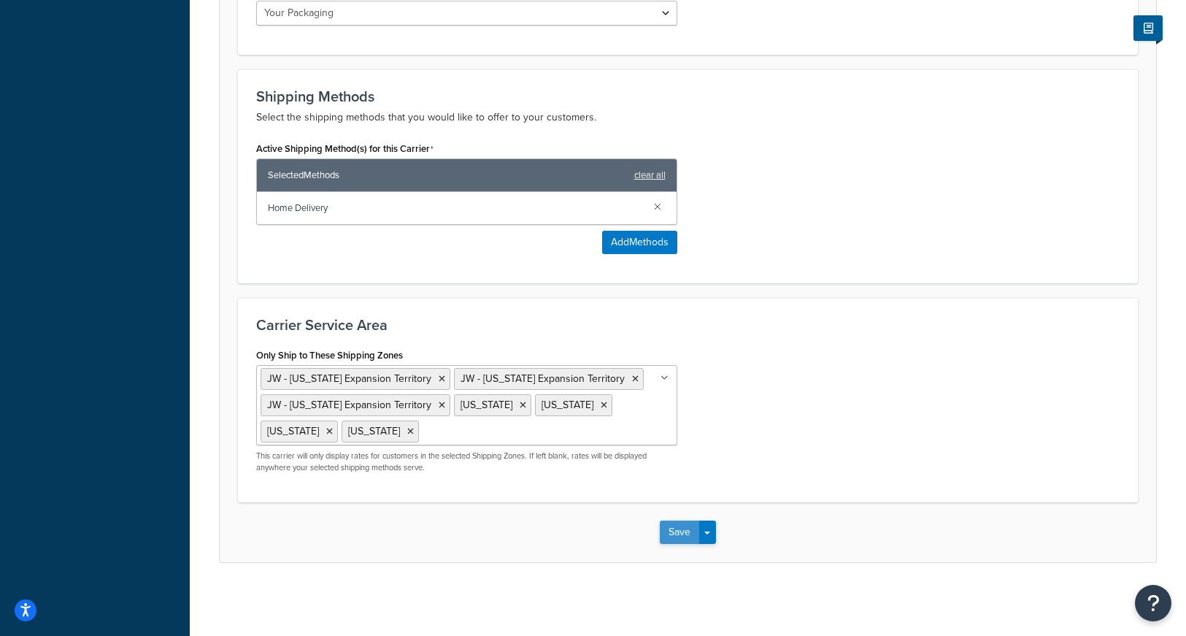
type input "FedEx: Ships On [DATE] [DATE]"
click at [683, 533] on button "Save" at bounding box center [679, 531] width 39 height 23
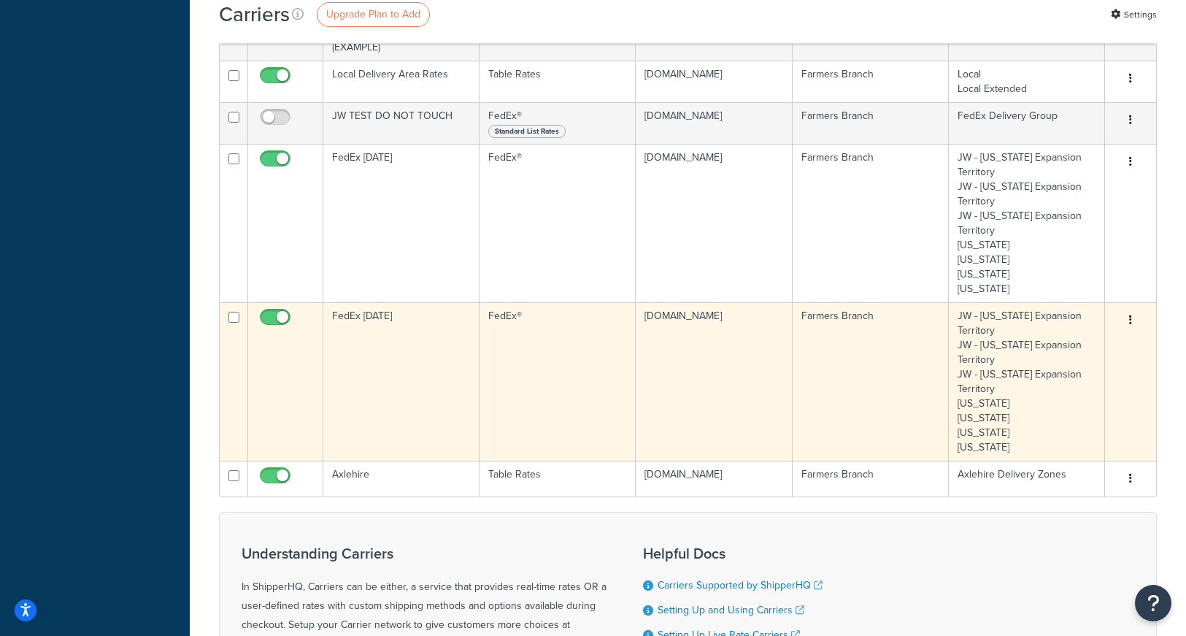
scroll to position [543, 0]
click at [1122, 322] on button "button" at bounding box center [1130, 318] width 20 height 23
click at [1054, 344] on link "Edit" at bounding box center [1071, 348] width 115 height 30
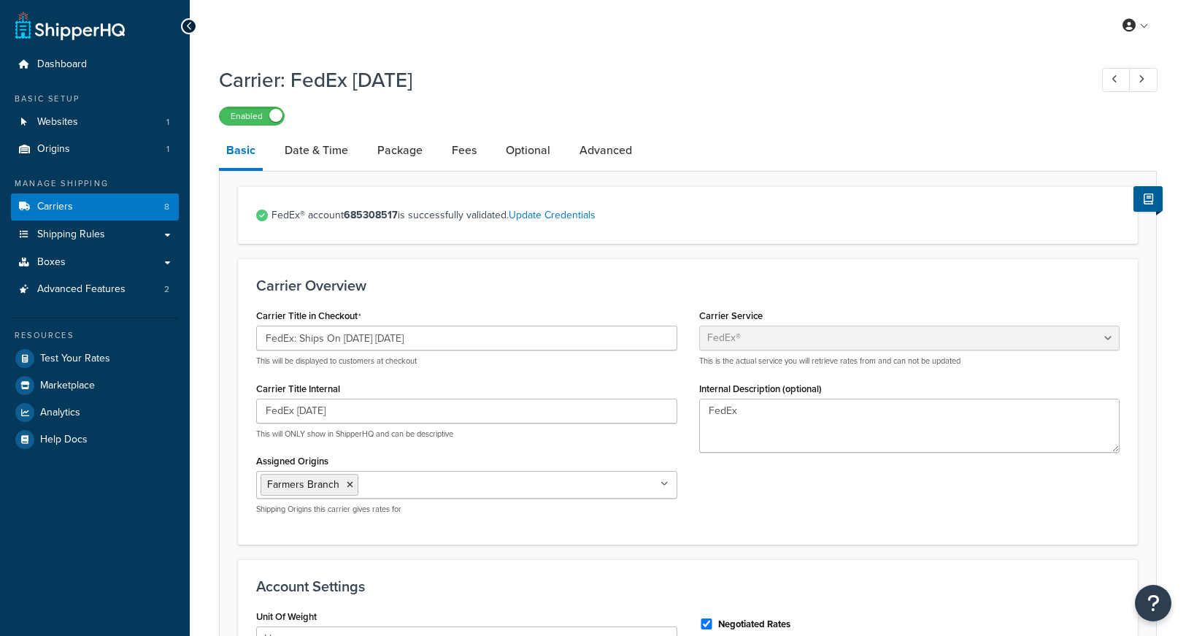
select select "fedEx"
select select "REGULAR_PICKUP"
select select "YOUR_PACKAGING"
click at [368, 339] on input "FedEx: Ships On 09/22/2025 Monday" at bounding box center [466, 337] width 421 height 25
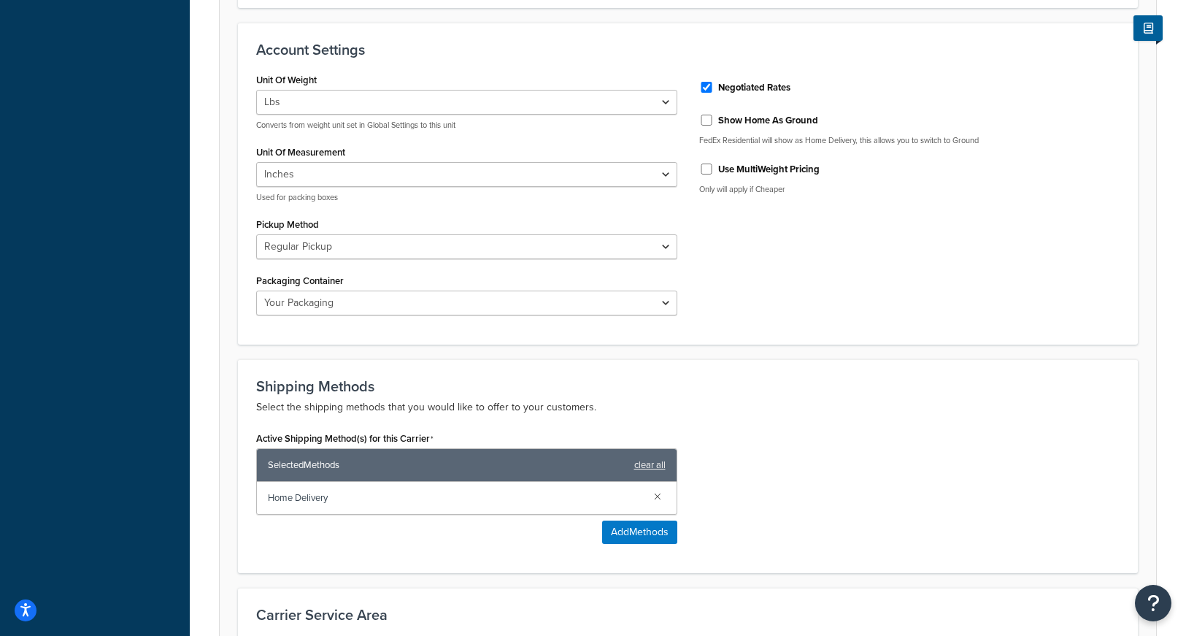
scroll to position [827, 0]
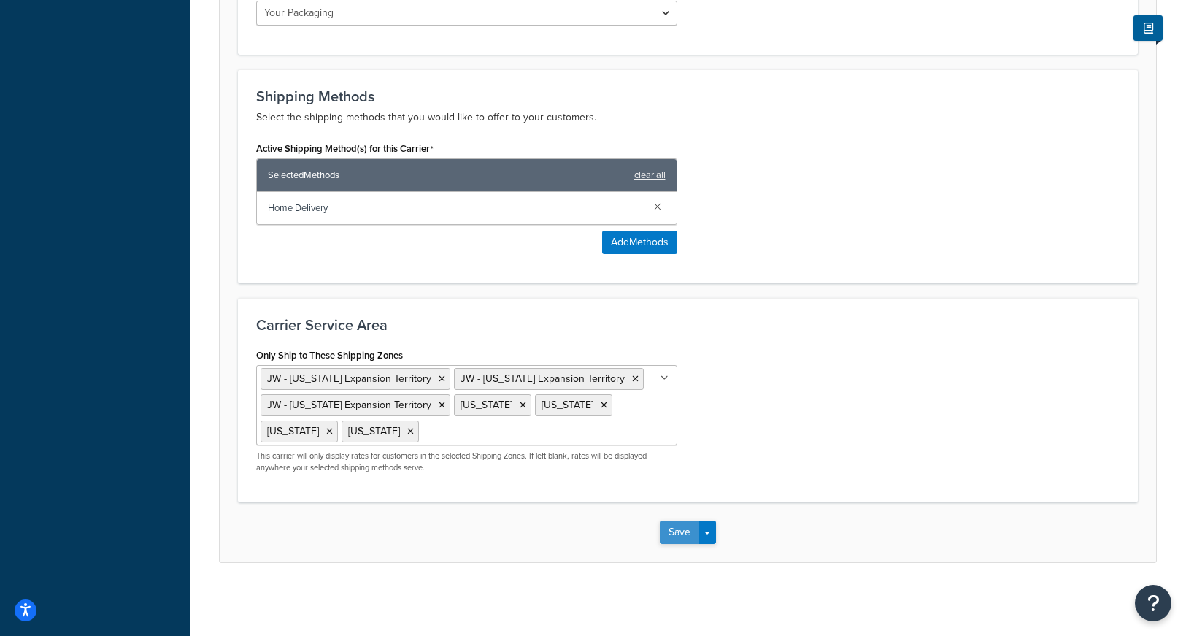
type input "FedEx: Ships On 09/29/2025 Monday"
click at [677, 536] on button "Save" at bounding box center [679, 531] width 39 height 23
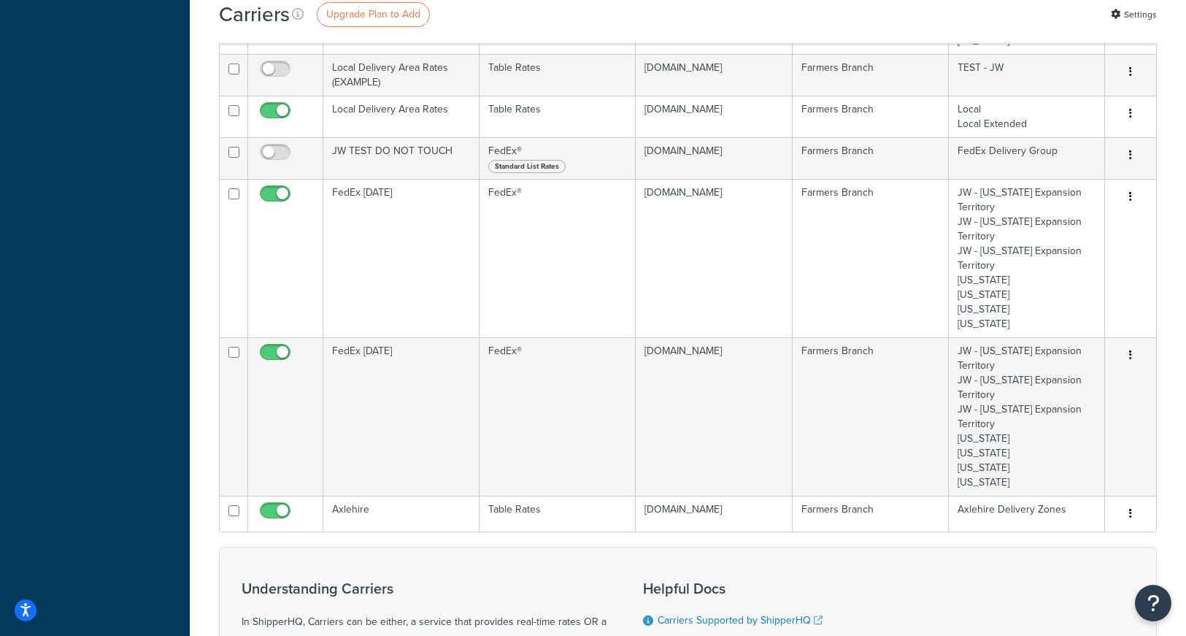
scroll to position [511, 0]
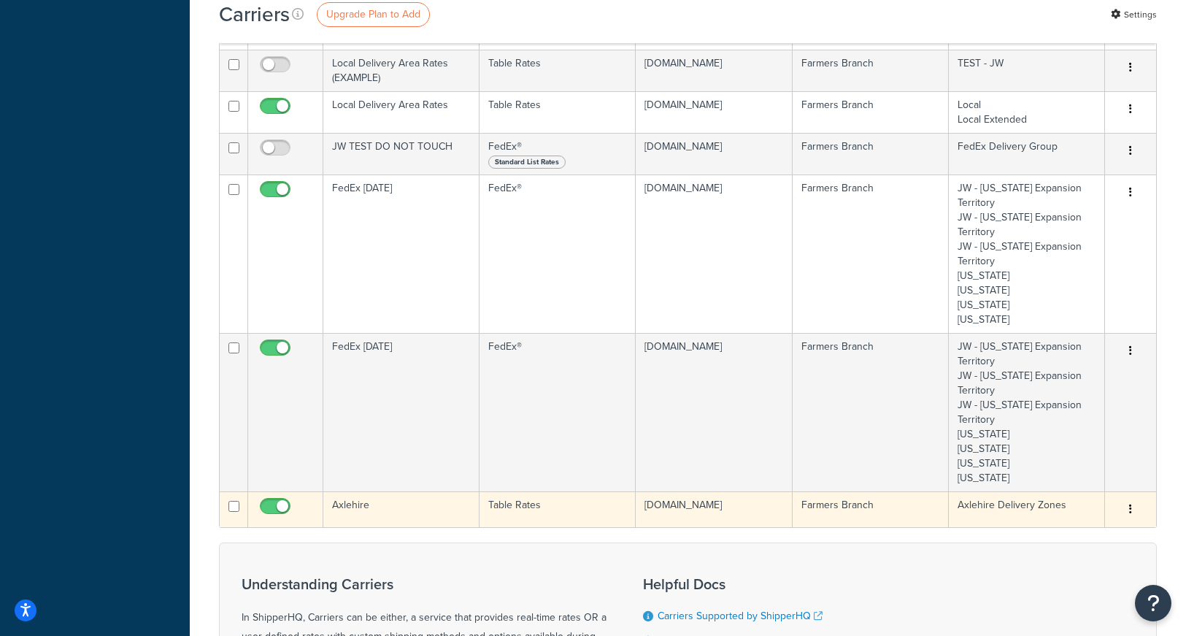
click at [1127, 511] on button "button" at bounding box center [1130, 509] width 20 height 23
click at [1049, 536] on link "Edit" at bounding box center [1071, 539] width 115 height 30
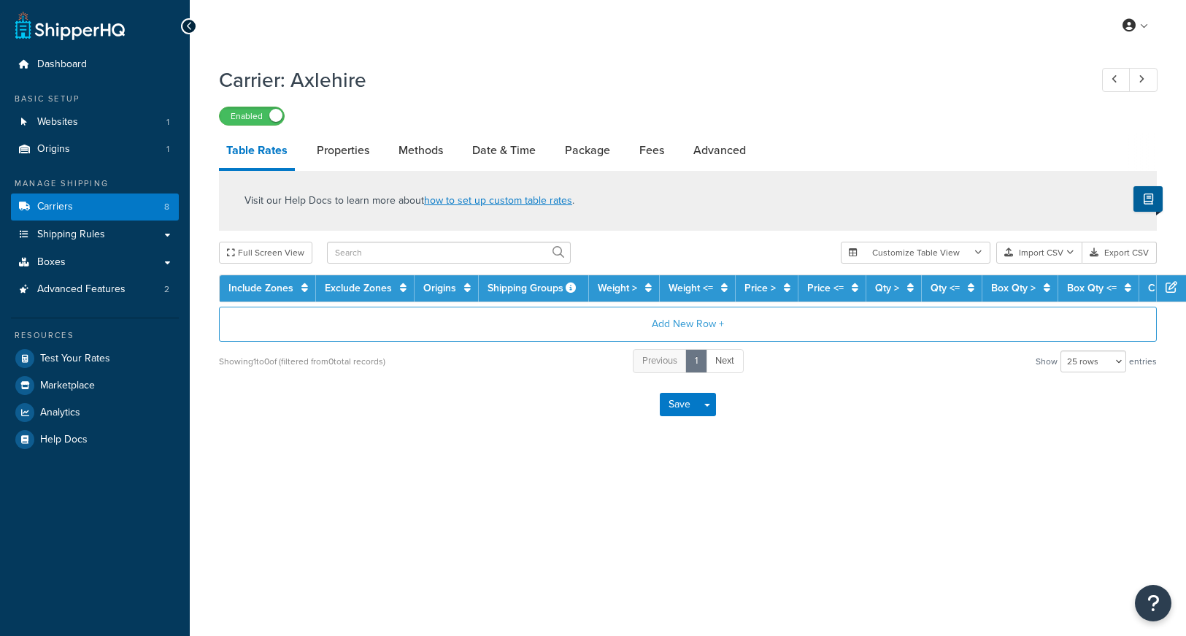
select select "25"
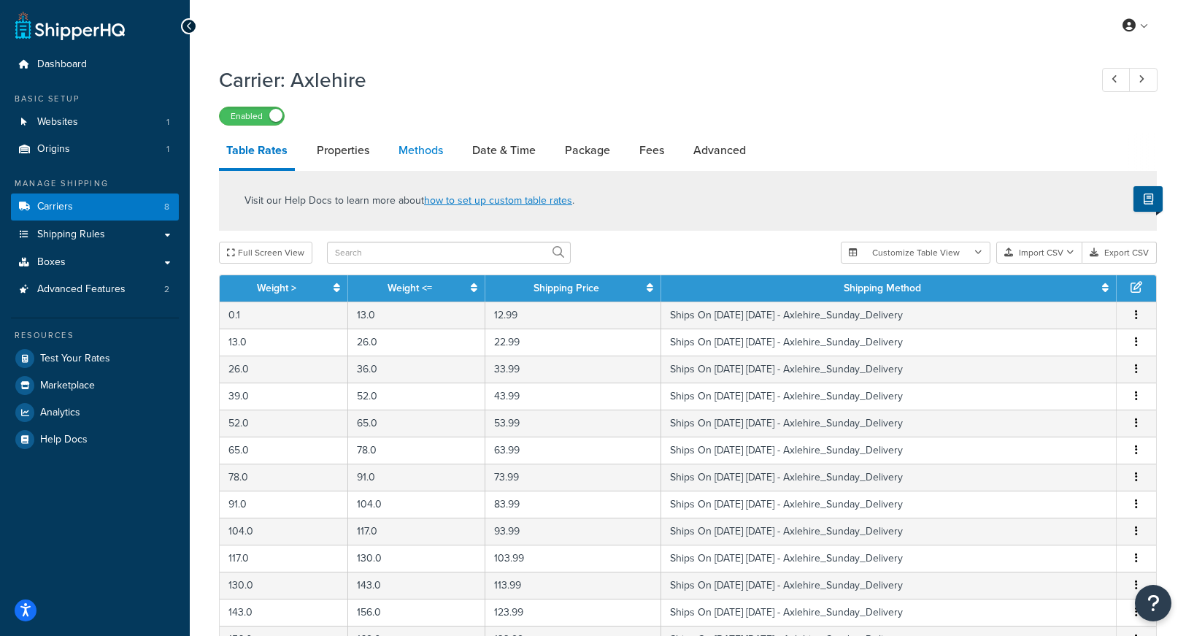
click at [413, 151] on link "Methods" at bounding box center [420, 150] width 59 height 35
select select "25"
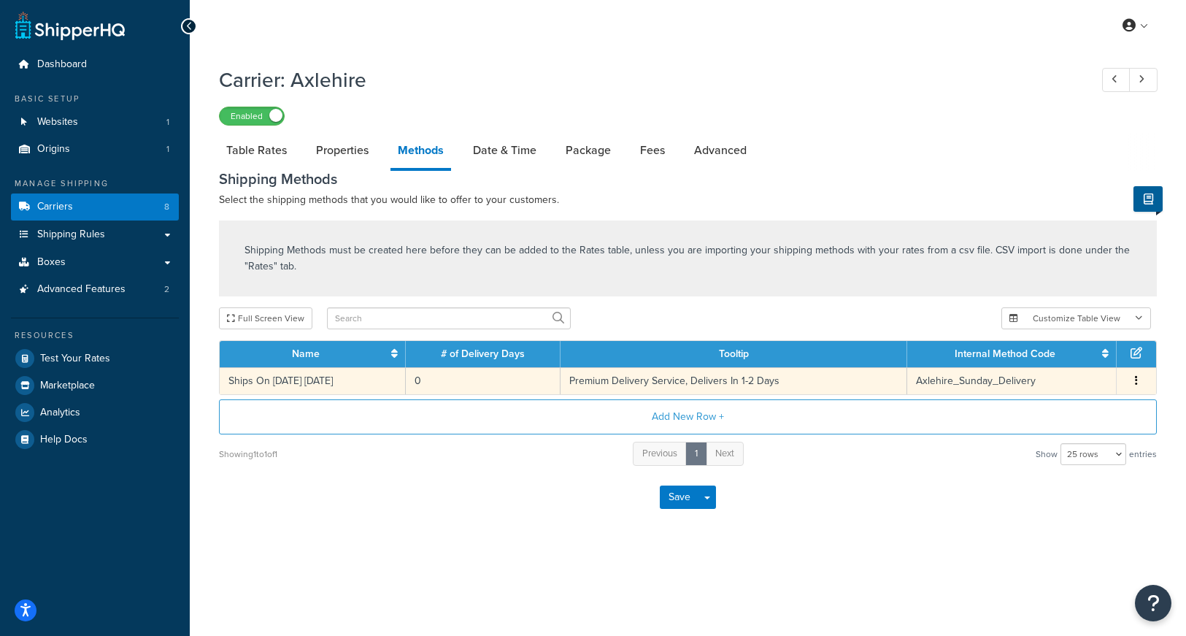
click at [1131, 378] on button "button" at bounding box center [1136, 381] width 12 height 16
click at [1044, 365] on div "Edit" at bounding box center [1063, 367] width 104 height 30
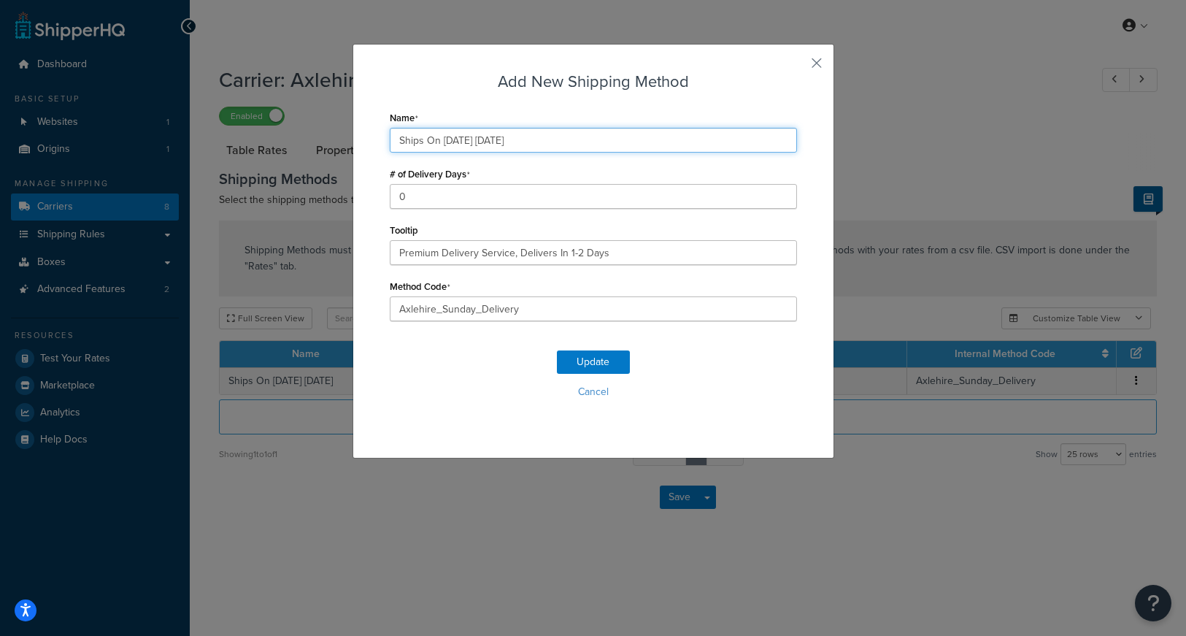
click at [467, 142] on input "Ships On 09/21/2025 Sunday" at bounding box center [593, 140] width 407 height 25
type input "Ships On 09/28/2025 Sunday"
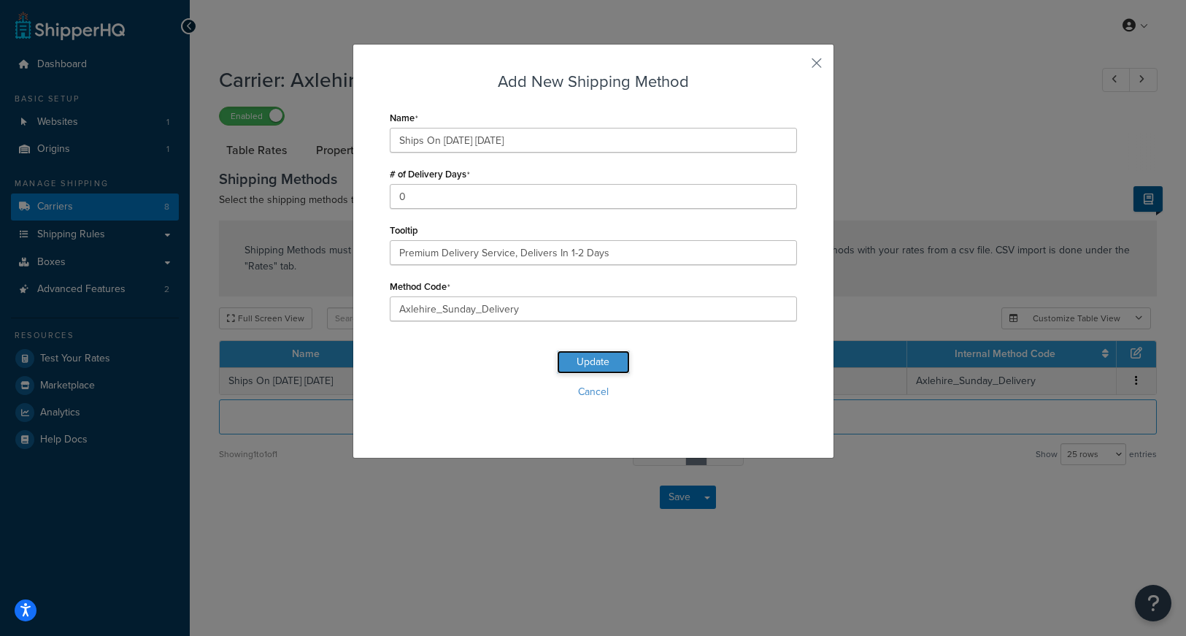
click at [586, 359] on button "Update" at bounding box center [593, 361] width 73 height 23
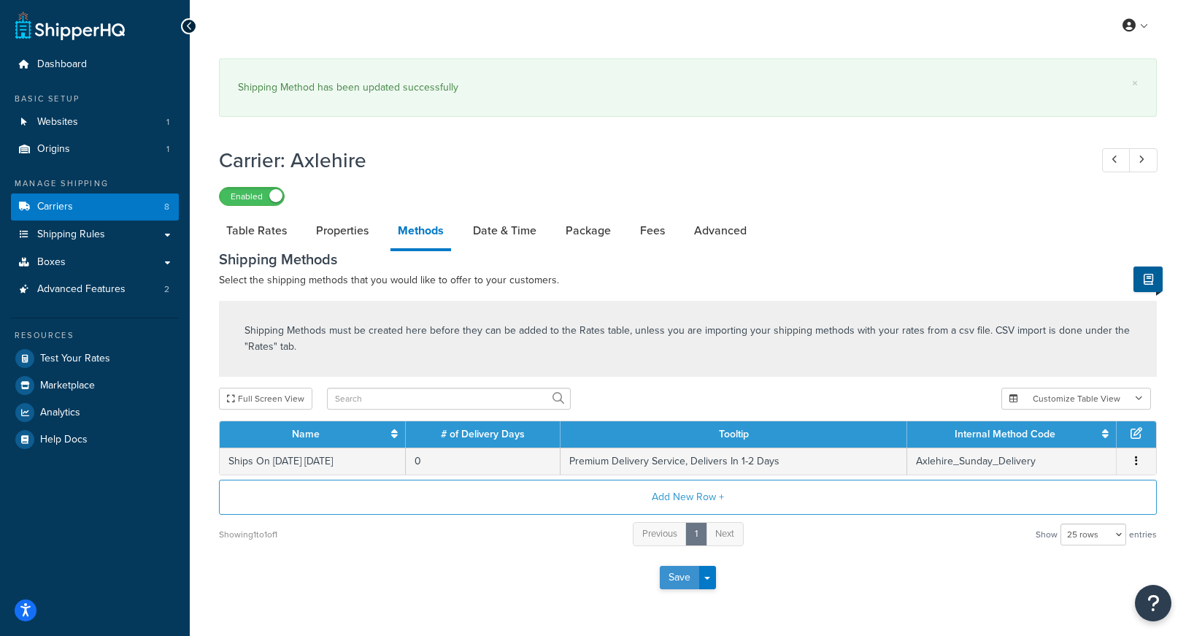
click at [677, 582] on button "Save" at bounding box center [679, 577] width 39 height 23
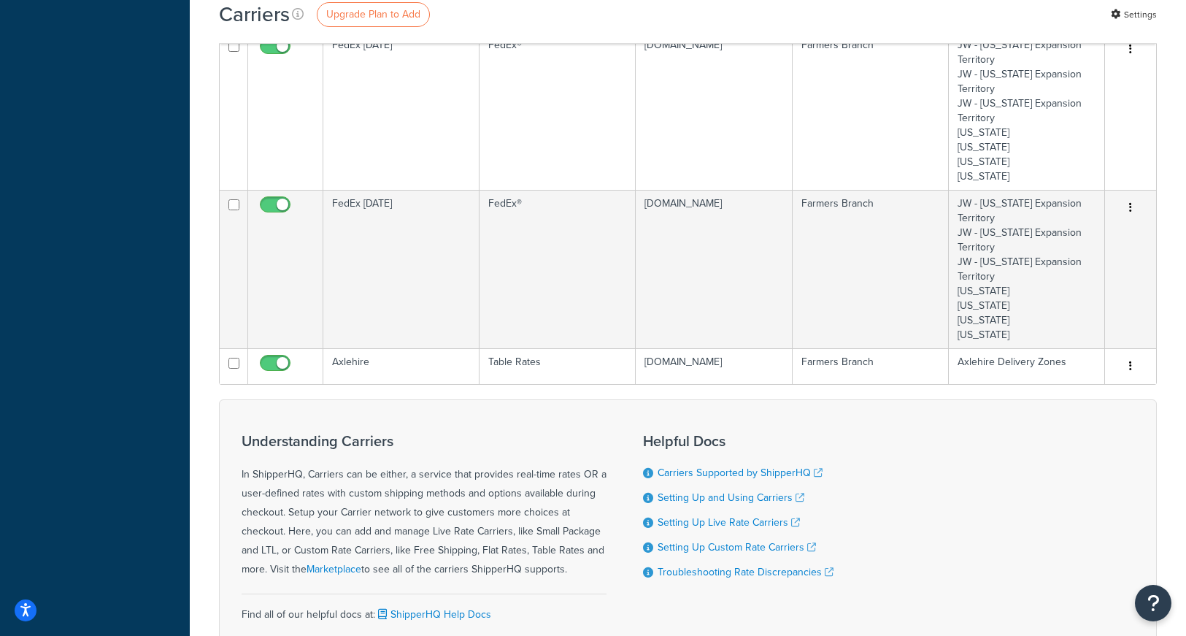
scroll to position [723, 0]
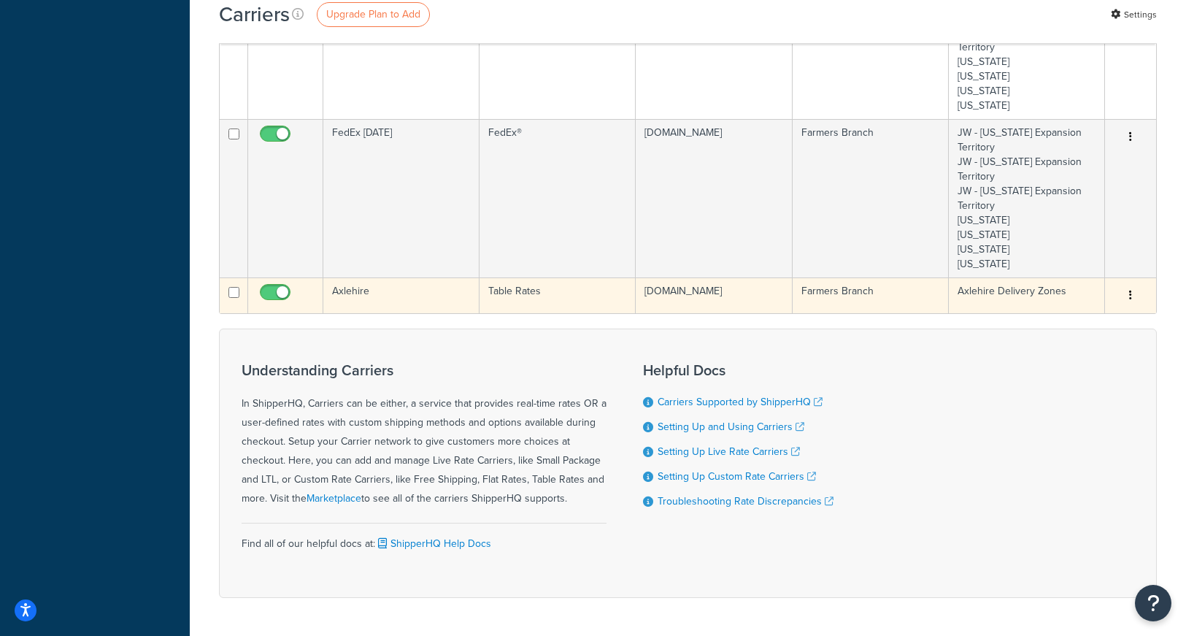
click at [1132, 297] on button "button" at bounding box center [1130, 295] width 20 height 23
click at [1048, 323] on link "Edit" at bounding box center [1071, 325] width 115 height 30
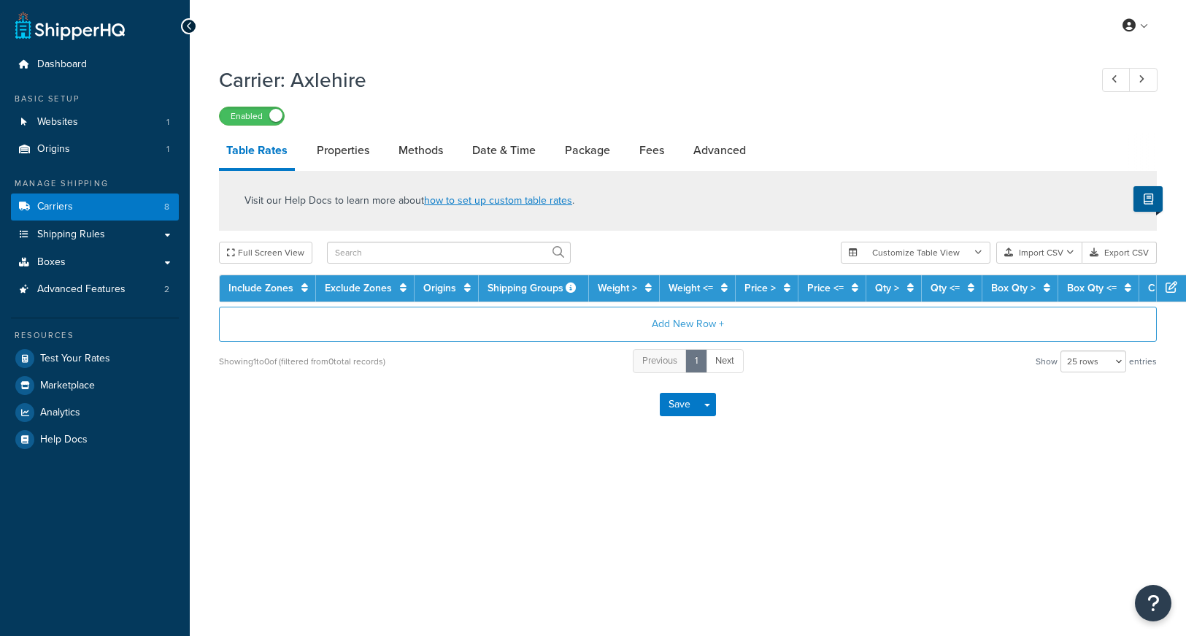
select select "25"
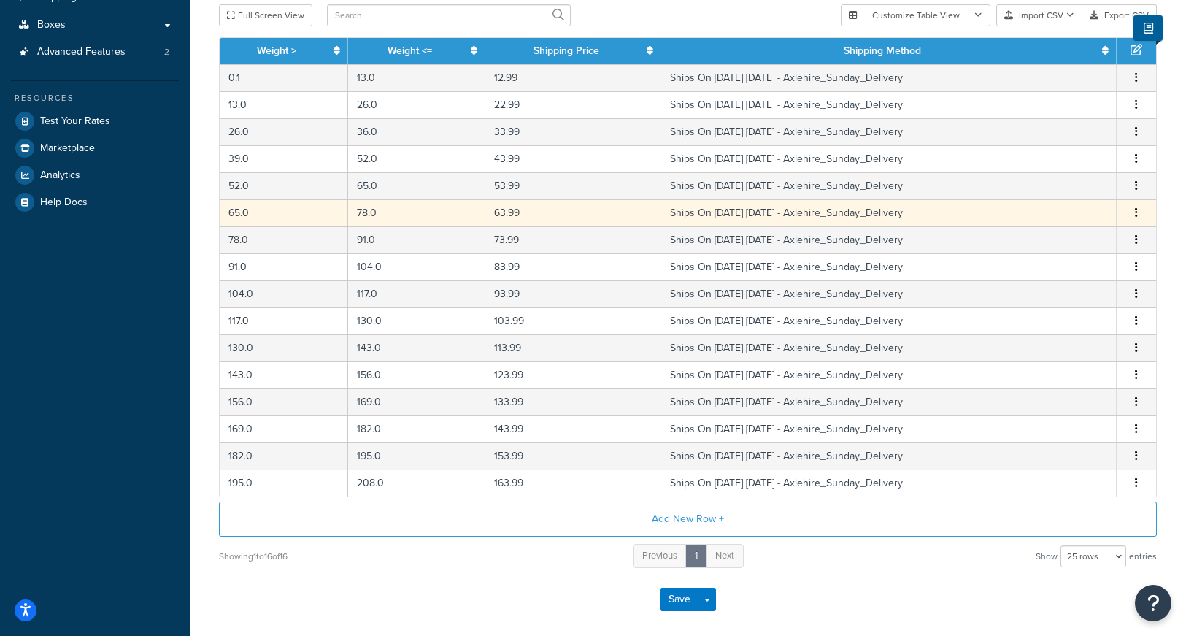
scroll to position [304, 0]
